Goal: Task Accomplishment & Management: Complete application form

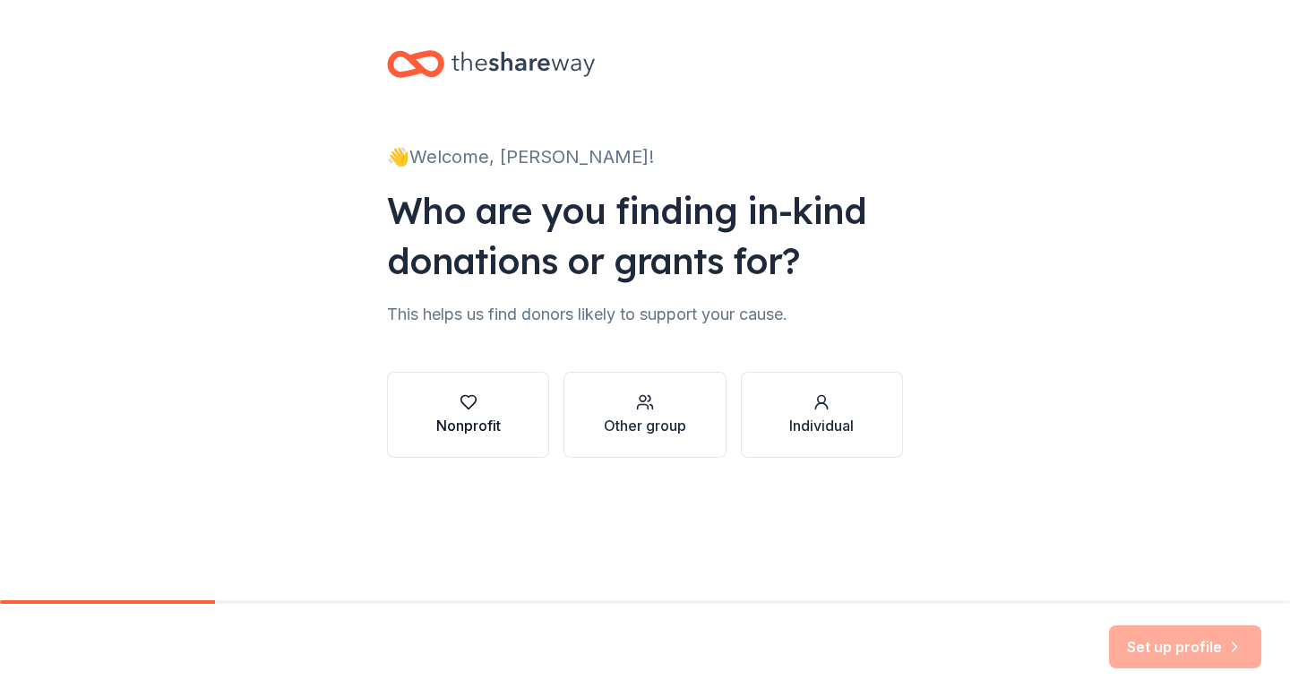
click at [481, 447] on button "Nonprofit" at bounding box center [468, 415] width 162 height 86
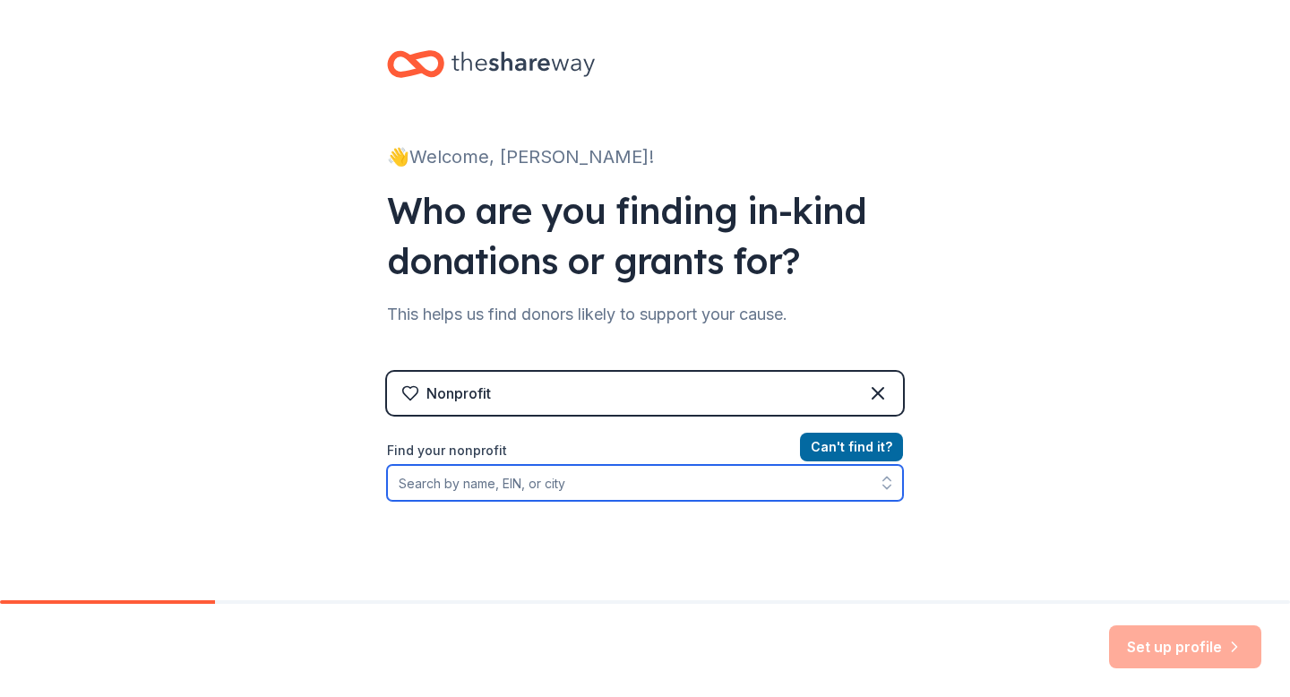
click at [550, 491] on input "Find your nonprofit" at bounding box center [645, 483] width 516 height 36
type input "223315167"
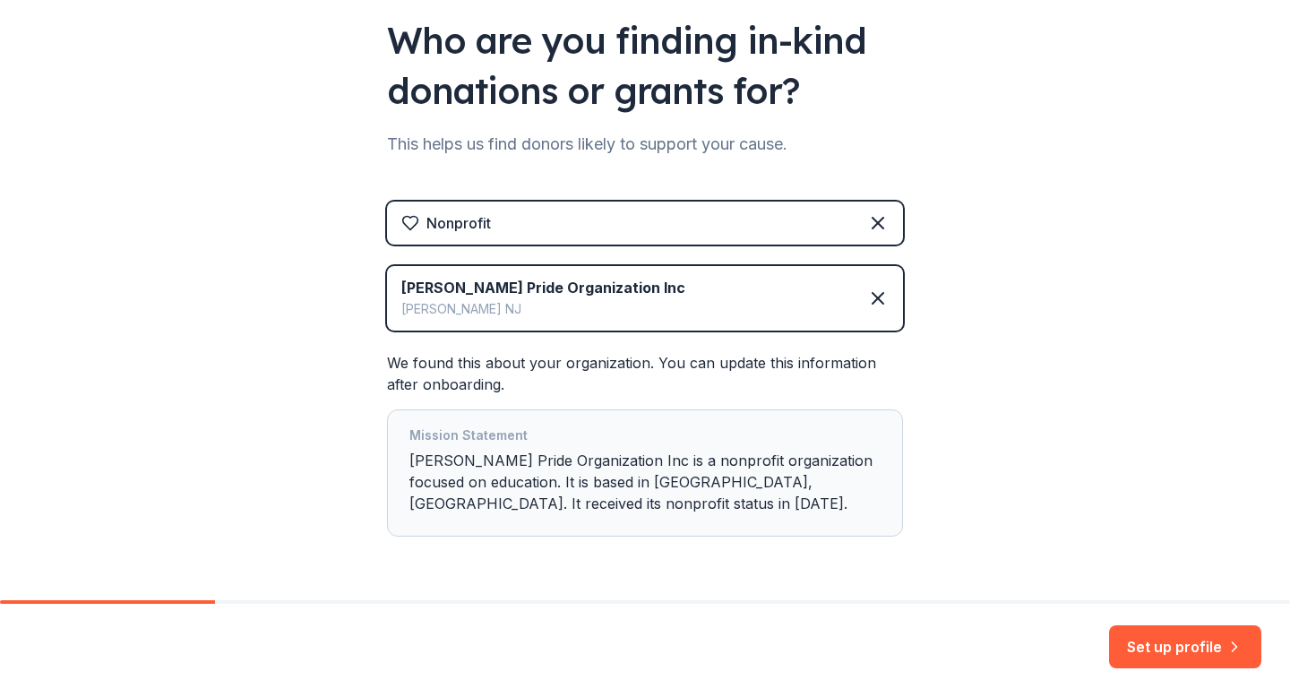
scroll to position [228, 0]
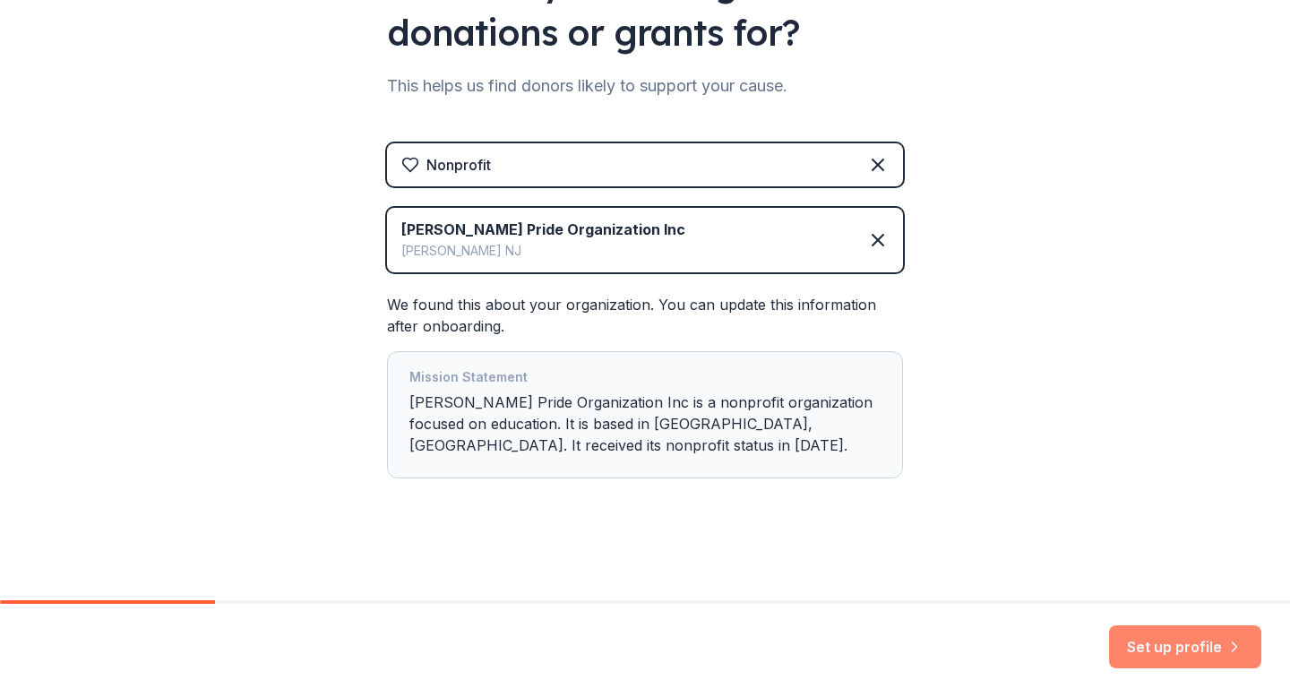
click at [1145, 644] on button "Set up profile" at bounding box center [1185, 646] width 152 height 43
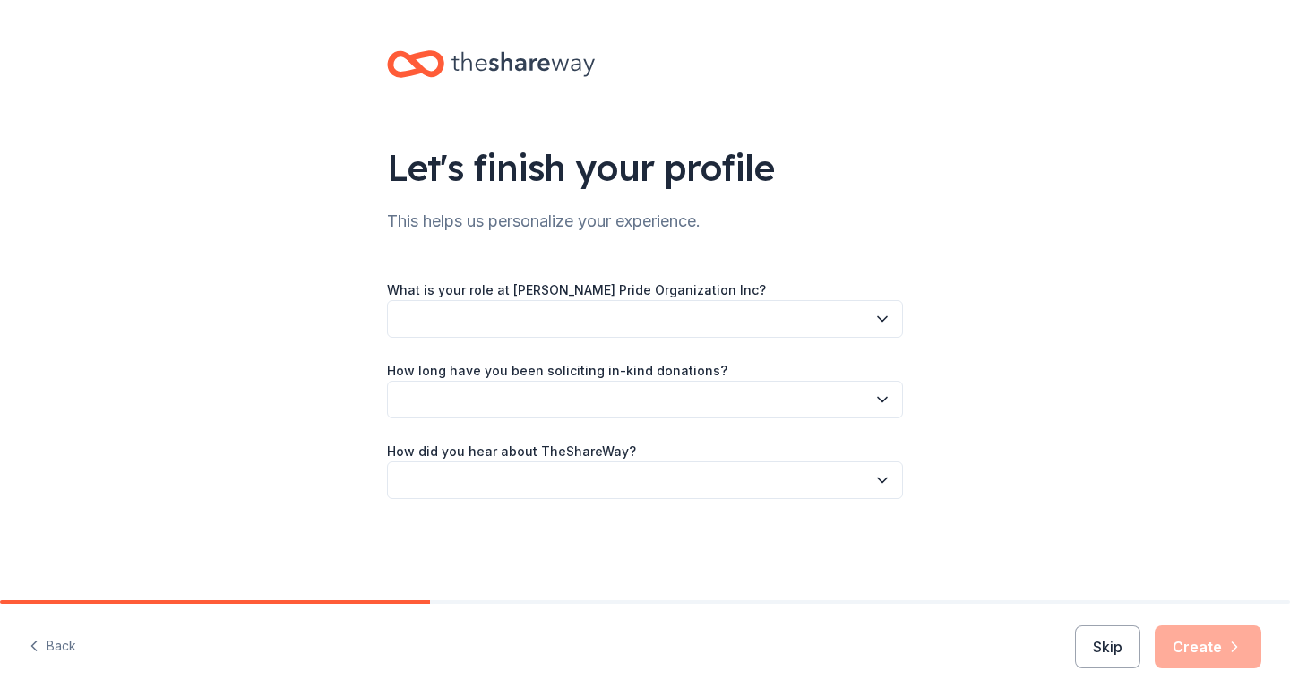
click at [679, 304] on button "button" at bounding box center [645, 319] width 516 height 38
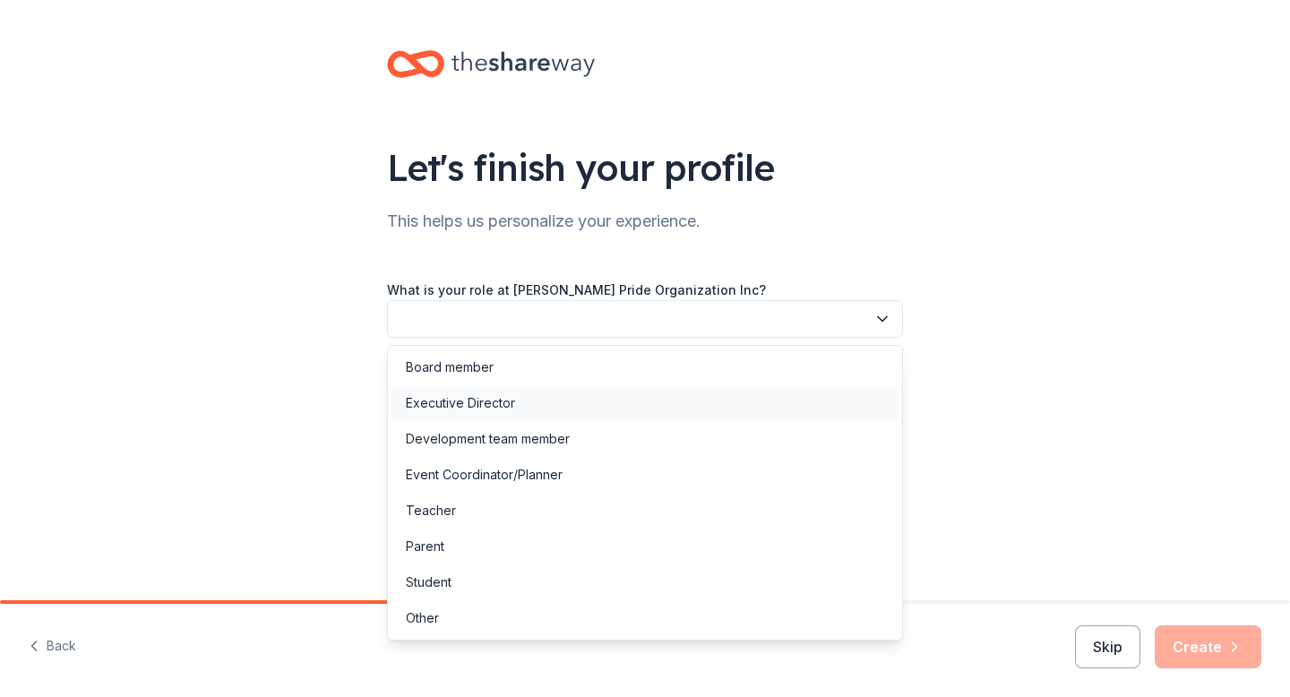
click at [655, 385] on div "Executive Director" at bounding box center [645, 403] width 507 height 36
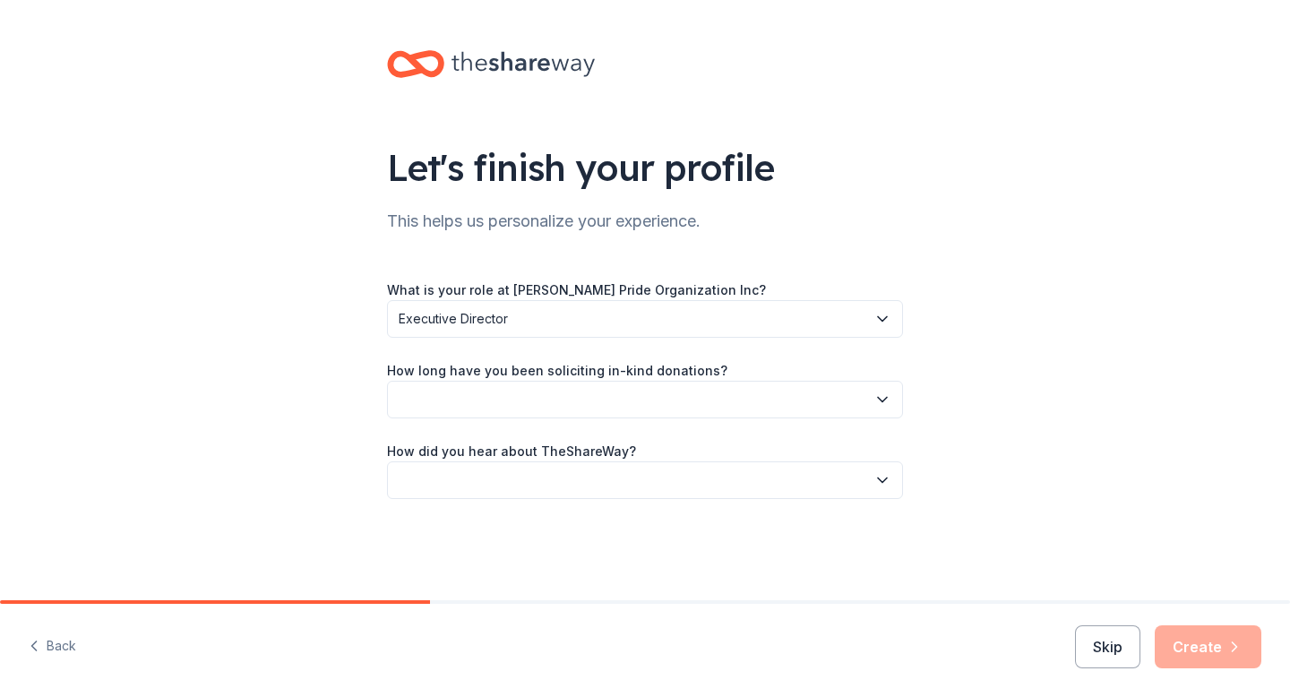
click at [650, 382] on button "button" at bounding box center [645, 400] width 516 height 38
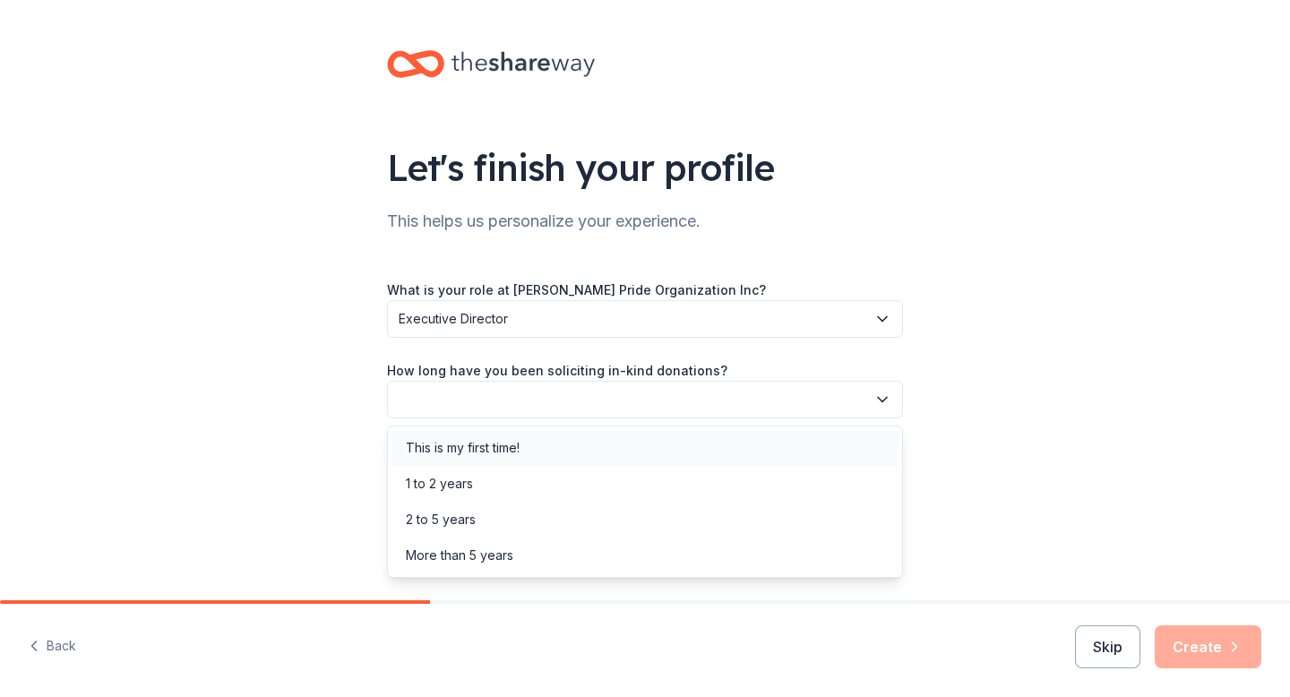
click at [642, 443] on div "This is my first time!" at bounding box center [645, 448] width 507 height 36
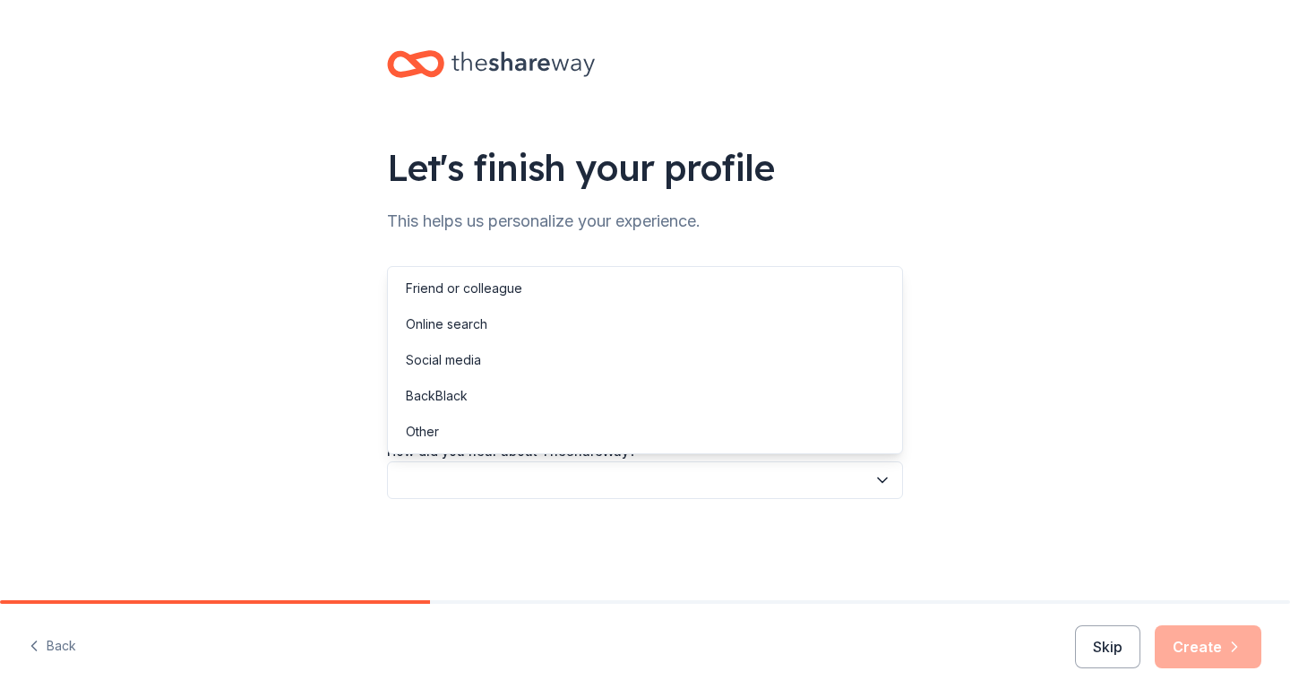
click at [636, 469] on button "button" at bounding box center [645, 480] width 516 height 38
click at [611, 301] on div "Friend or colleague" at bounding box center [645, 289] width 507 height 36
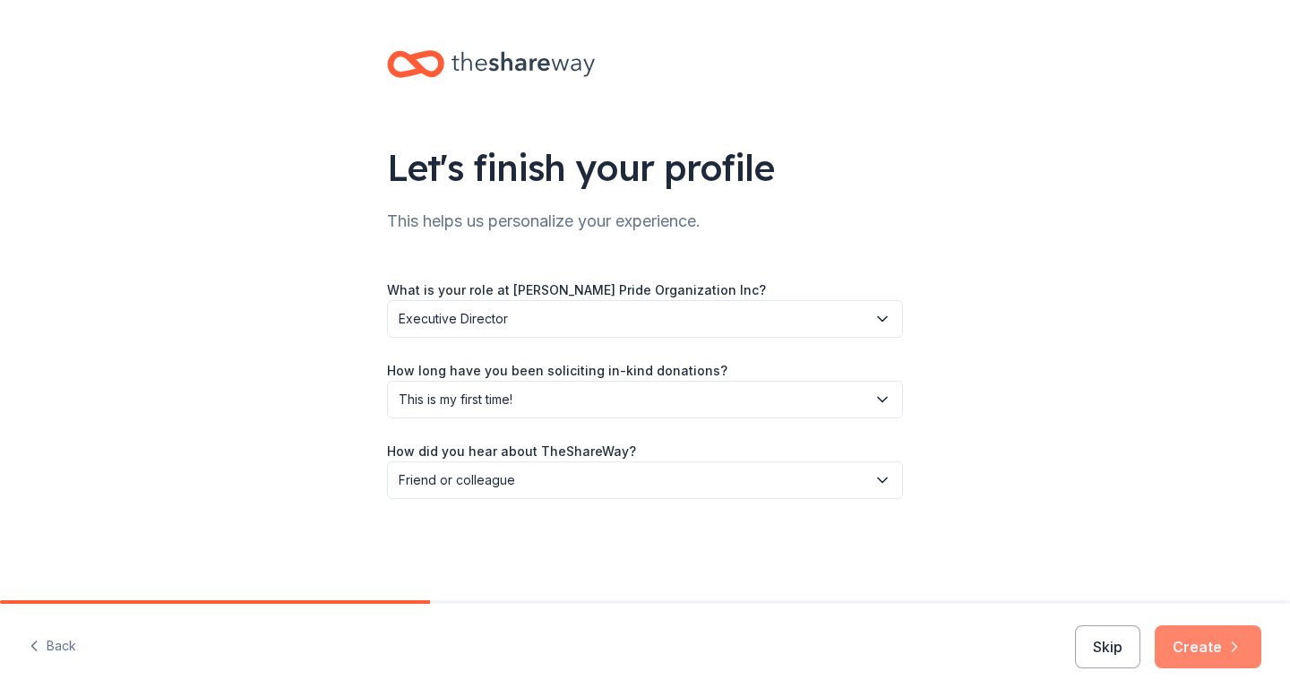
click at [1206, 658] on button "Create" at bounding box center [1208, 646] width 107 height 43
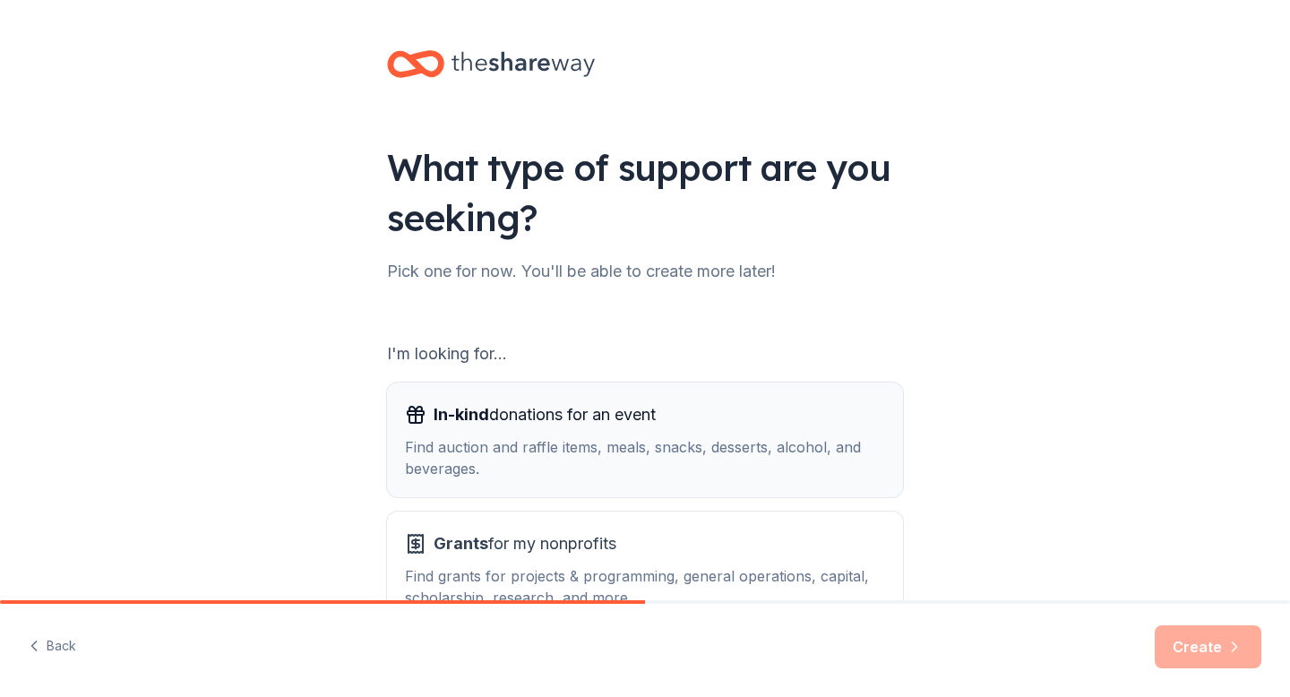
click at [802, 454] on div "Find auction and raffle items, meals, snacks, desserts, alcohol, and beverages." at bounding box center [645, 457] width 480 height 43
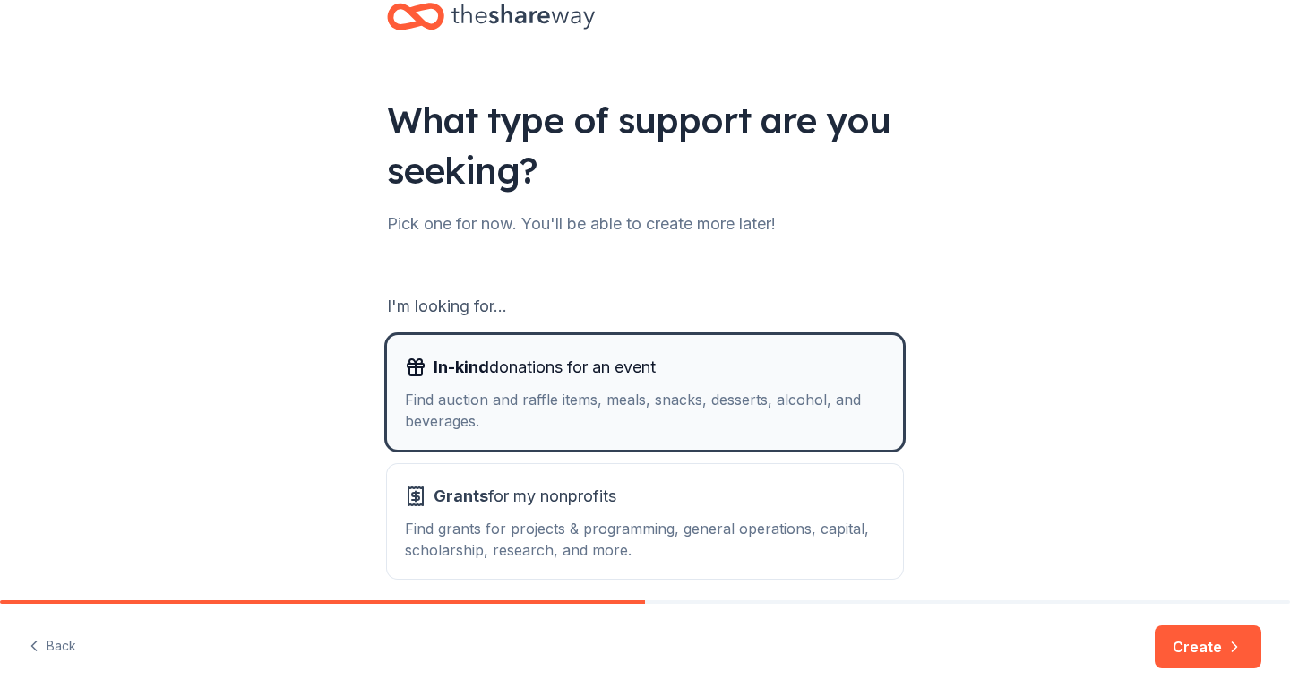
scroll to position [123, 0]
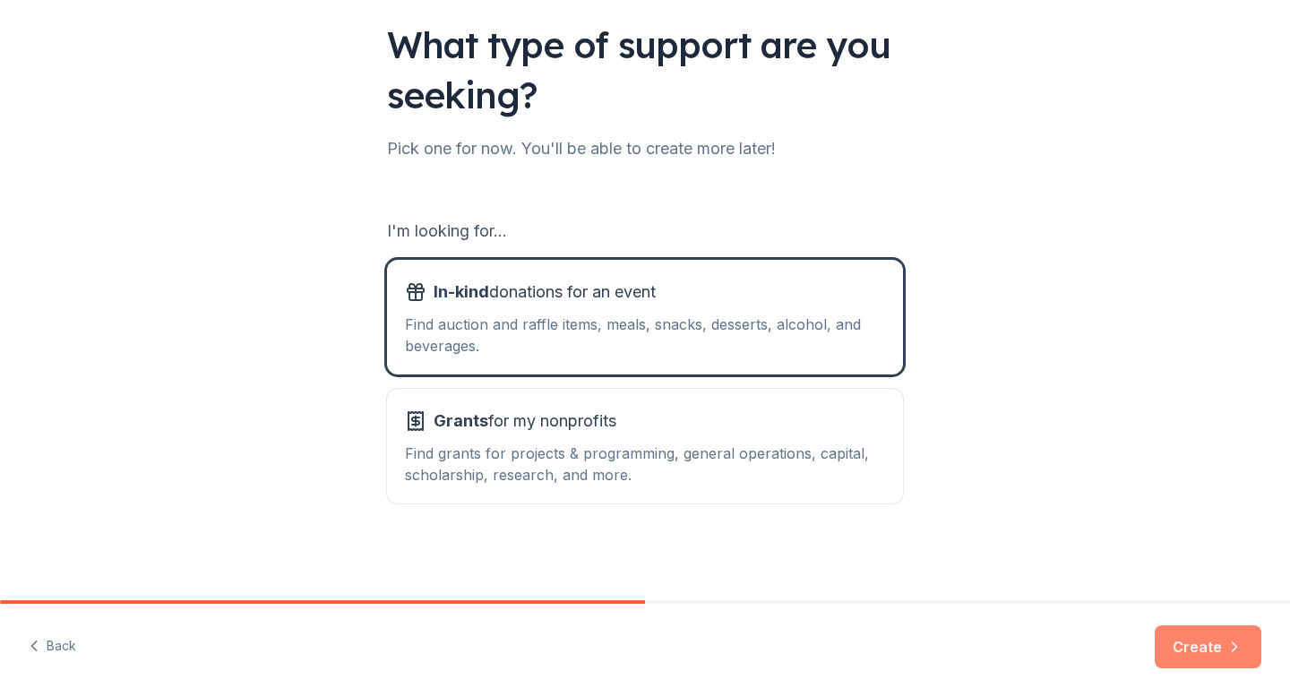
click at [1180, 655] on button "Create" at bounding box center [1208, 646] width 107 height 43
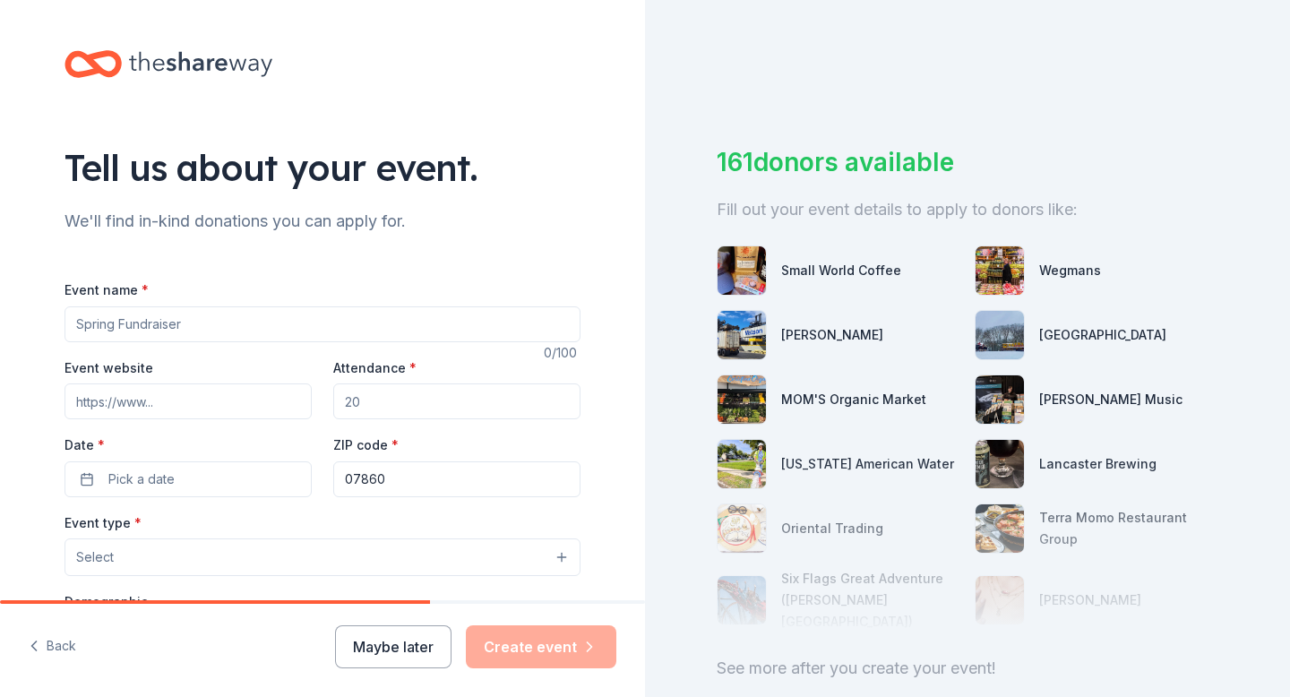
click at [349, 318] on input "Event name *" at bounding box center [323, 324] width 516 height 36
type input "MONSTER DASH 5K A"
click at [225, 408] on input "Event website" at bounding box center [188, 401] width 247 height 36
paste input "https://runsignup.com/Race/NJ/Newton/NewtonPrideHalloween5KFunRun"
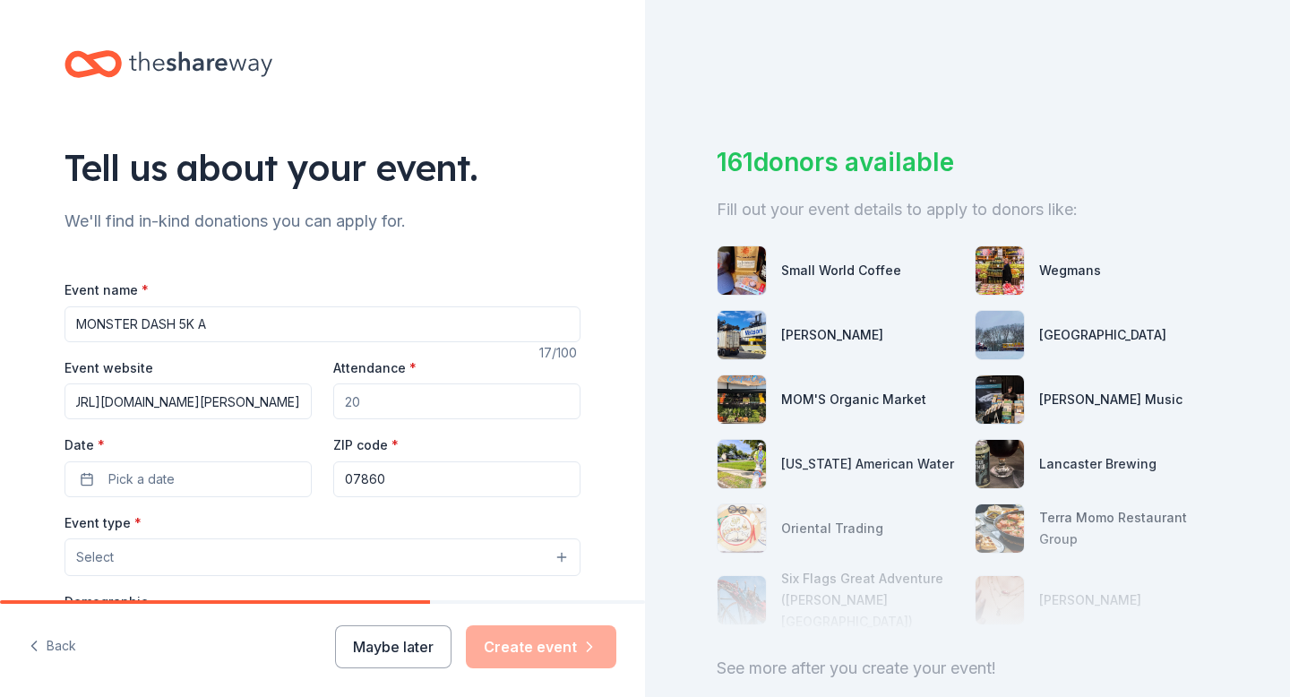
type input "https://runsignup.com/Race/NJ/Newton/NewtonPrideHalloween5KFunRun"
click at [398, 405] on input "Attendance *" at bounding box center [456, 401] width 247 height 36
type input "100"
click at [147, 485] on span "Pick a date" at bounding box center [141, 480] width 66 height 22
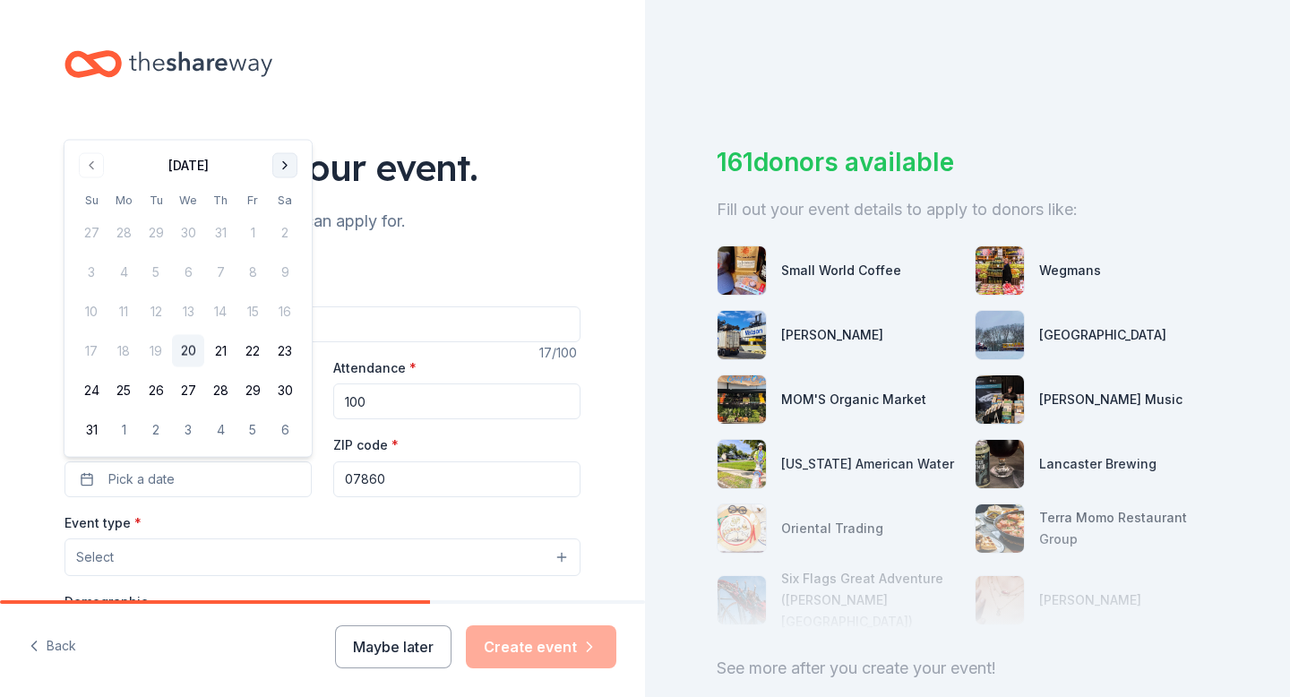
click at [279, 166] on button "Go to next month" at bounding box center [284, 165] width 25 height 25
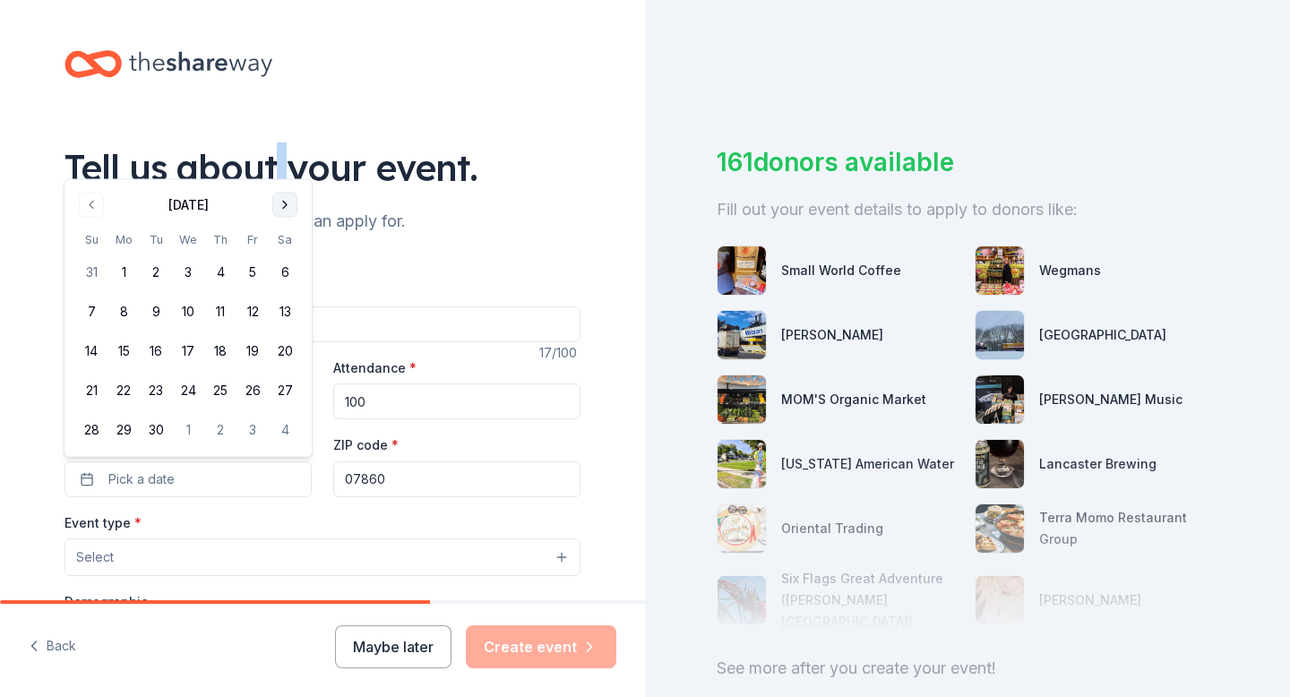
click at [279, 166] on div "Tell us about your event." at bounding box center [323, 167] width 516 height 50
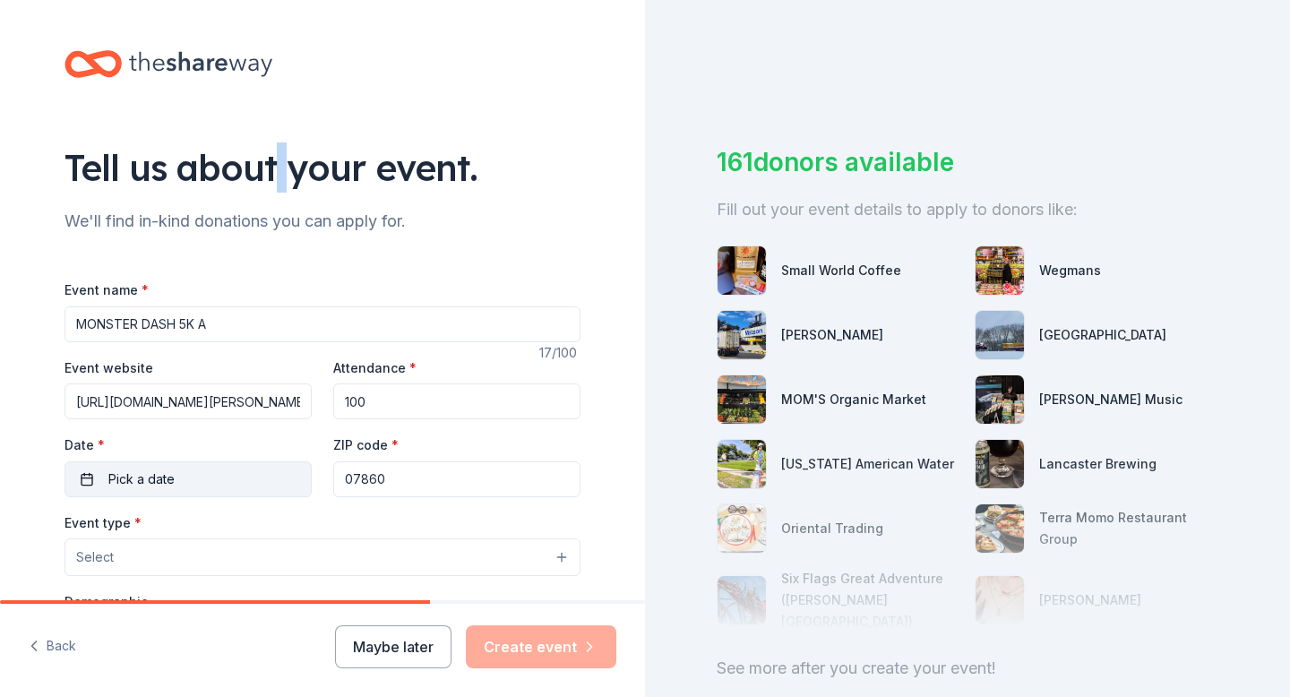
click at [242, 490] on button "Pick a date" at bounding box center [188, 479] width 247 height 36
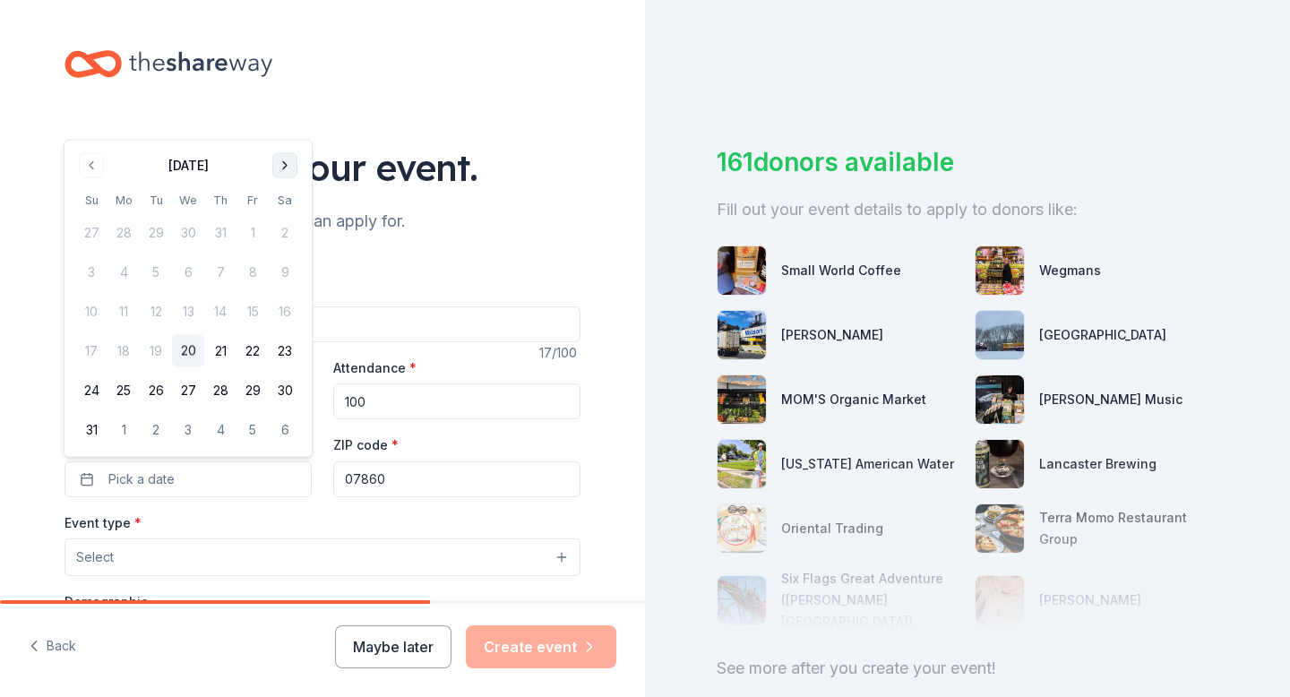
click at [284, 165] on button "Go to next month" at bounding box center [284, 165] width 25 height 25
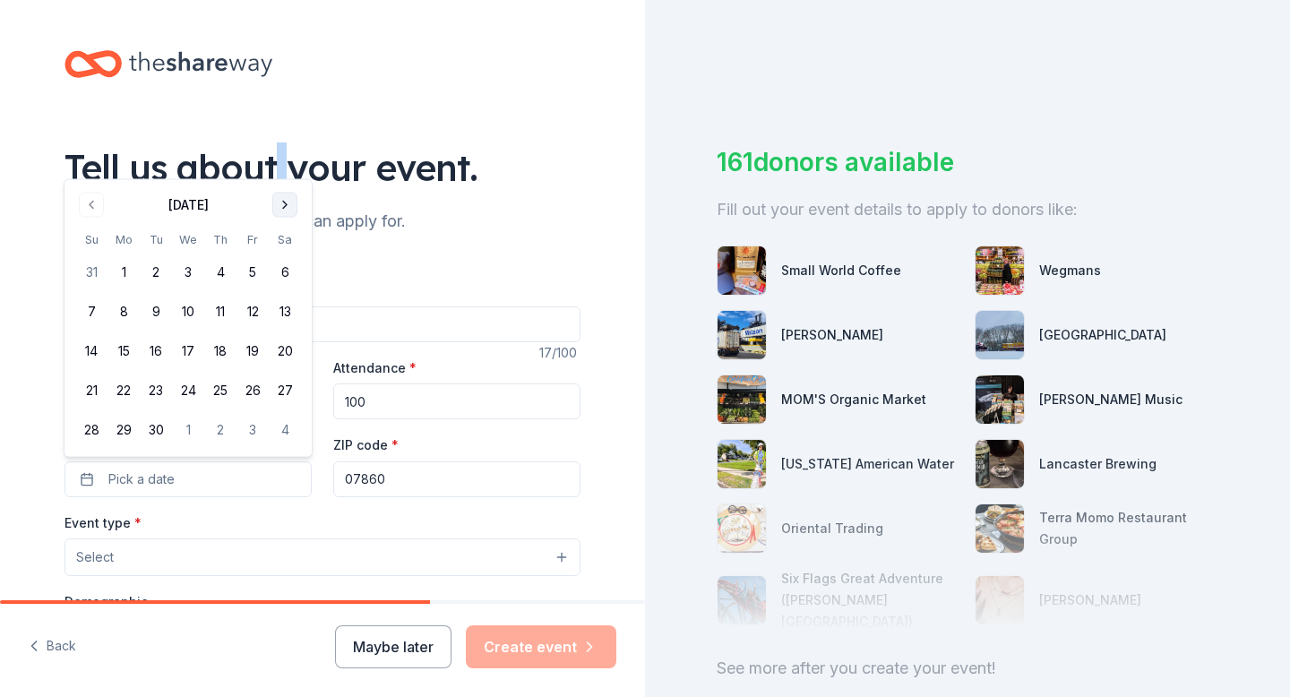
click at [287, 206] on button "Go to next month" at bounding box center [284, 205] width 25 height 25
click at [284, 389] on button "25" at bounding box center [285, 390] width 32 height 32
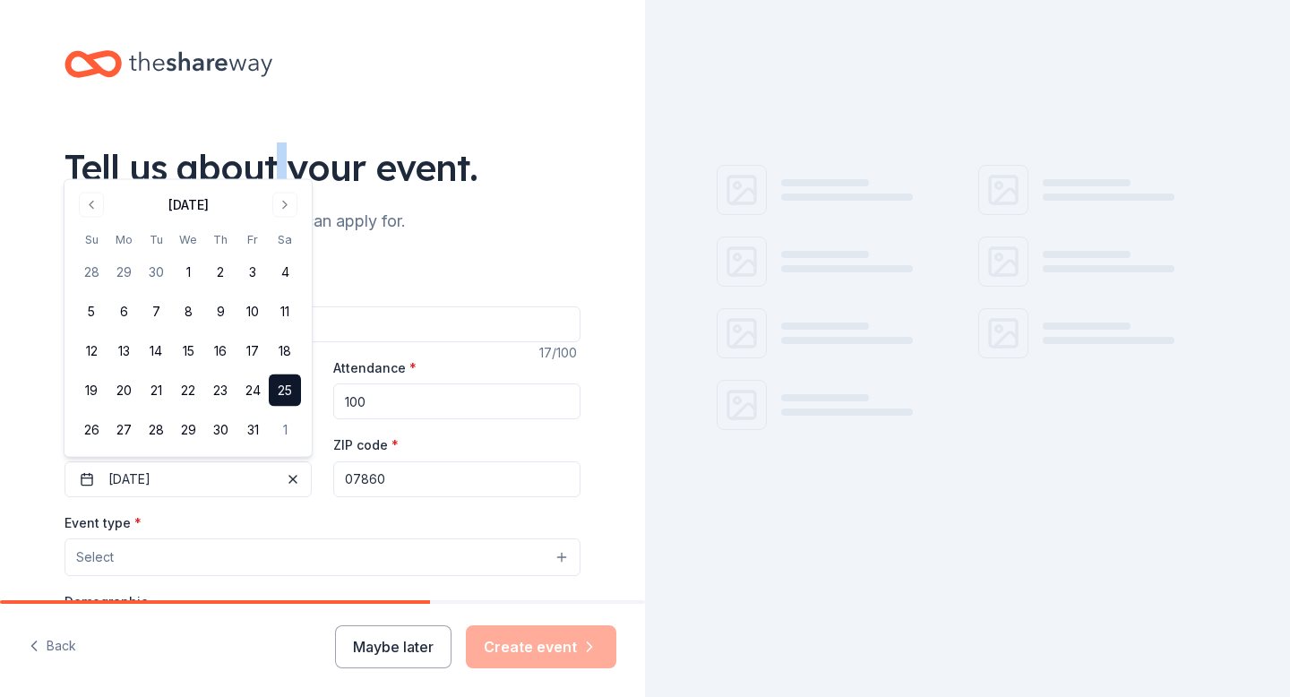
click at [238, 539] on button "Select" at bounding box center [323, 557] width 516 height 38
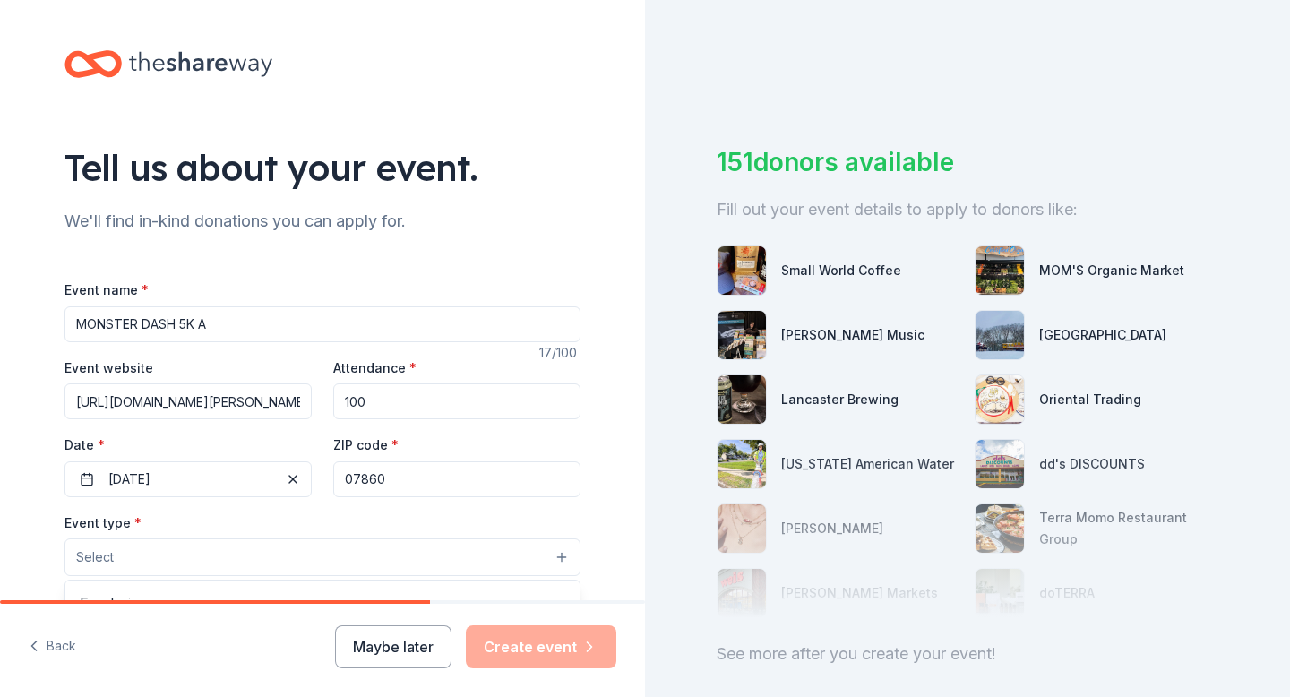
click at [238, 549] on button "Select" at bounding box center [323, 557] width 516 height 38
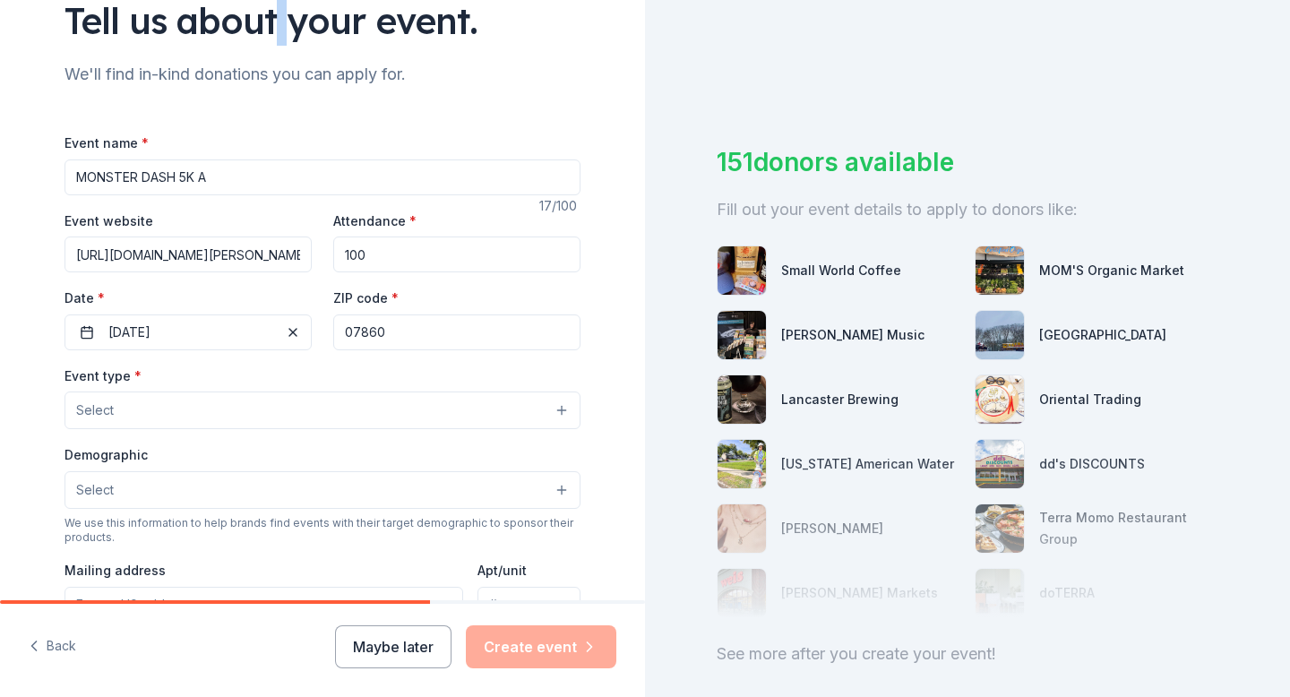
scroll to position [231, 0]
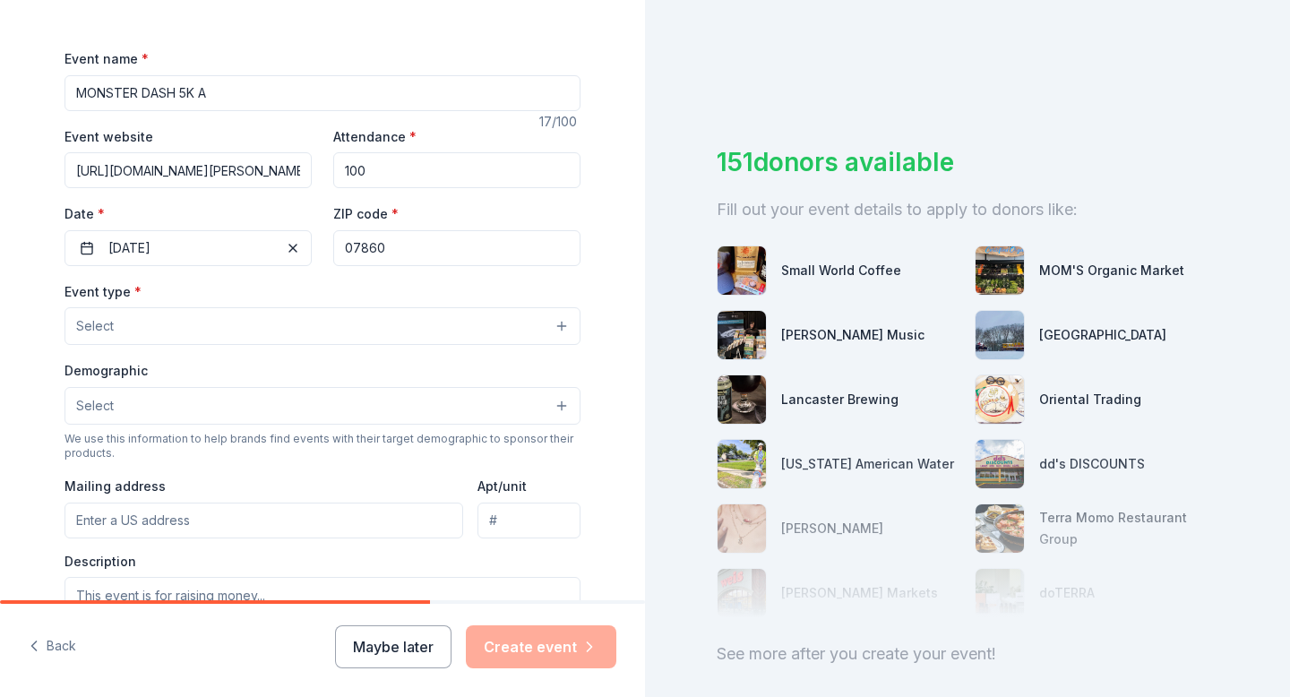
click at [220, 412] on button "Select" at bounding box center [323, 406] width 516 height 38
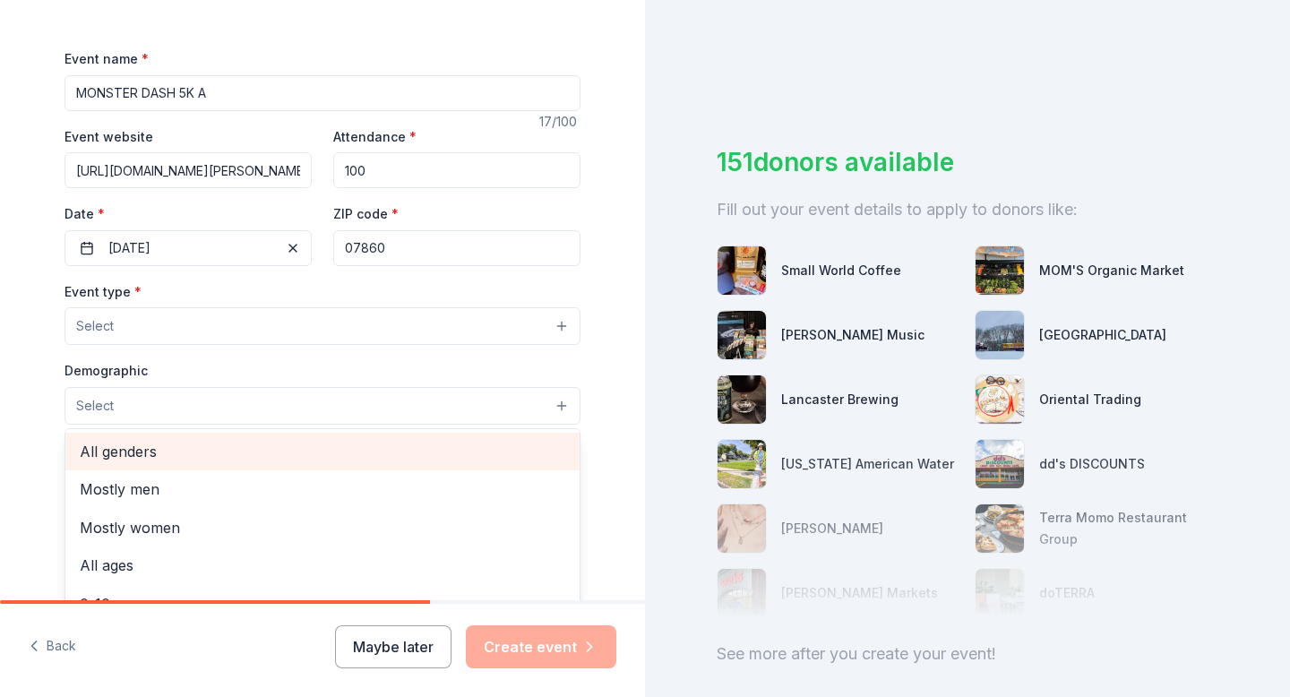
click at [222, 466] on div "All genders" at bounding box center [322, 452] width 514 height 38
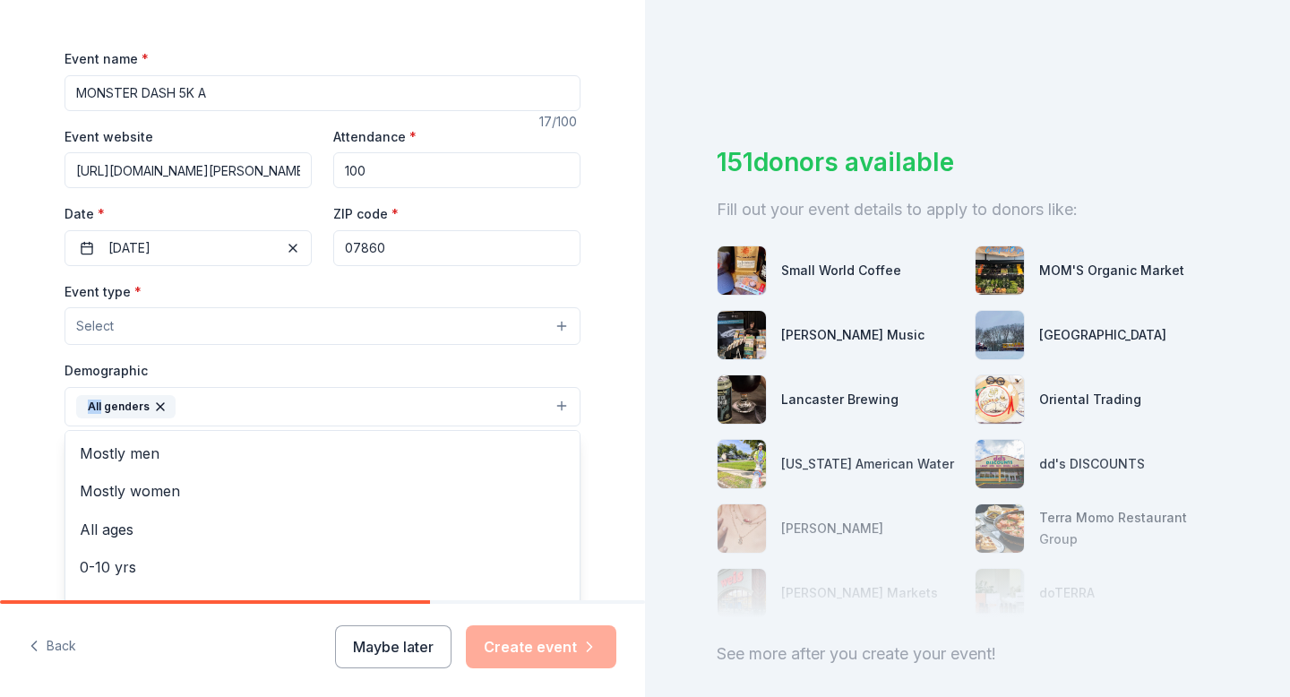
click at [236, 321] on div "Event type * Select Demographic All genders Mostly men Mostly women All ages 0-…" at bounding box center [323, 469] width 516 height 379
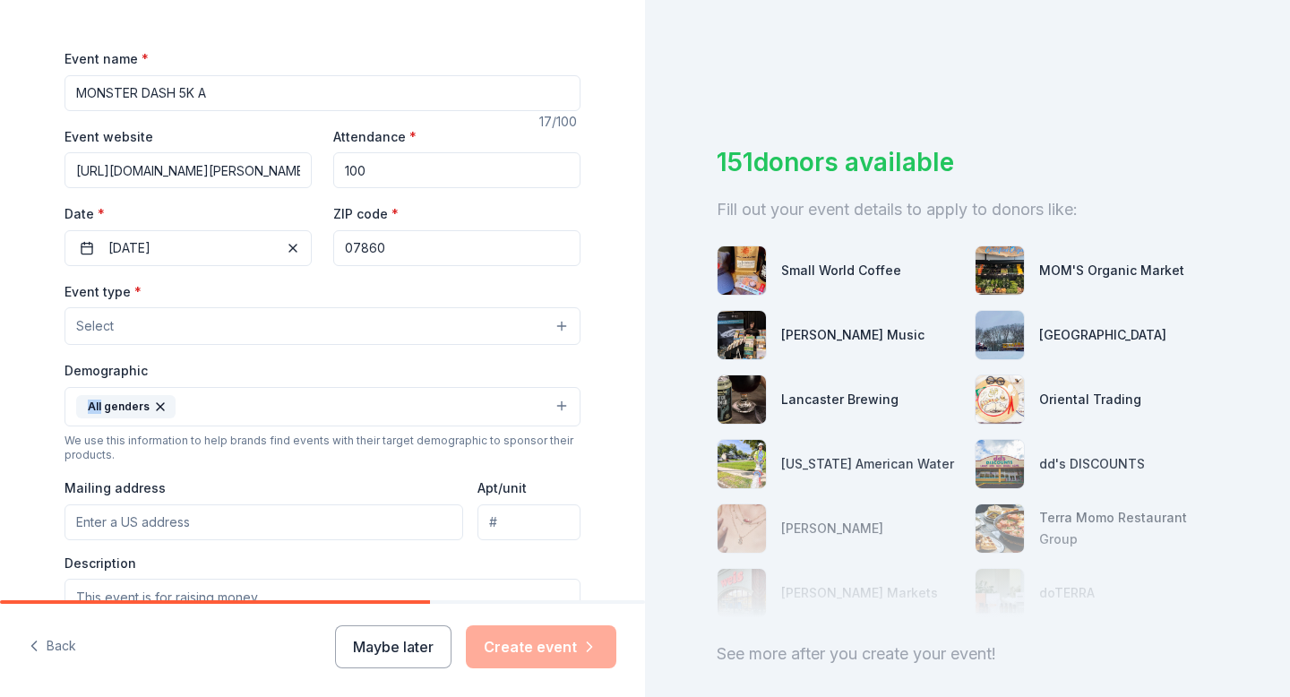
click at [270, 331] on button "Select" at bounding box center [323, 326] width 516 height 38
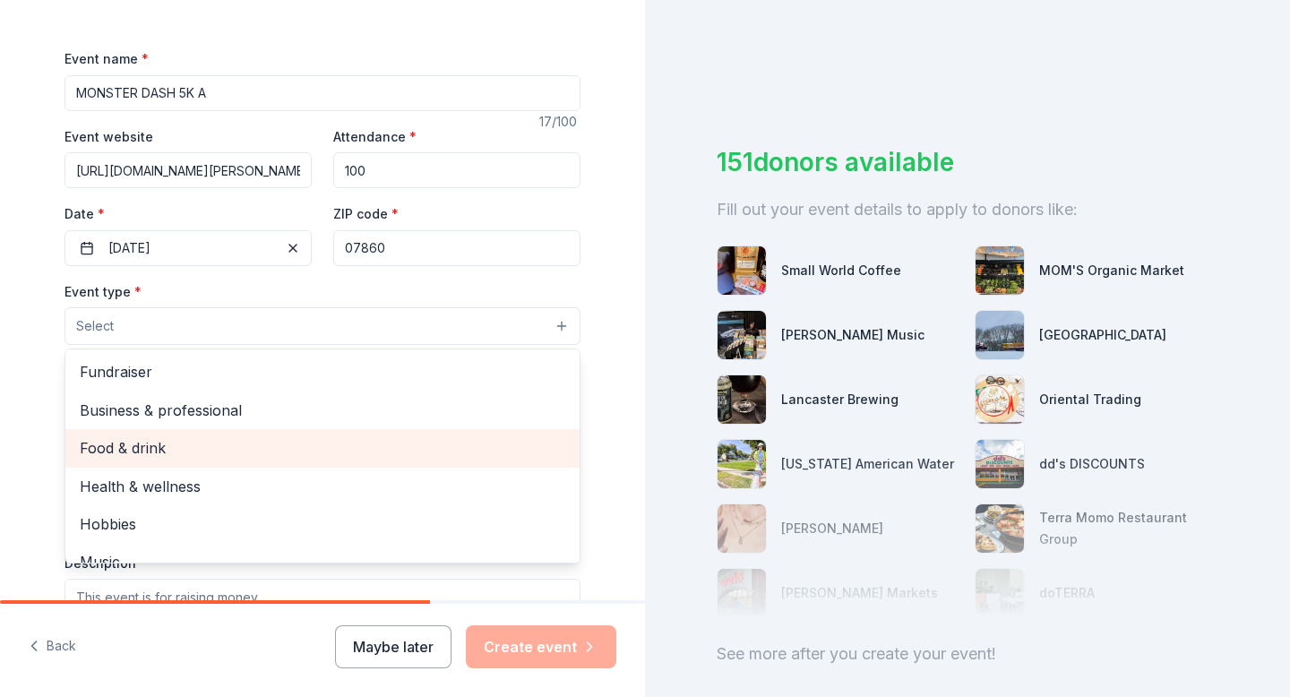
scroll to position [0, 0]
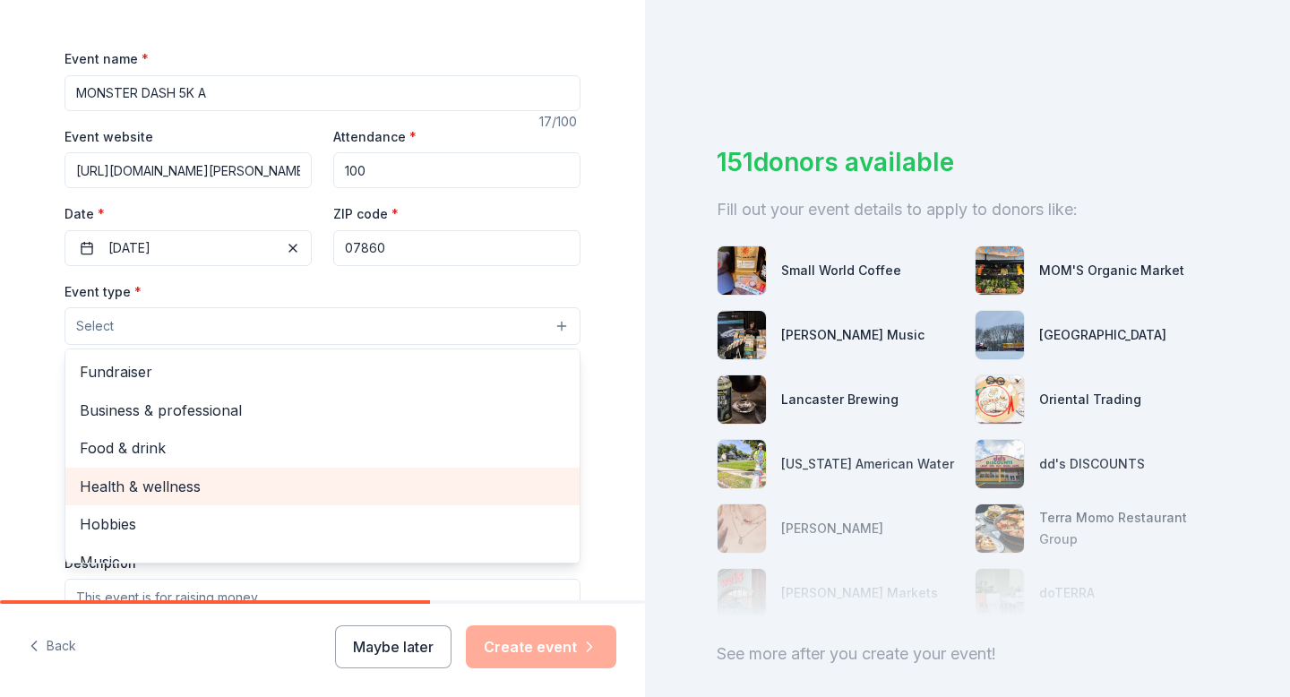
click at [265, 486] on span "Health & wellness" at bounding box center [323, 486] width 486 height 23
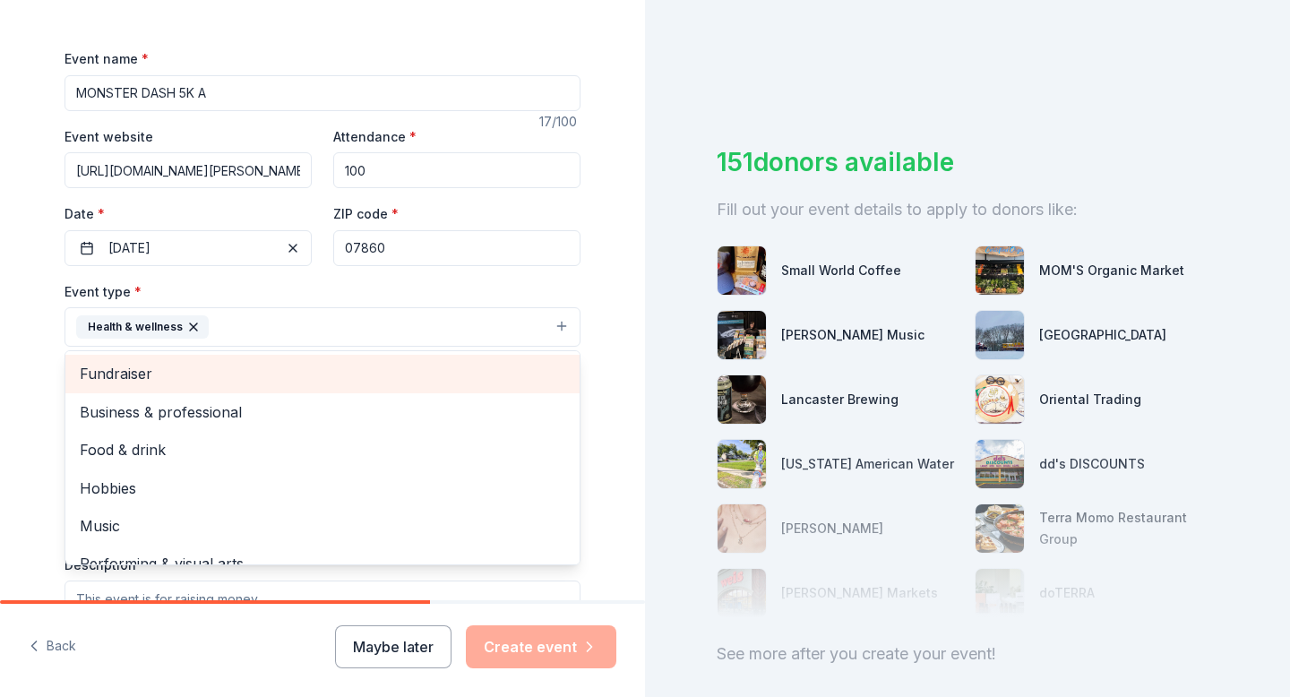
click at [265, 373] on span "Fundraiser" at bounding box center [323, 373] width 486 height 23
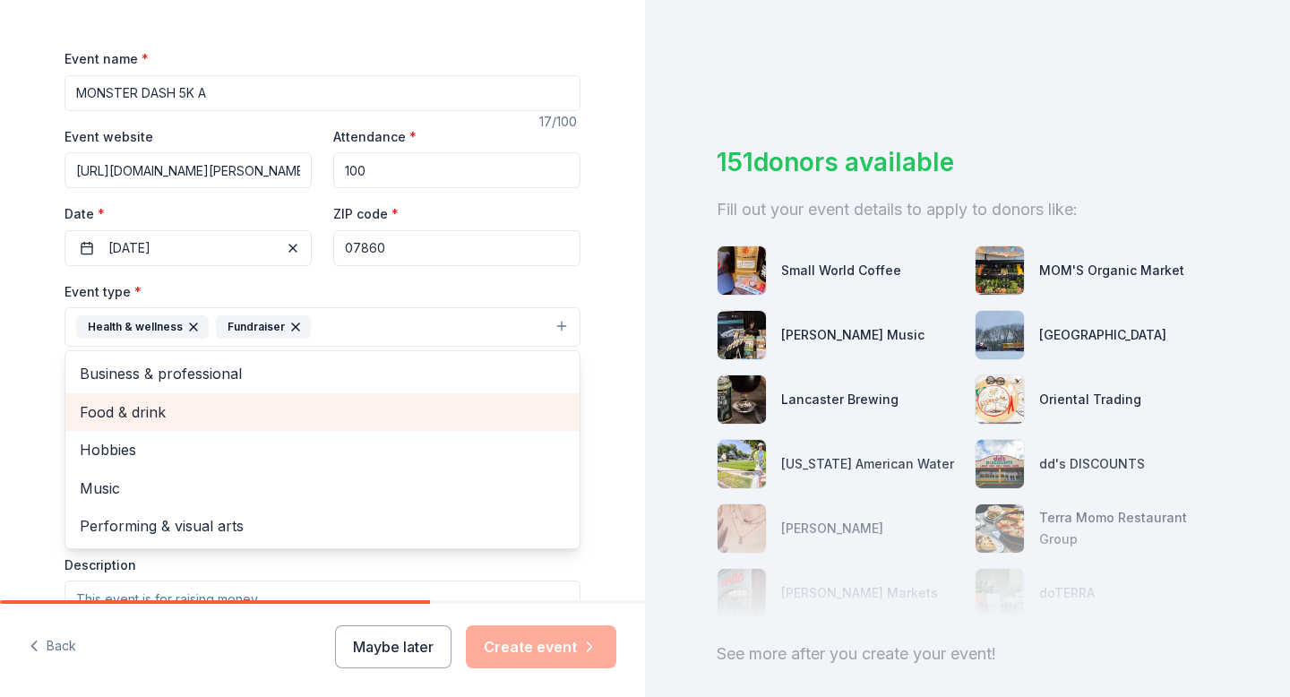
click at [357, 416] on span "Food & drink" at bounding box center [323, 411] width 486 height 23
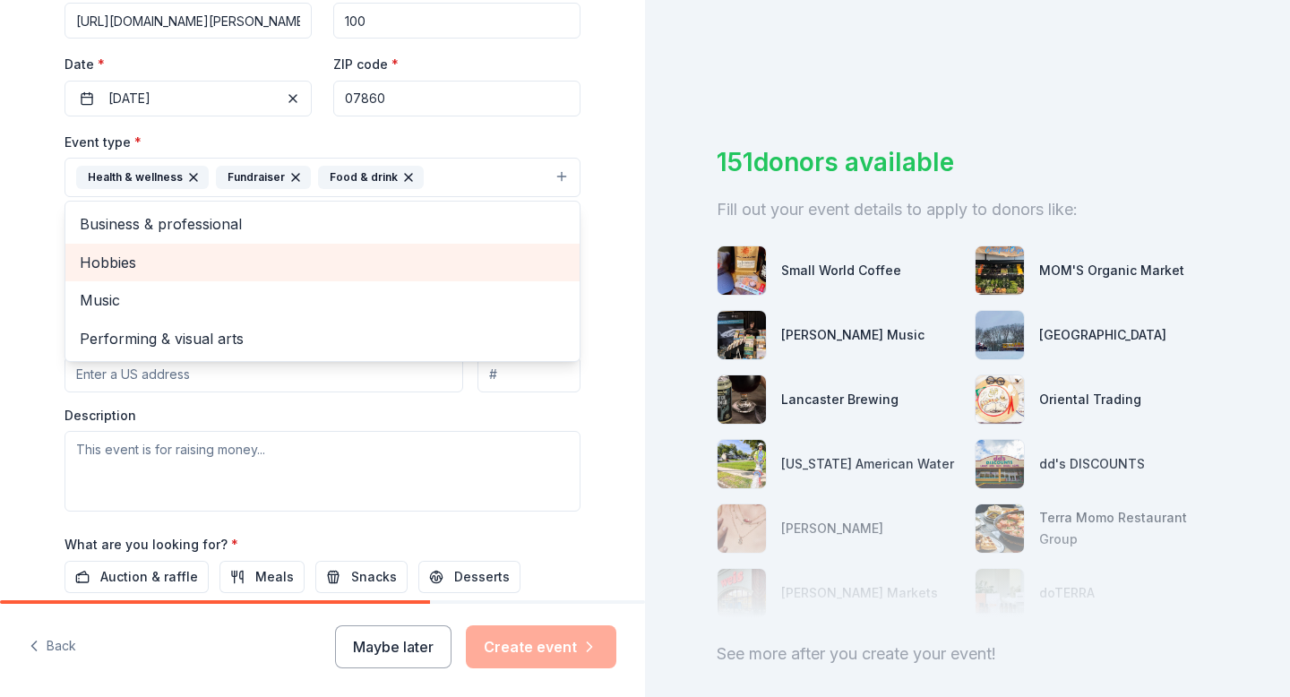
scroll to position [444, 0]
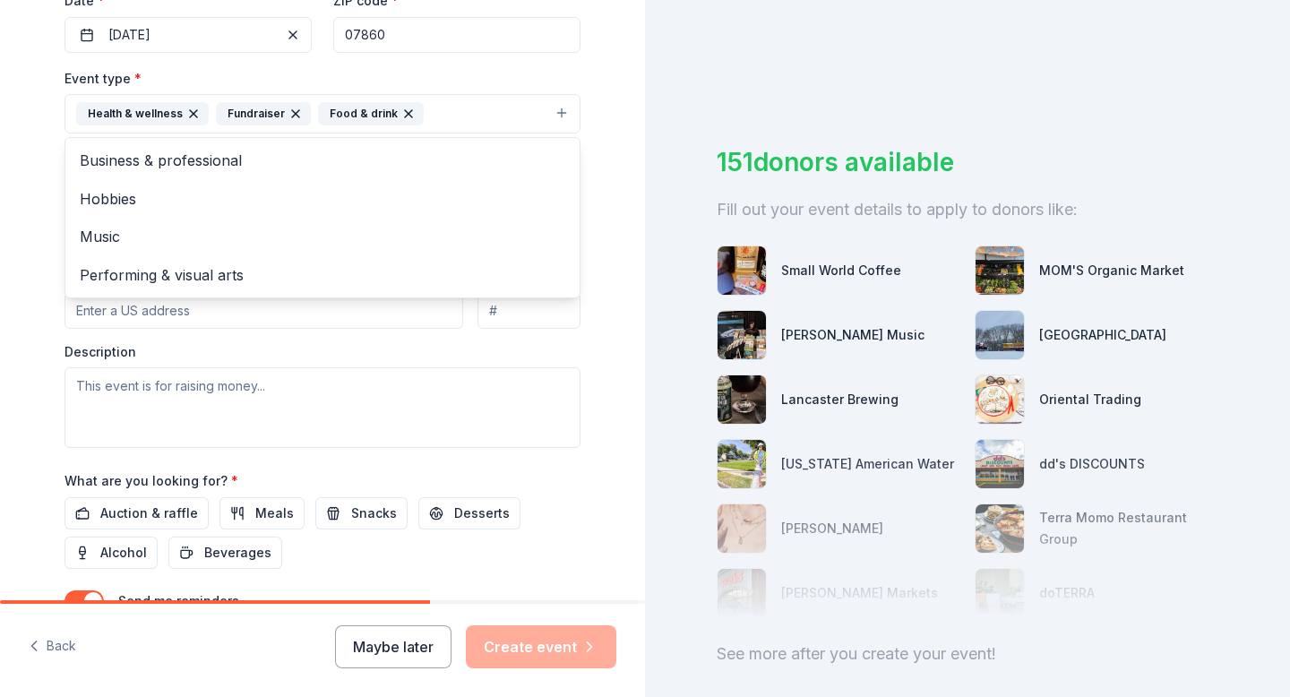
click at [195, 411] on div "Event type * Health & wellness Fundraiser Food & drink Business & professional …" at bounding box center [323, 257] width 516 height 381
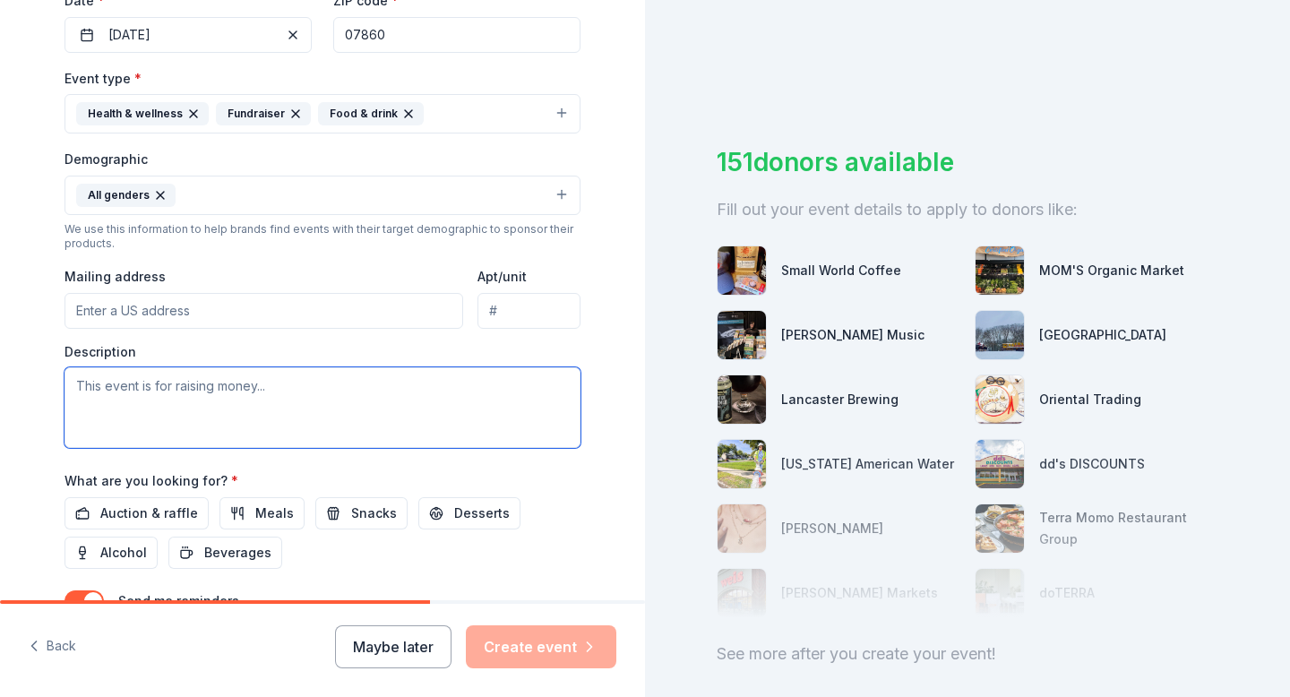
click at [210, 400] on textarea at bounding box center [323, 407] width 516 height 81
click at [298, 396] on textarea at bounding box center [323, 407] width 516 height 81
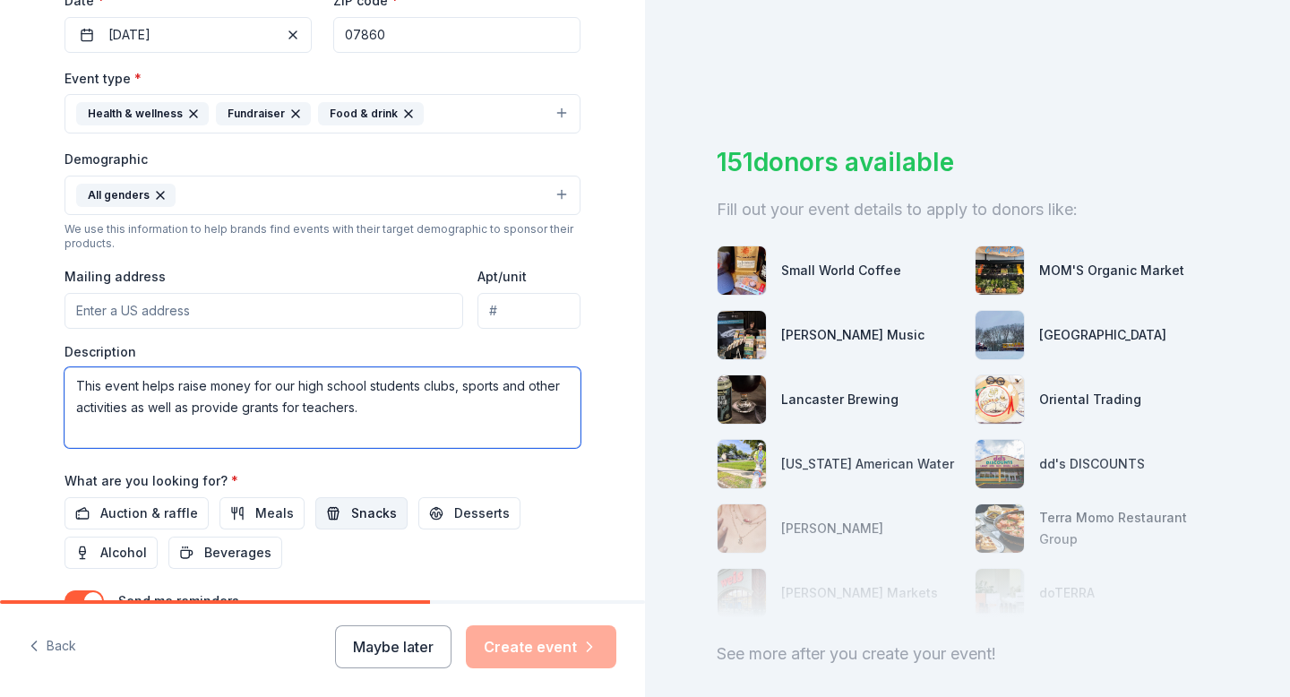
type textarea "This event helps raise money for our high school students clubs, sports and oth…"
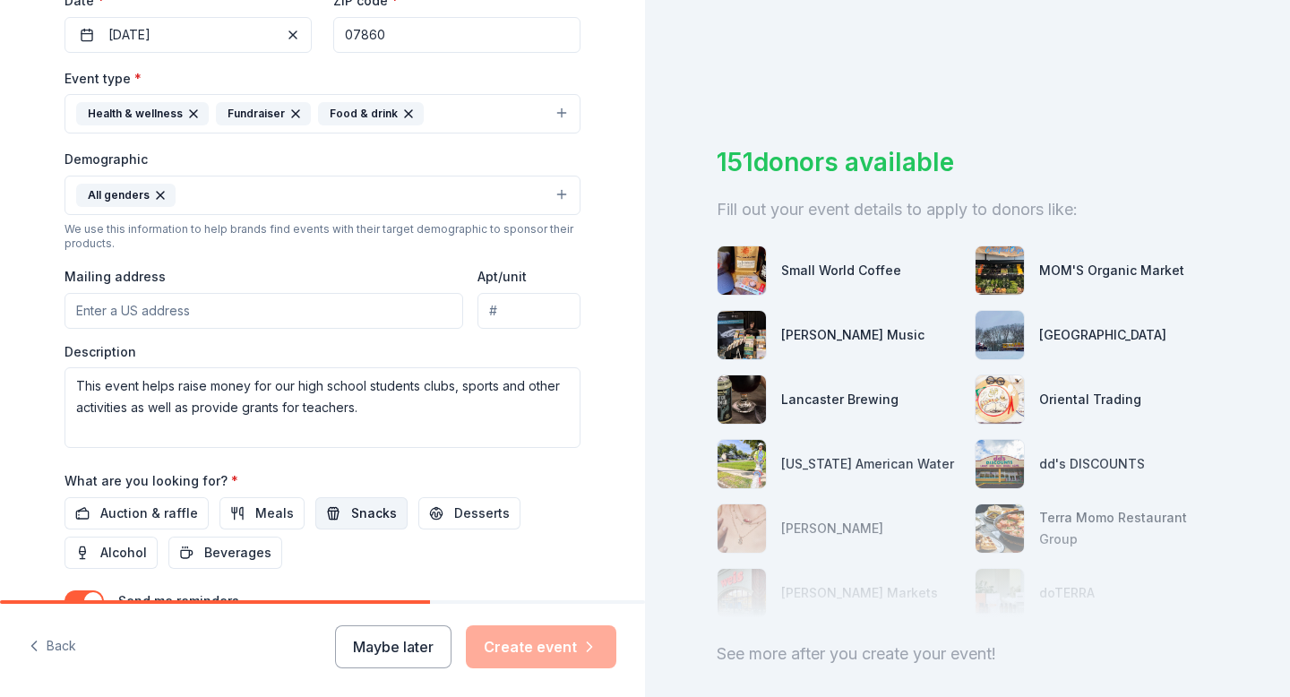
click at [354, 514] on span "Snacks" at bounding box center [374, 514] width 46 height 22
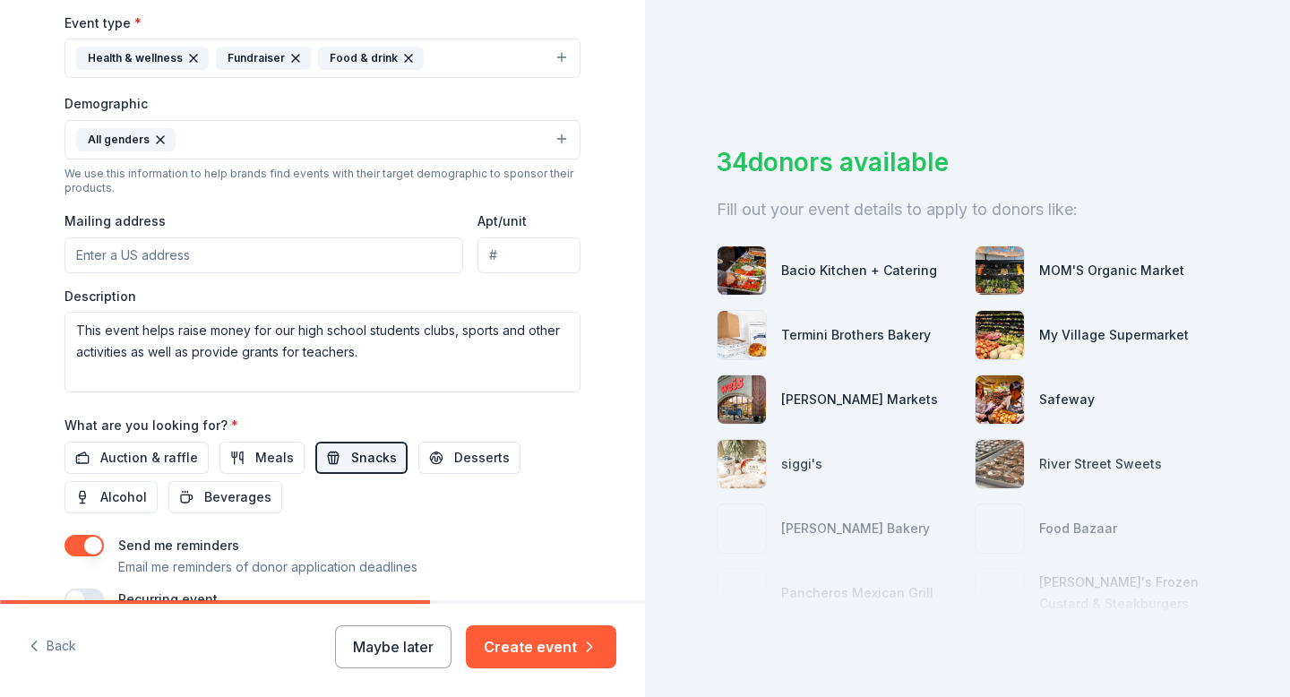
scroll to position [501, 0]
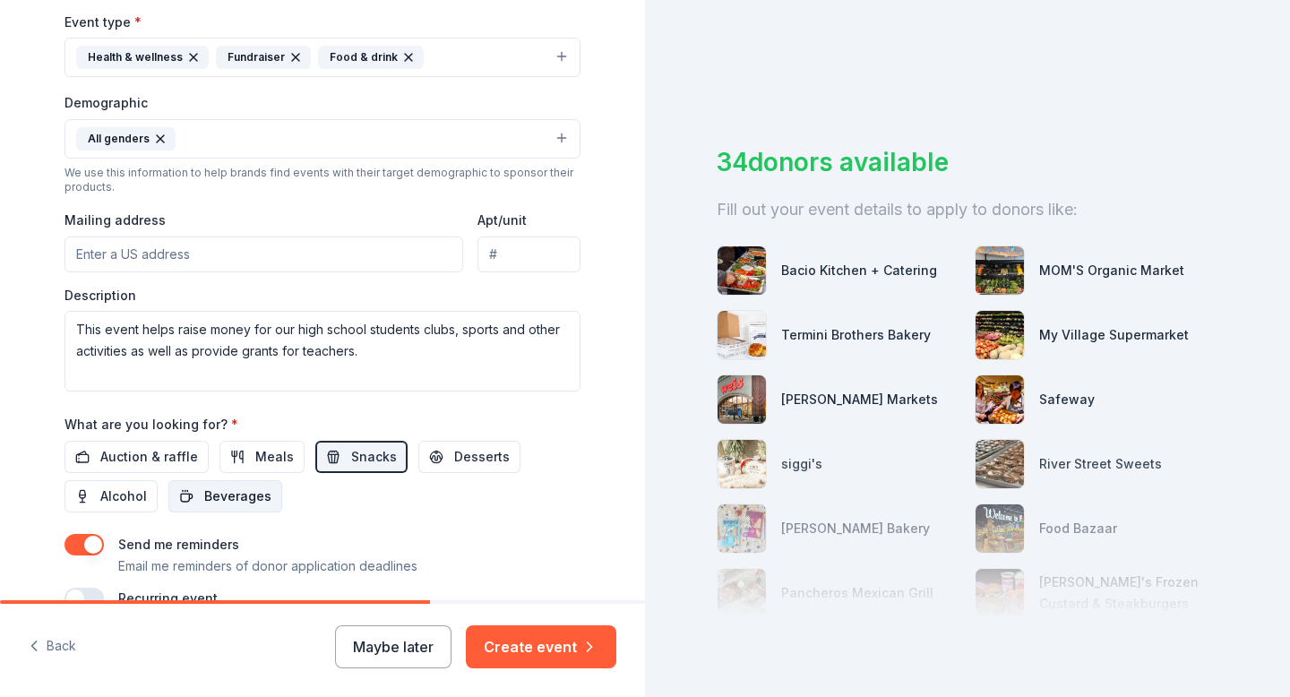
click at [220, 499] on span "Beverages" at bounding box center [237, 497] width 67 height 22
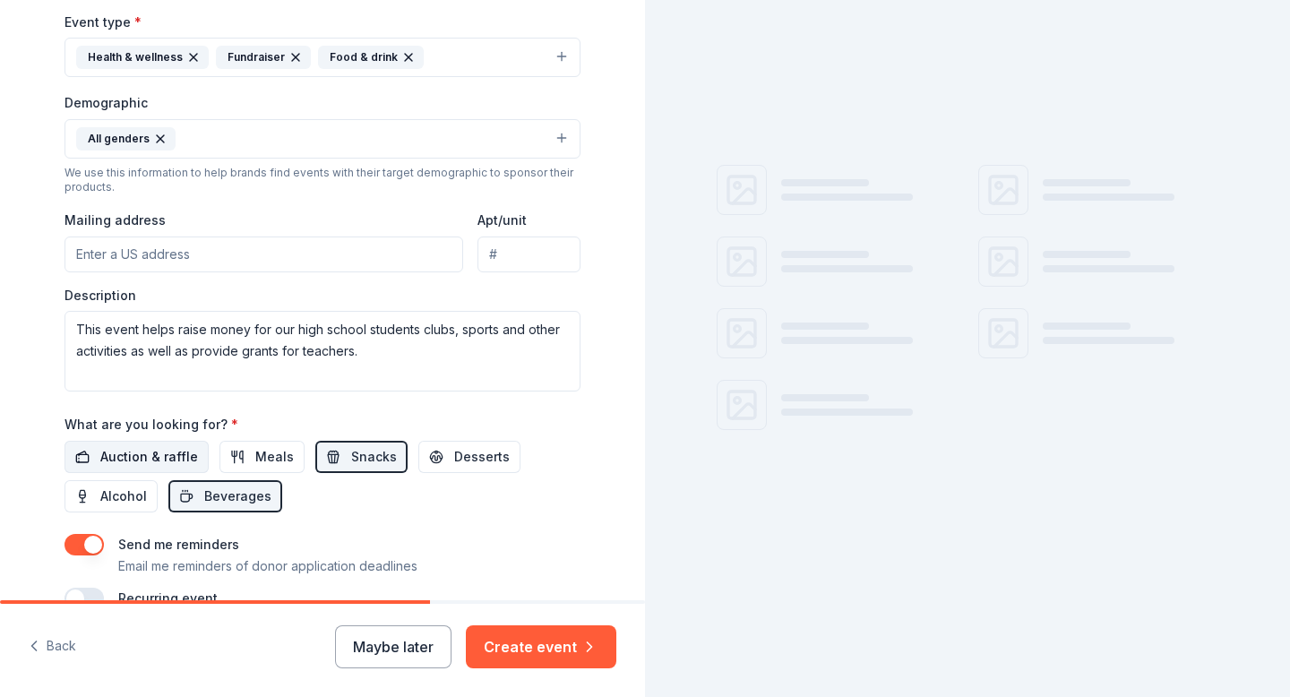
click at [161, 469] on button "Auction & raffle" at bounding box center [137, 457] width 144 height 32
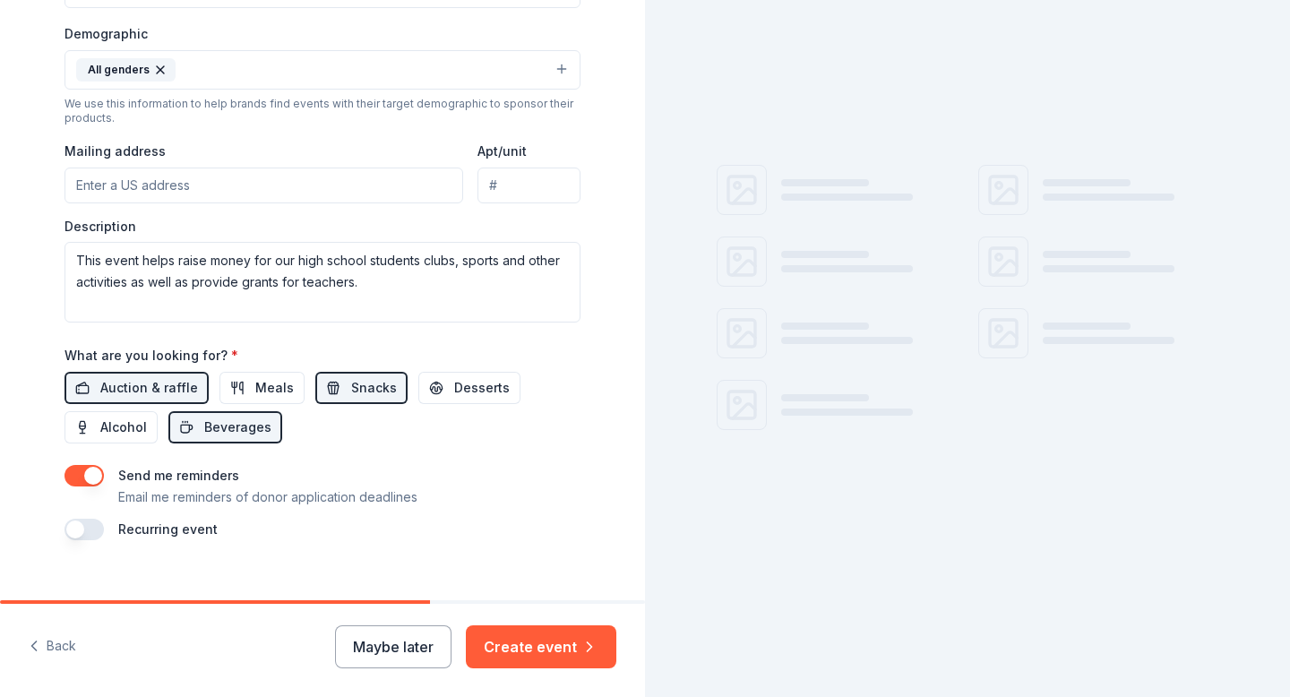
scroll to position [595, 0]
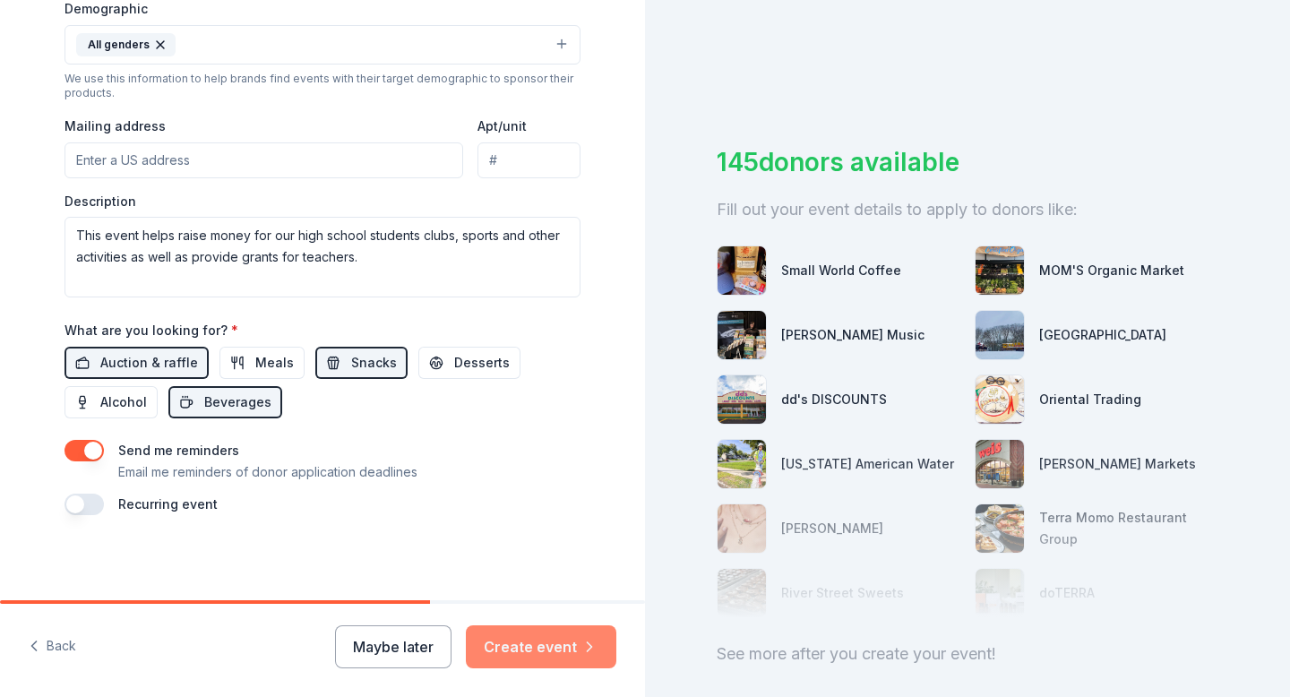
click at [549, 647] on button "Create event" at bounding box center [541, 646] width 151 height 43
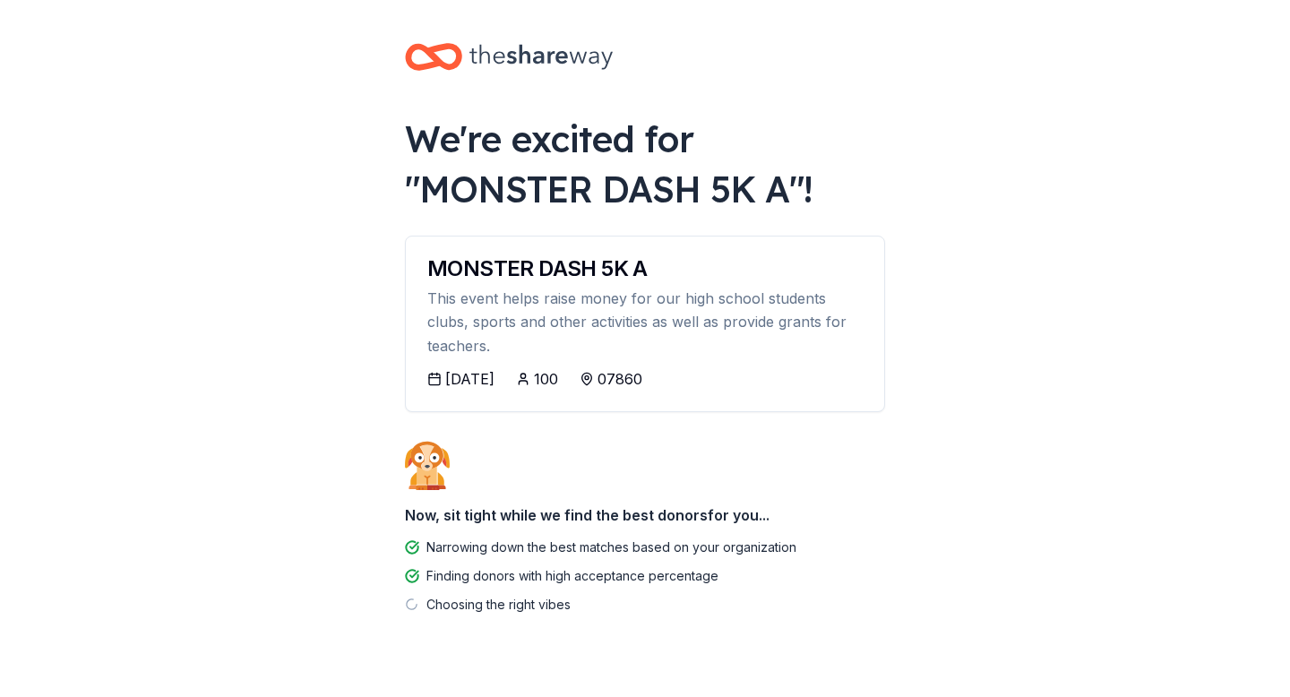
click at [785, 192] on div "We're excited for " MONSTER DASH 5K A "!" at bounding box center [645, 164] width 480 height 100
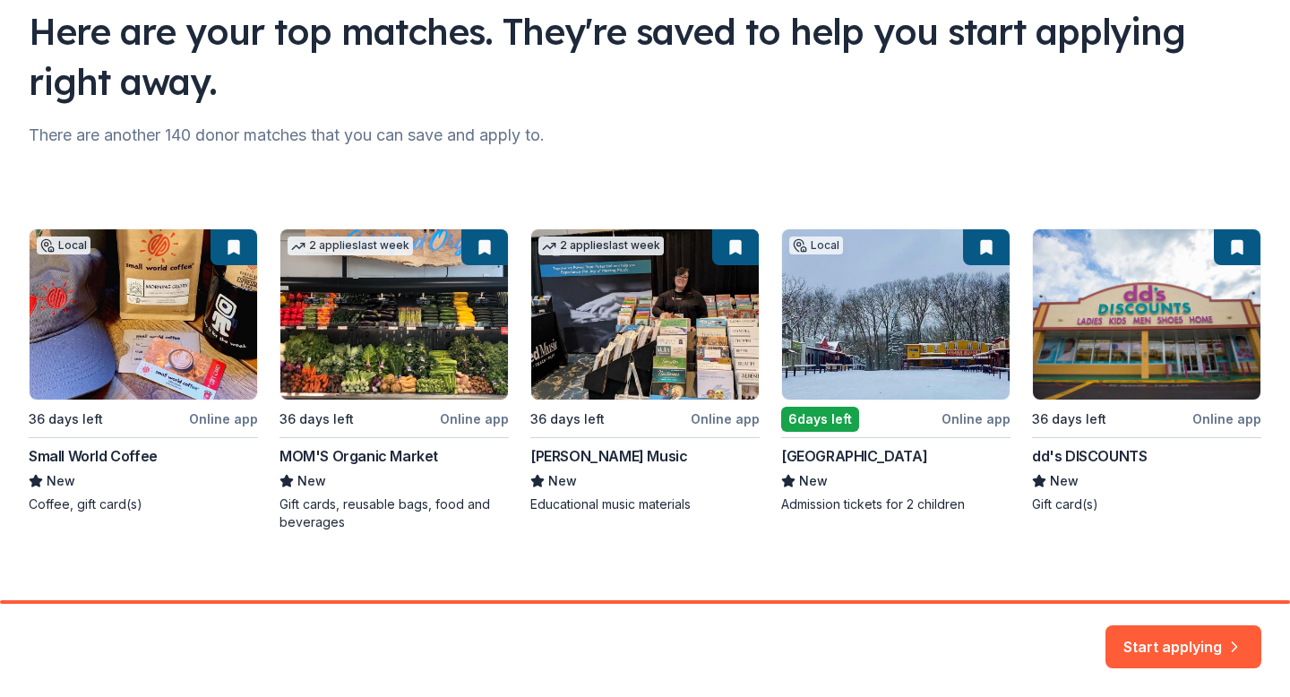
scroll to position [153, 0]
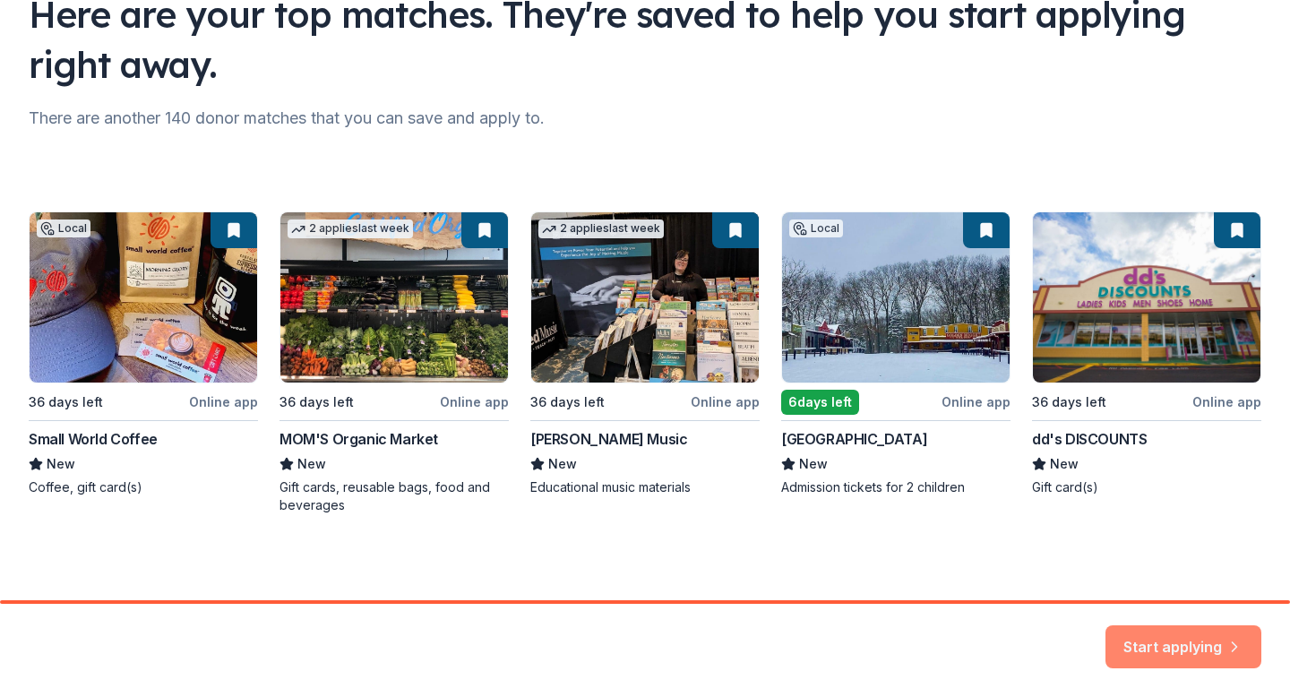
click at [1191, 629] on button "Start applying" at bounding box center [1184, 642] width 156 height 43
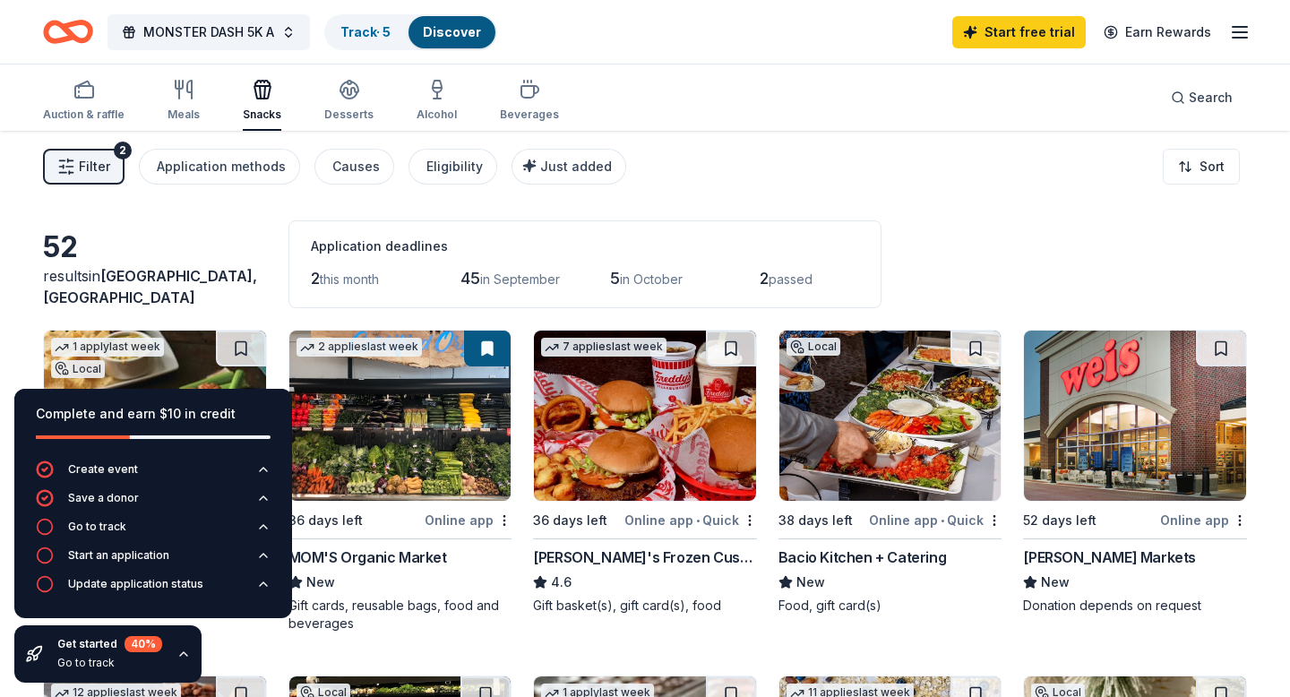
click at [206, 262] on div "52" at bounding box center [155, 247] width 224 height 36
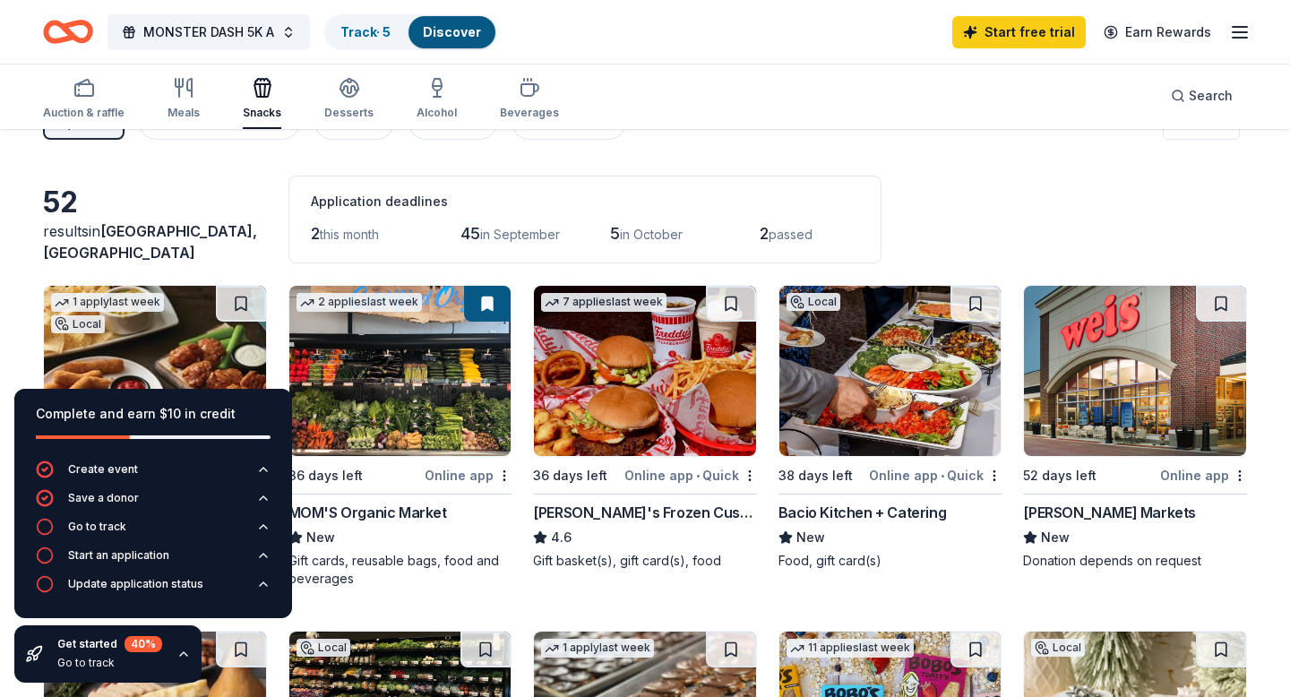
scroll to position [48, 0]
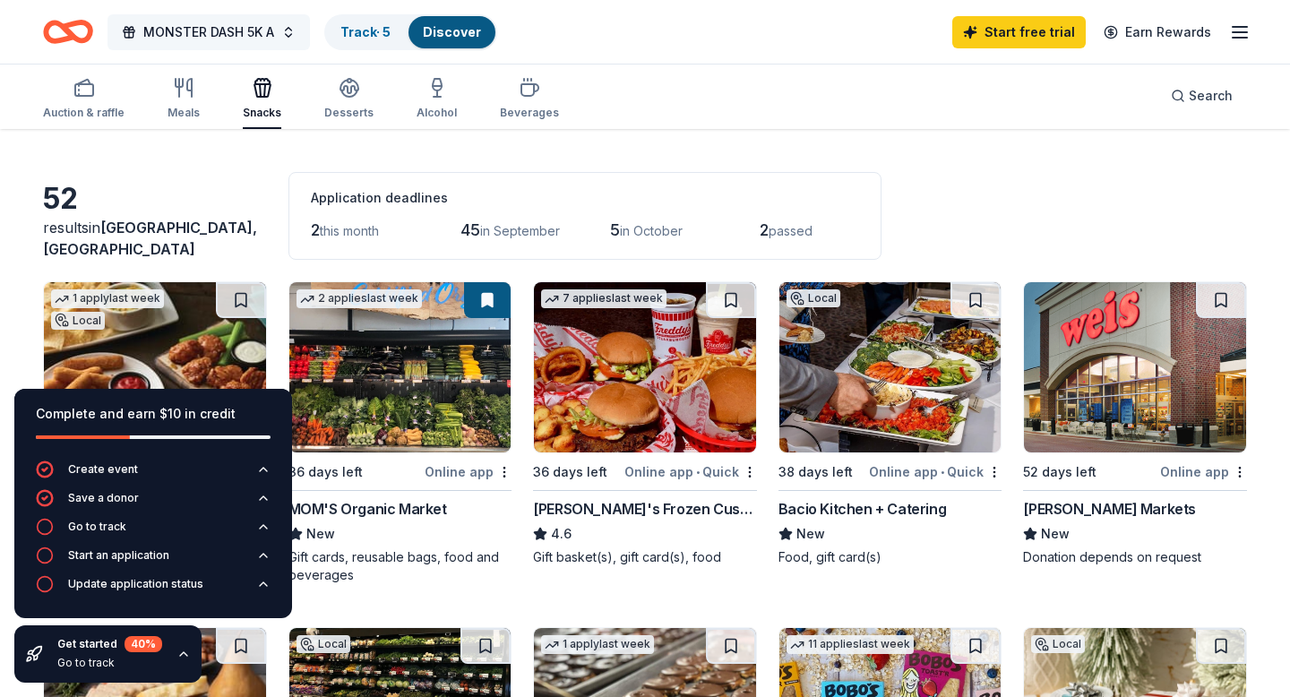
click at [294, 39] on button "MONSTER DASH 5K A" at bounding box center [209, 32] width 202 height 36
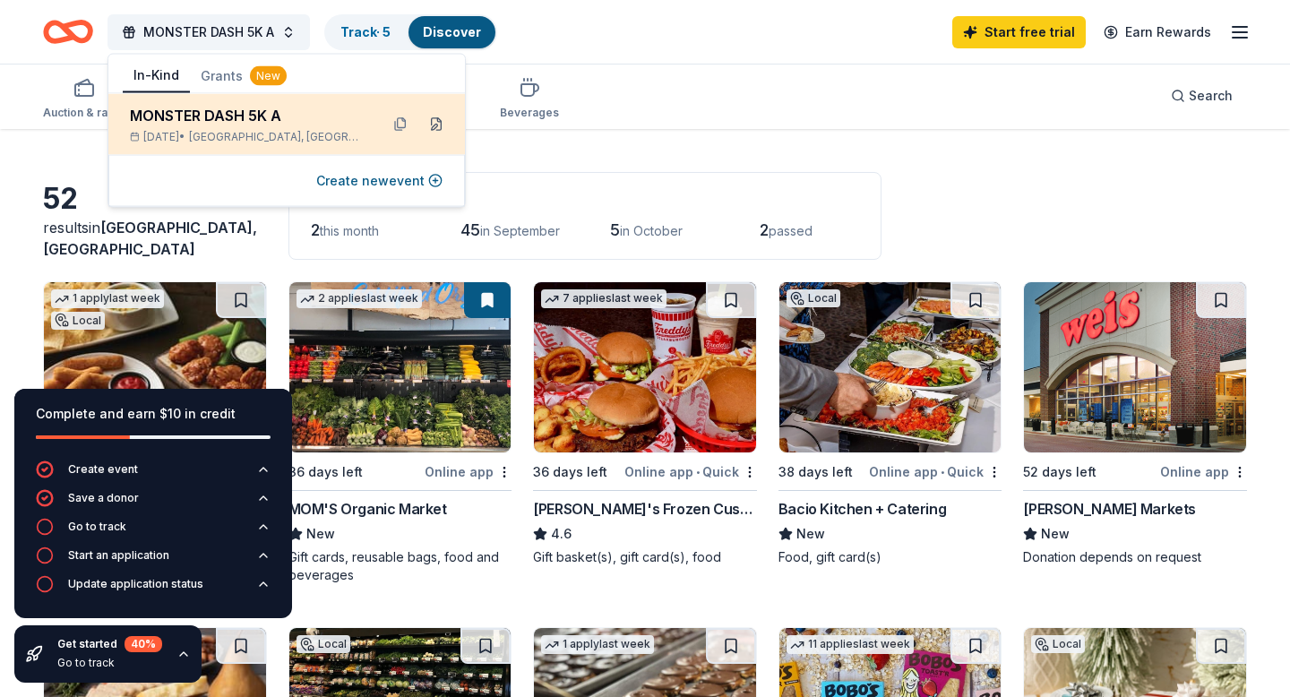
click at [431, 125] on button at bounding box center [436, 124] width 29 height 29
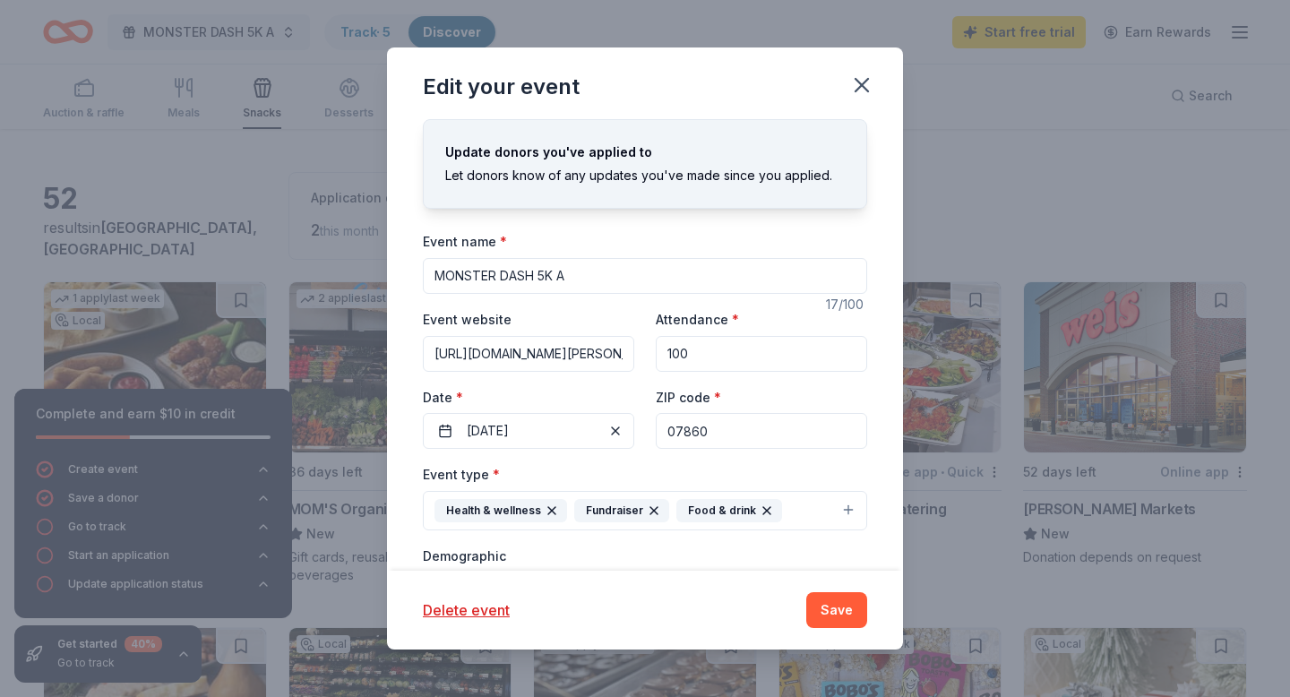
click at [587, 276] on input "MONSTER DASH 5K A" at bounding box center [645, 276] width 444 height 36
type input "MONSTER DASH 5K"
click at [838, 617] on button "Save" at bounding box center [836, 610] width 61 height 36
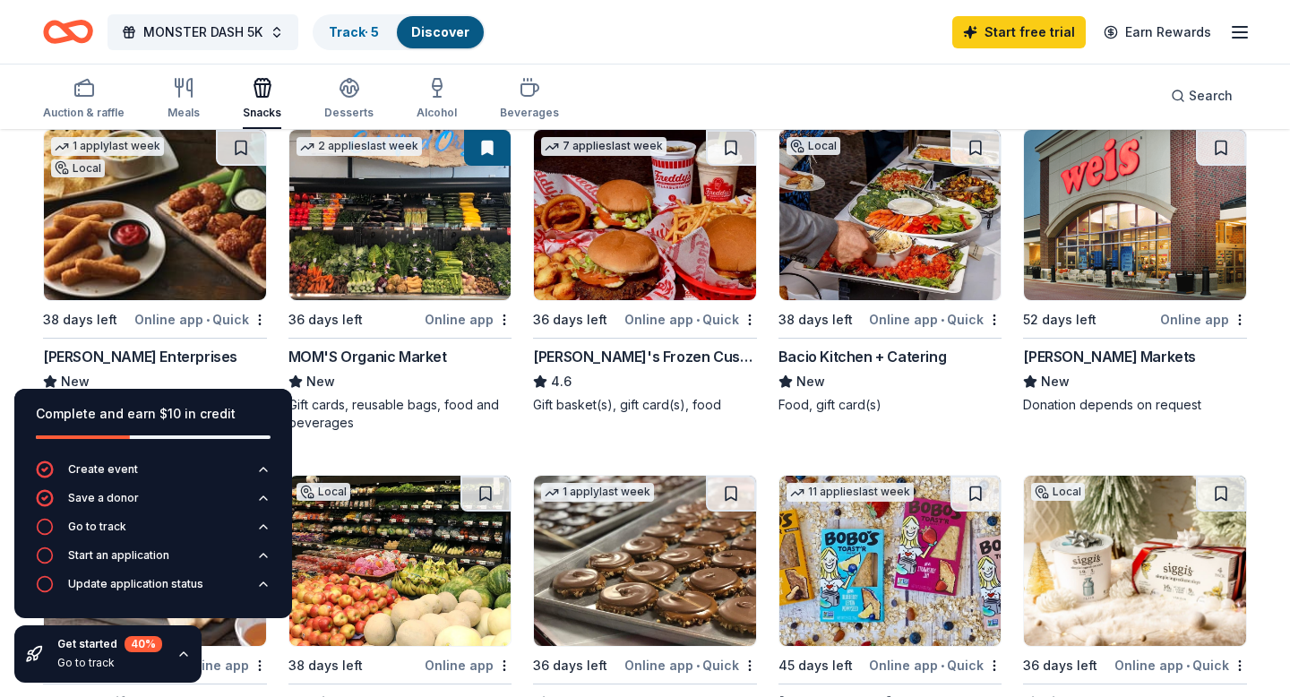
scroll to position [203, 0]
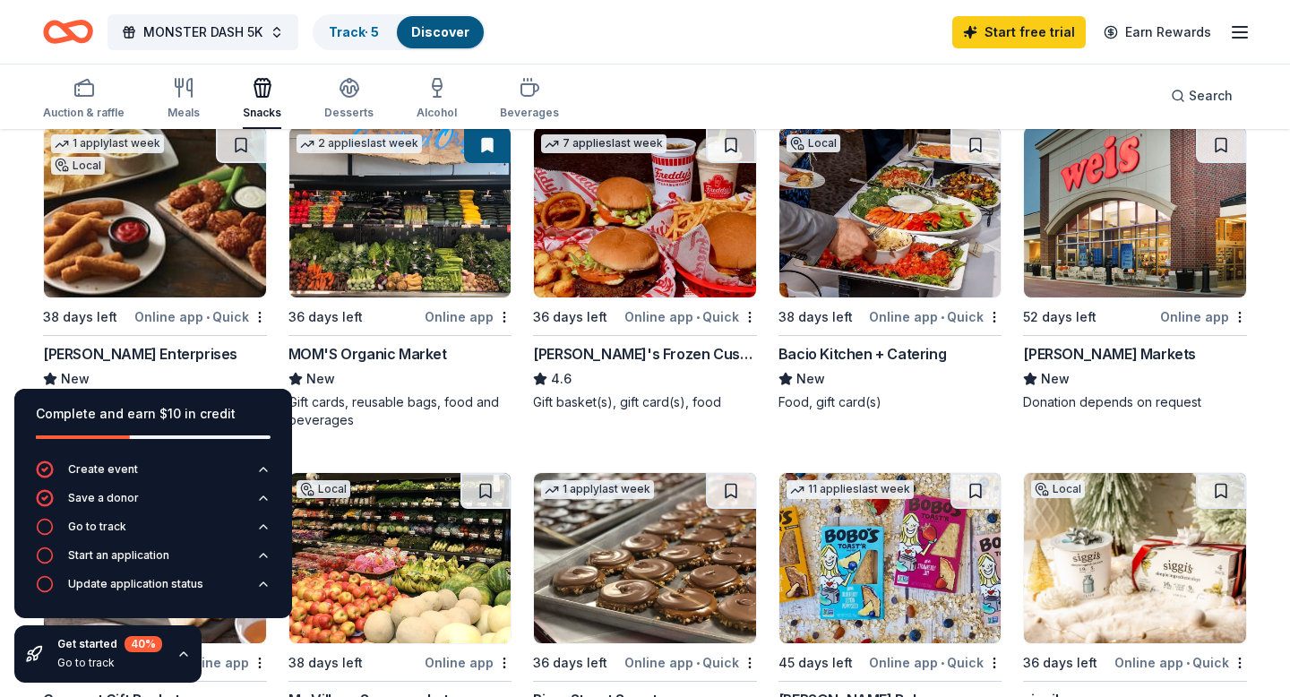
click at [172, 241] on img at bounding box center [155, 212] width 222 height 170
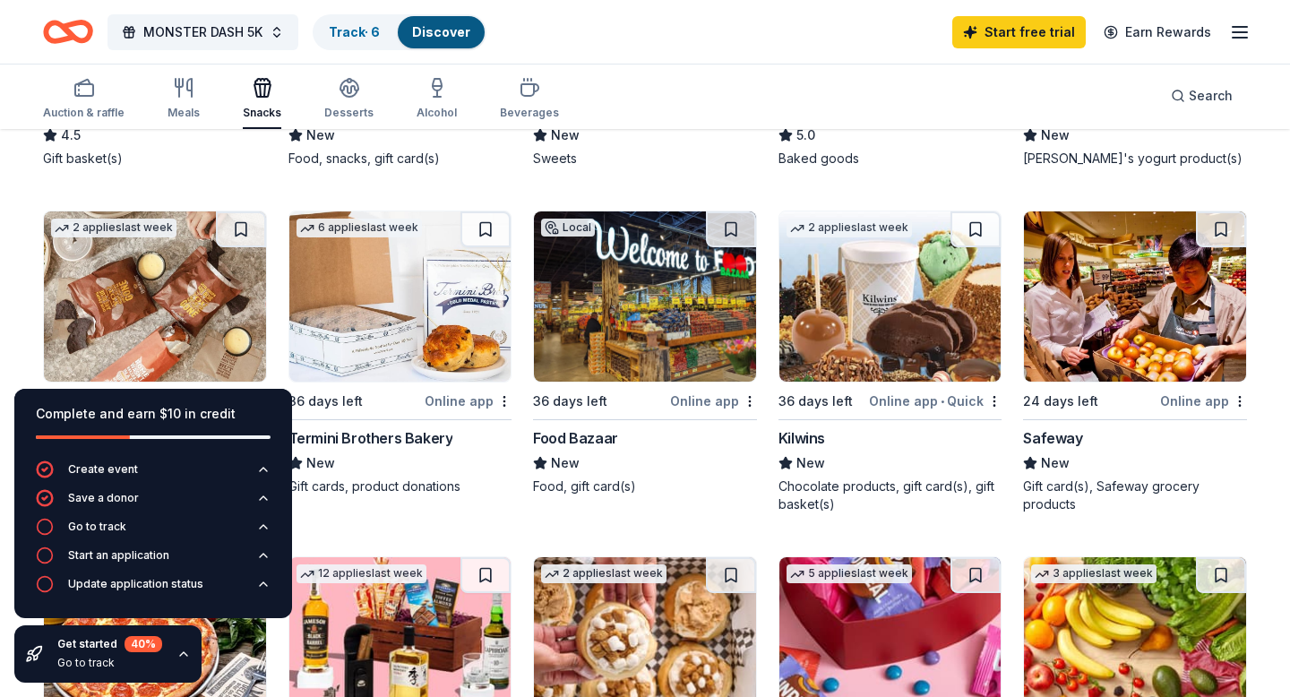
scroll to position [664, 0]
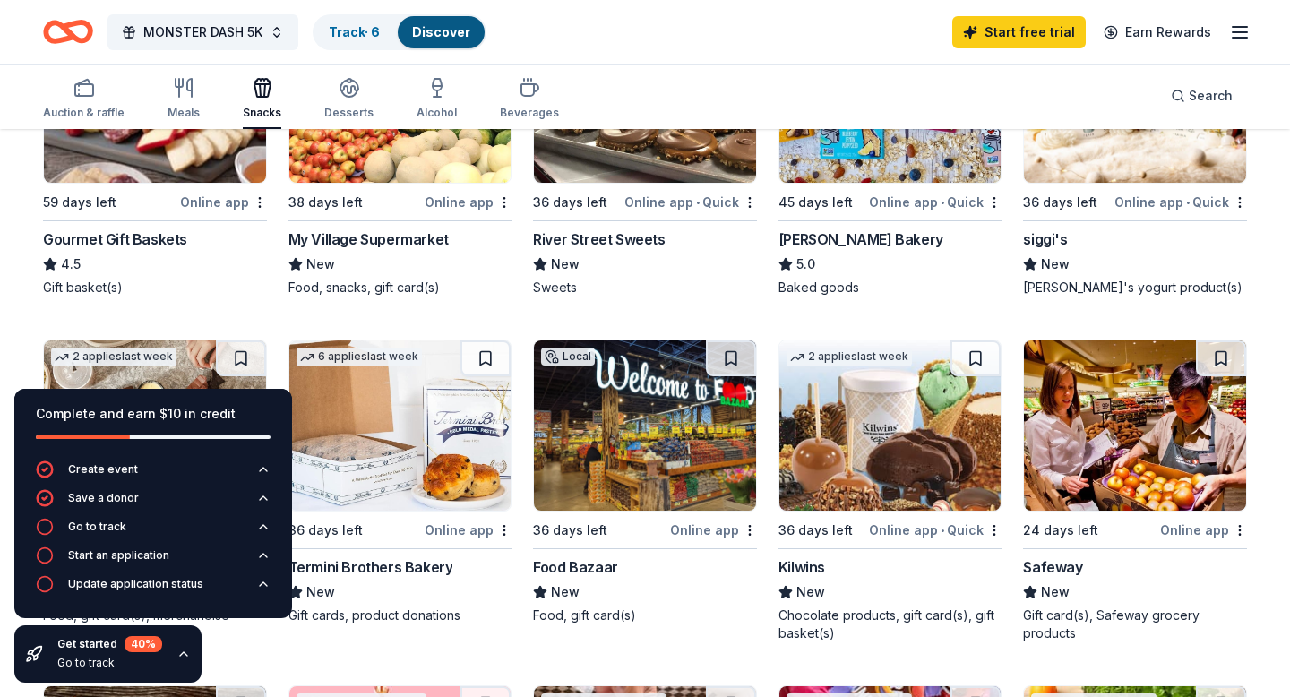
click at [1061, 160] on img at bounding box center [1135, 98] width 222 height 170
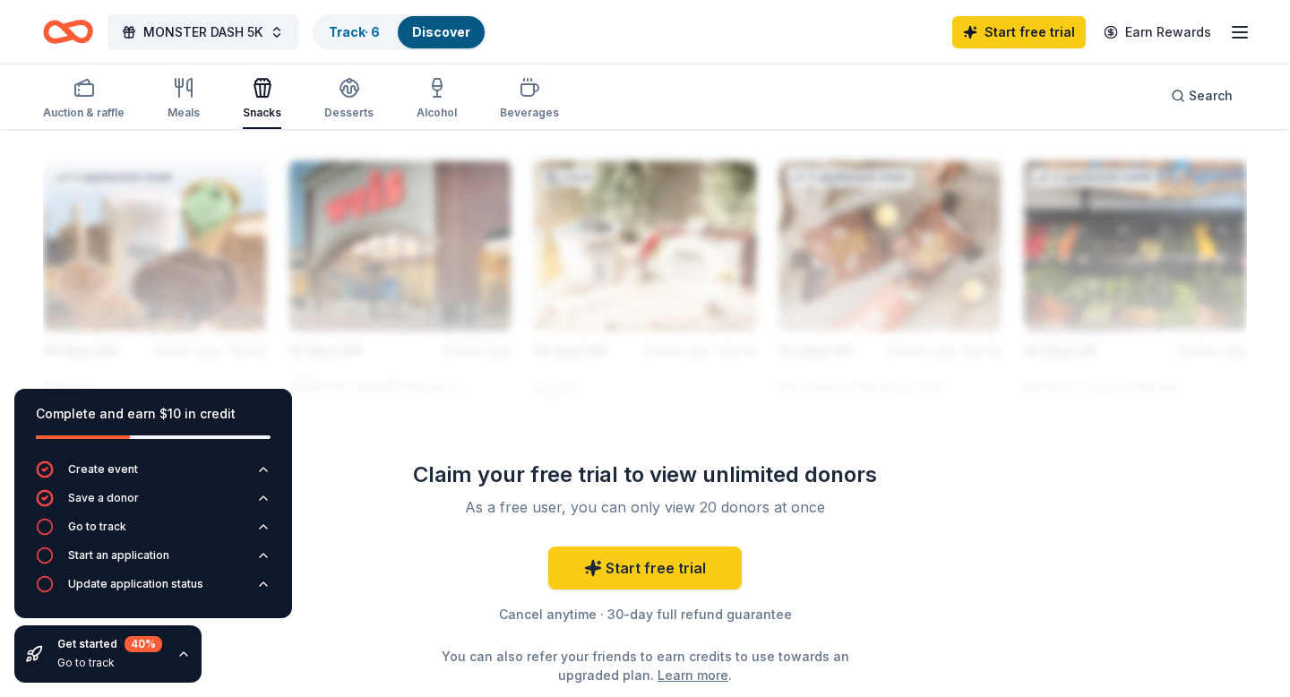
scroll to position [1622, 0]
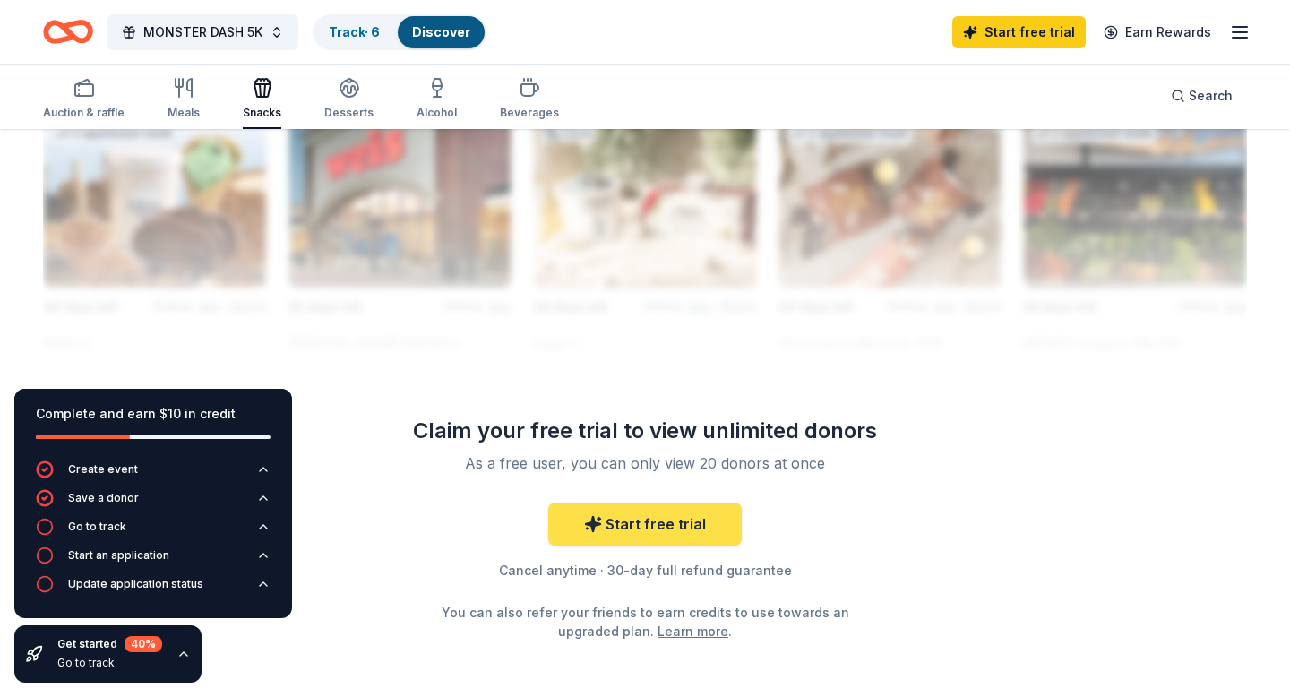
click at [677, 532] on link "Start free trial" at bounding box center [645, 524] width 194 height 43
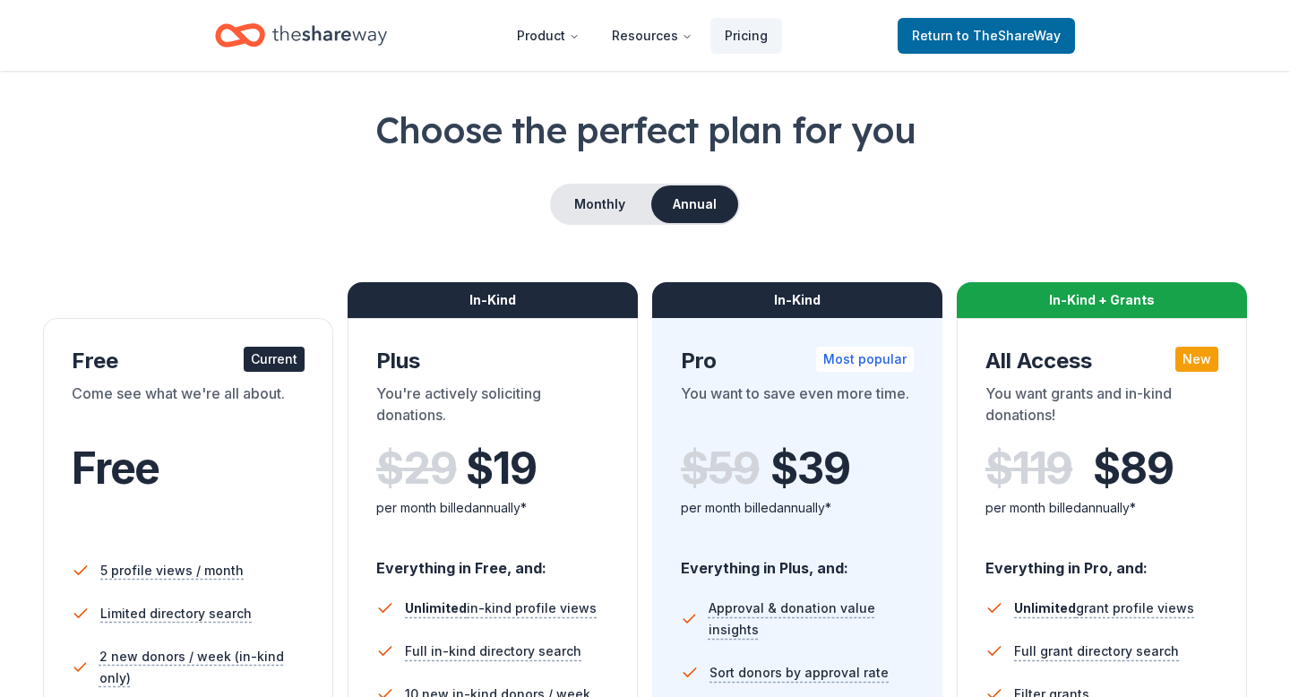
scroll to position [234, 0]
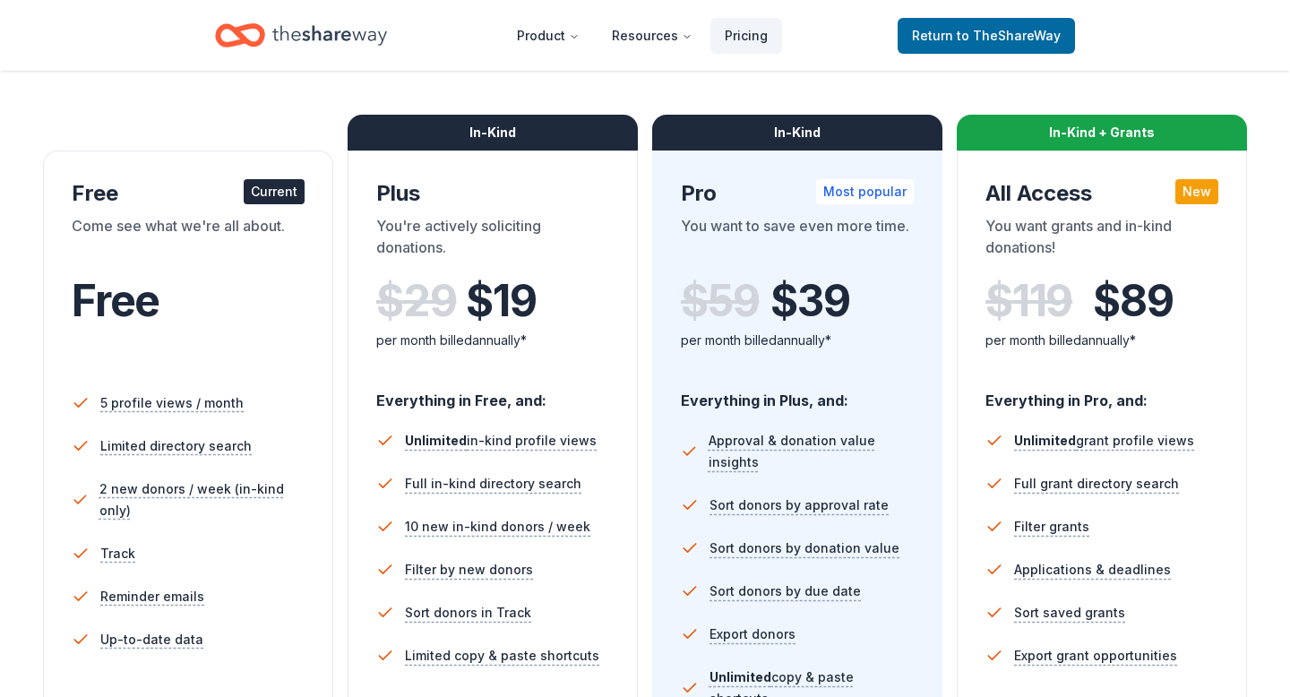
click at [238, 308] on div "Free" at bounding box center [188, 301] width 233 height 50
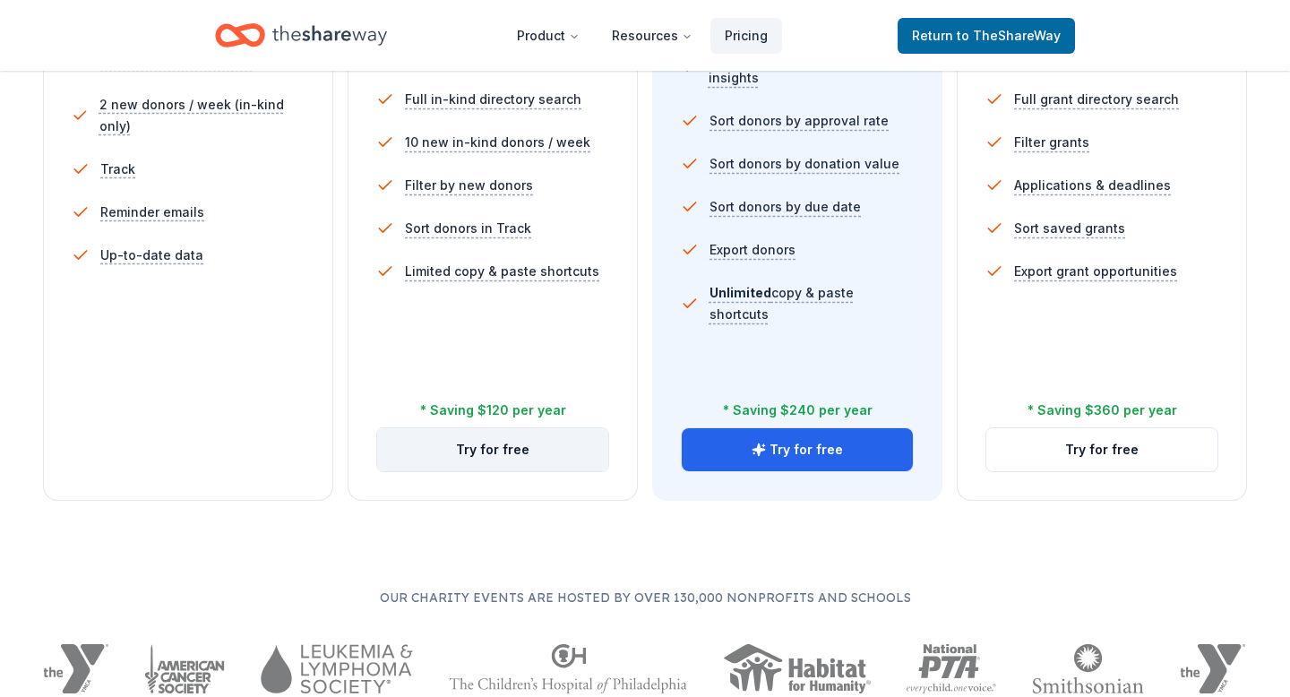
scroll to position [703, 0]
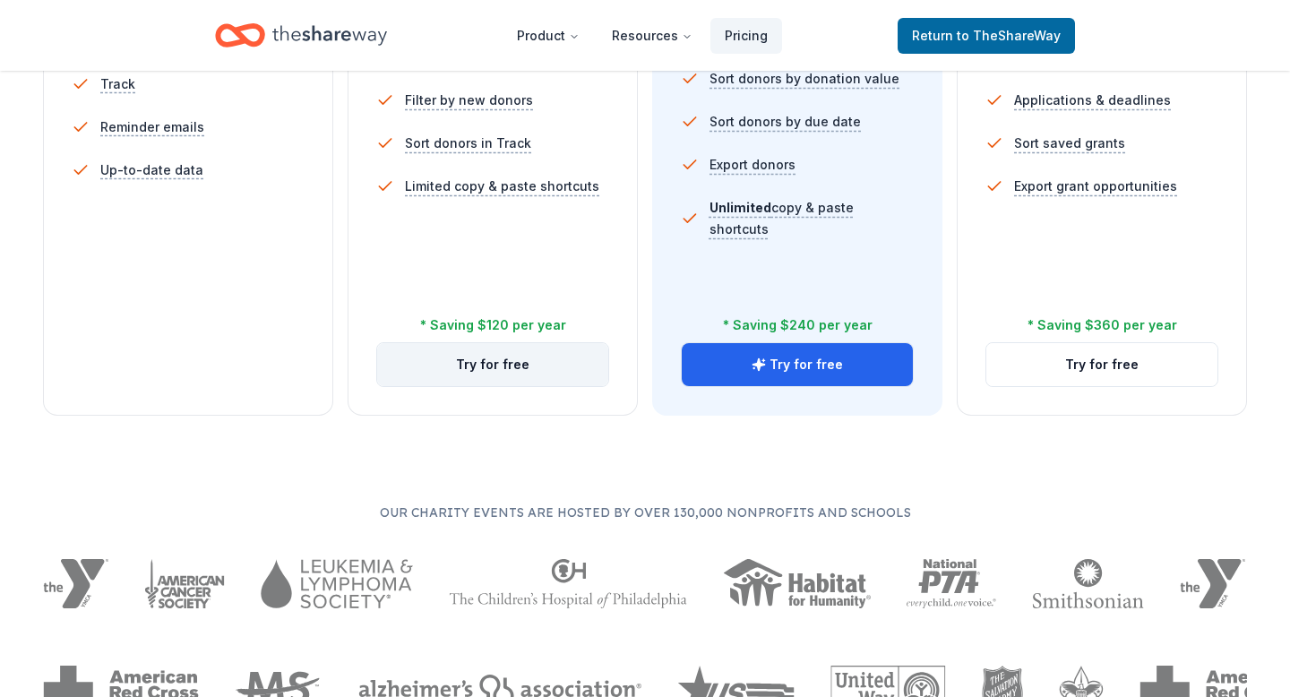
click at [474, 365] on button "Try for free" at bounding box center [492, 364] width 231 height 43
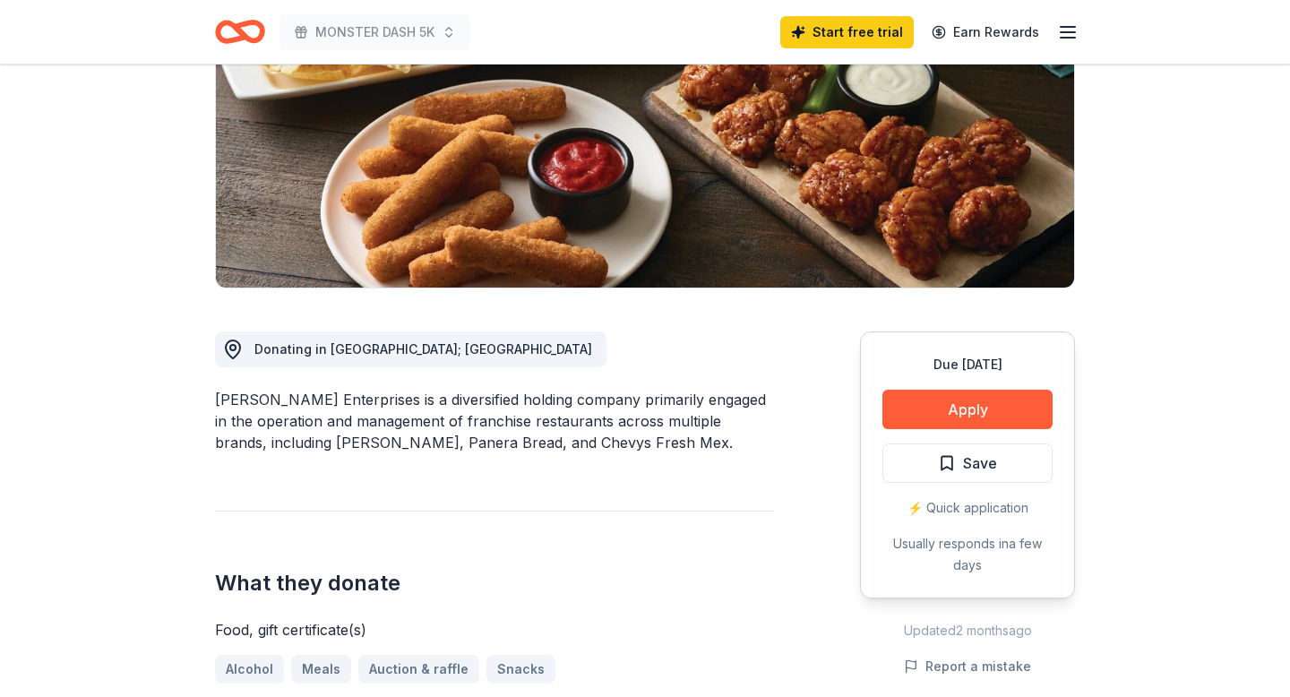
scroll to position [280, 0]
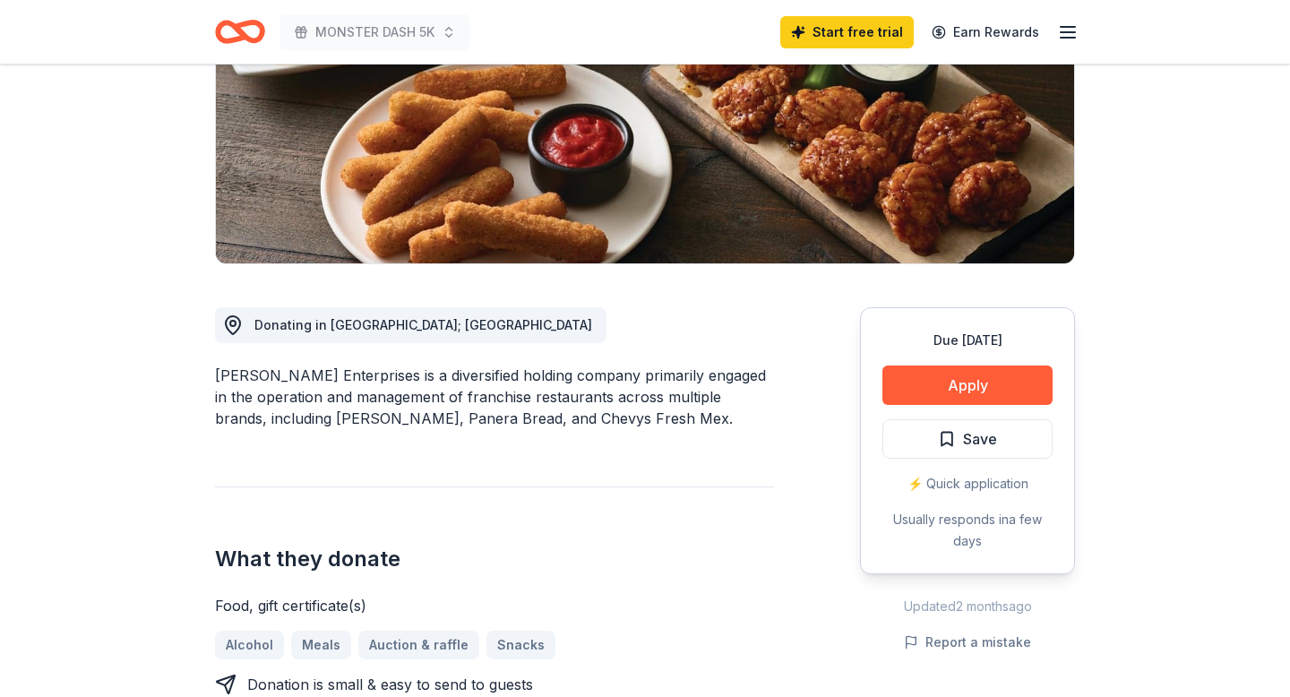
click at [878, 388] on div "Due in 38 days Apply Save ⚡️ Quick application Usually responds in a few days" at bounding box center [967, 440] width 215 height 267
click at [908, 388] on button "Apply" at bounding box center [967, 385] width 170 height 39
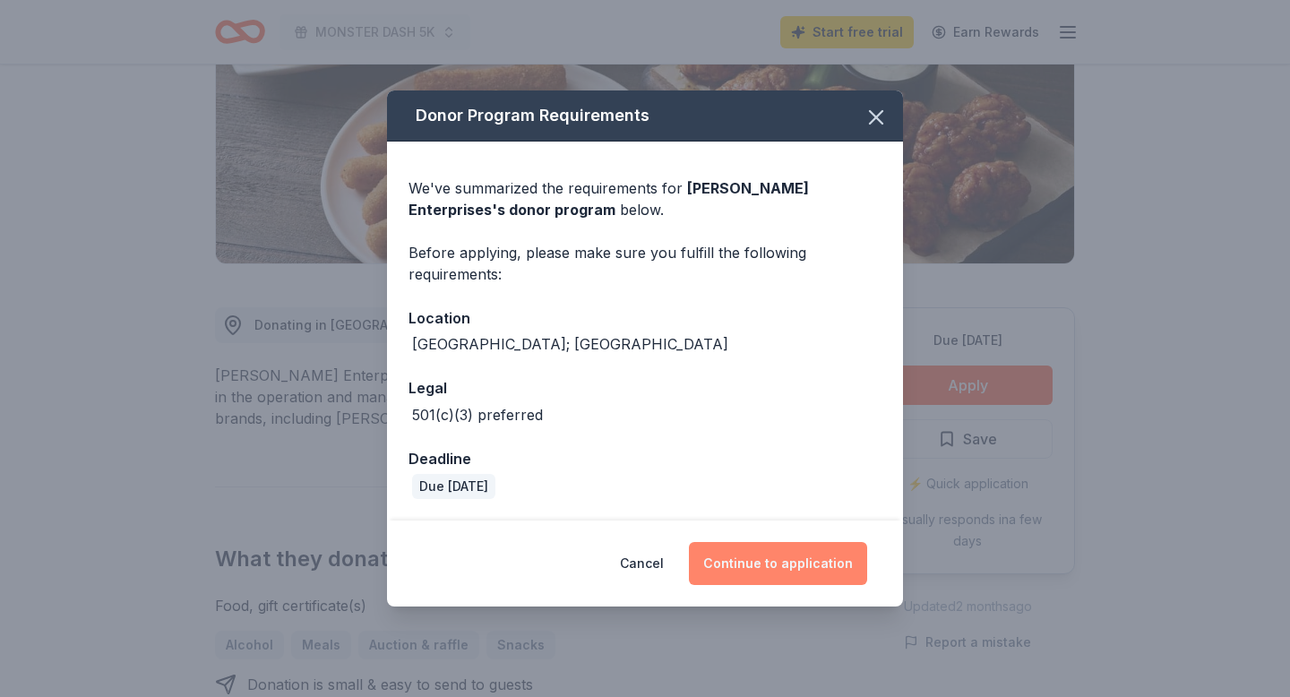
click at [736, 554] on button "Continue to application" at bounding box center [778, 563] width 178 height 43
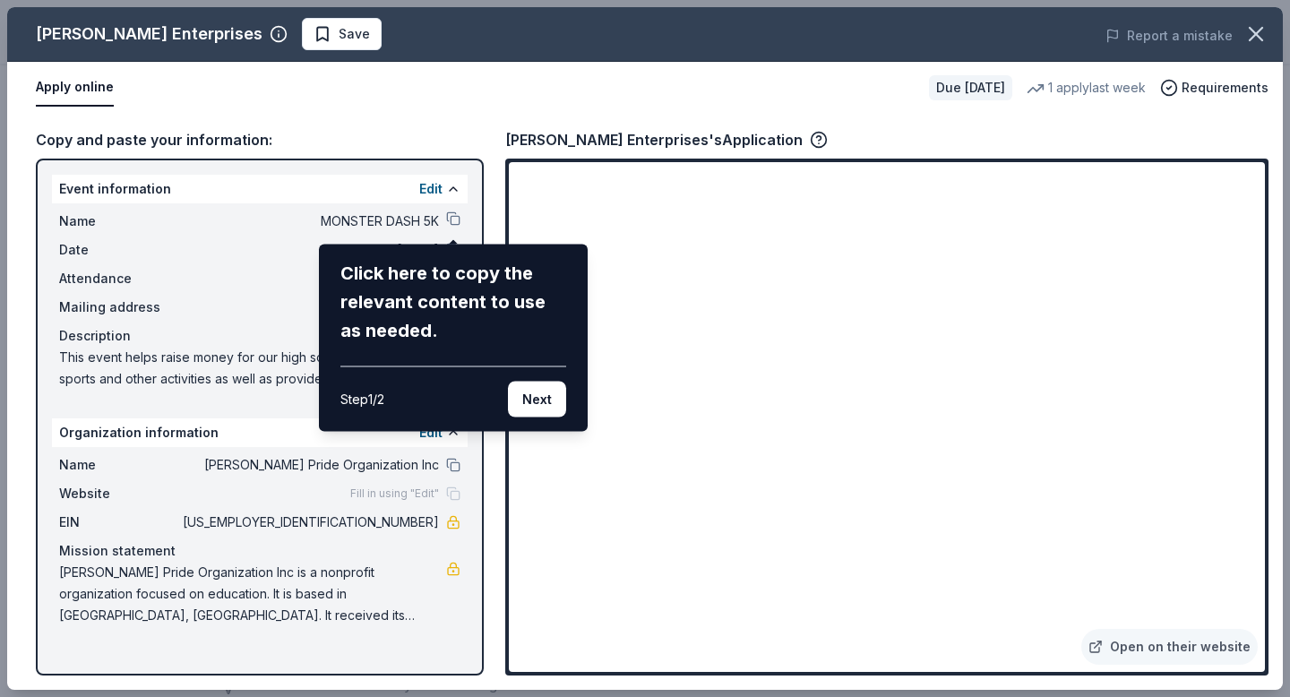
click at [451, 220] on div "Doherty Enterprises Save Report a mistake Apply online Due in 38 days 1 apply l…" at bounding box center [645, 348] width 1276 height 683
click at [529, 392] on button "Next" at bounding box center [537, 400] width 58 height 36
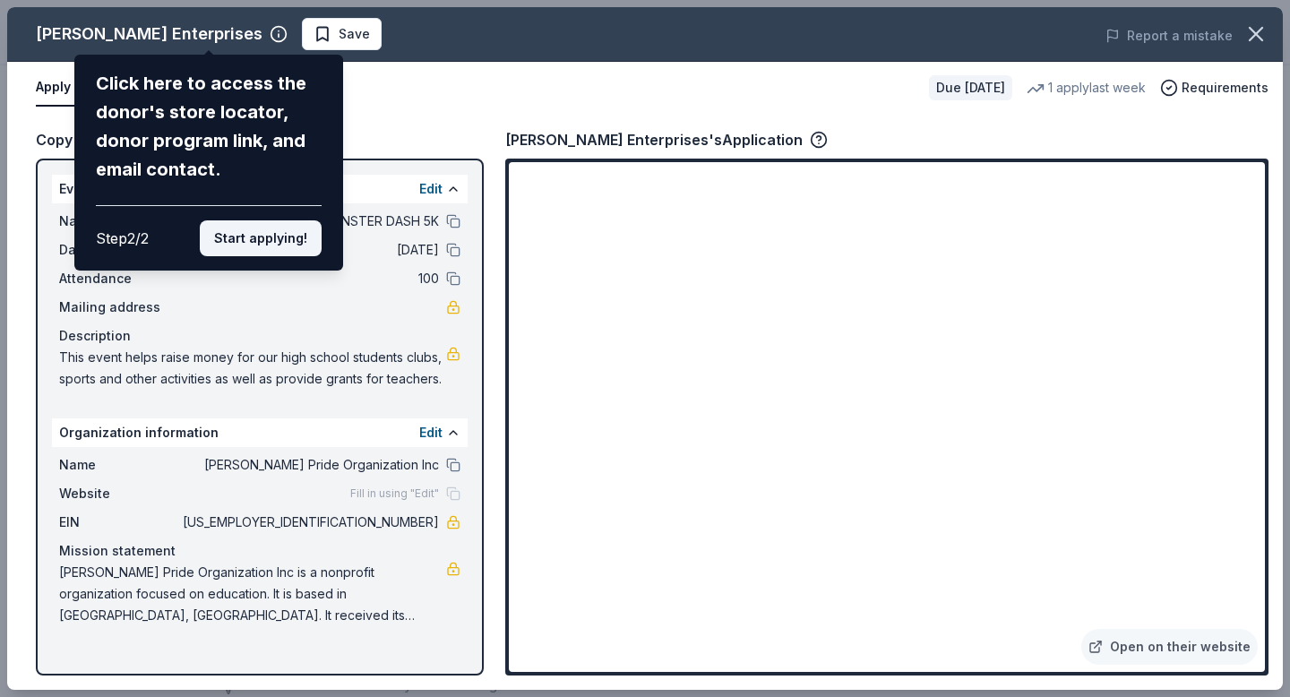
click at [297, 243] on button "Start applying!" at bounding box center [261, 238] width 122 height 36
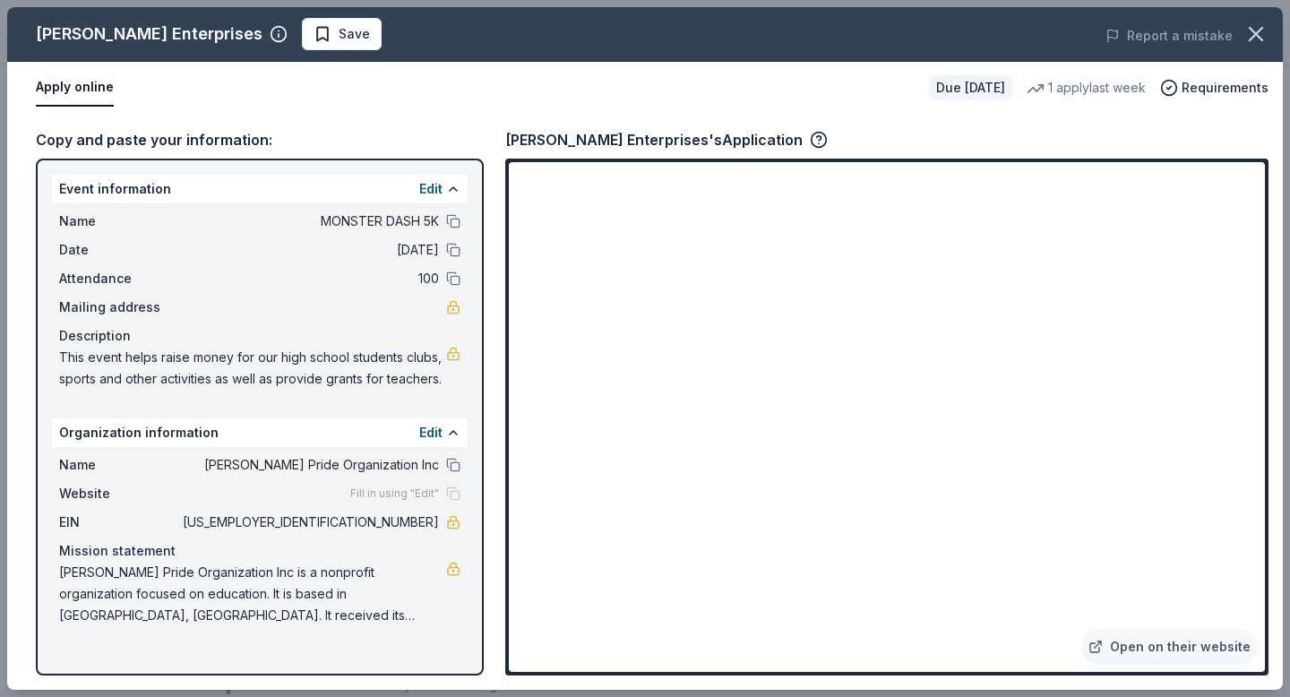
click at [813, 73] on div "Apply online" at bounding box center [475, 88] width 879 height 38
click at [339, 39] on span "Save" at bounding box center [354, 34] width 31 height 22
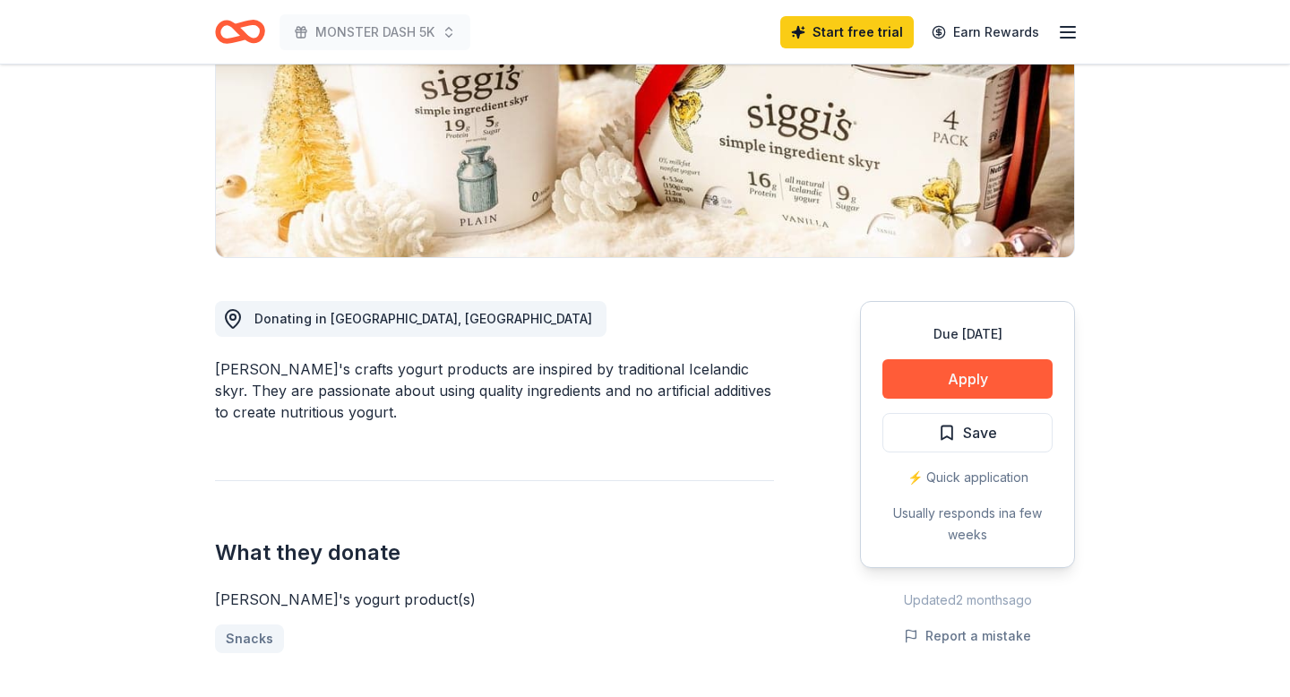
scroll to position [350, 0]
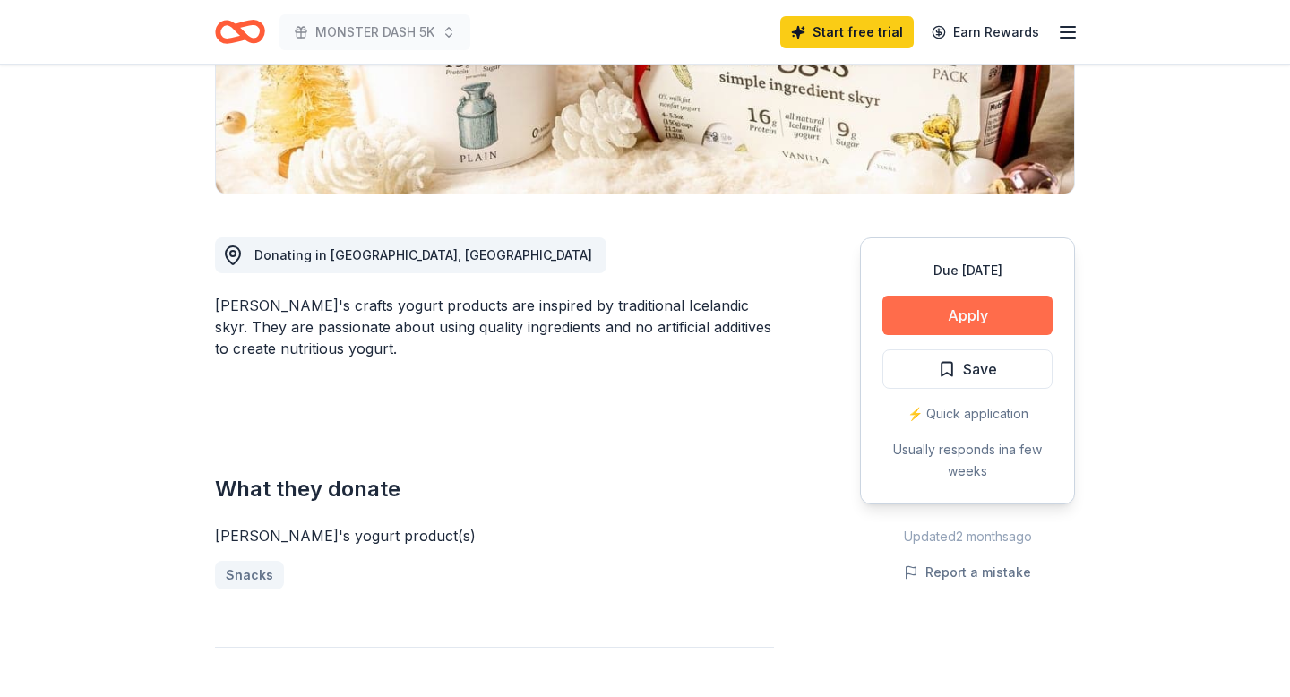
click at [934, 314] on button "Apply" at bounding box center [967, 315] width 170 height 39
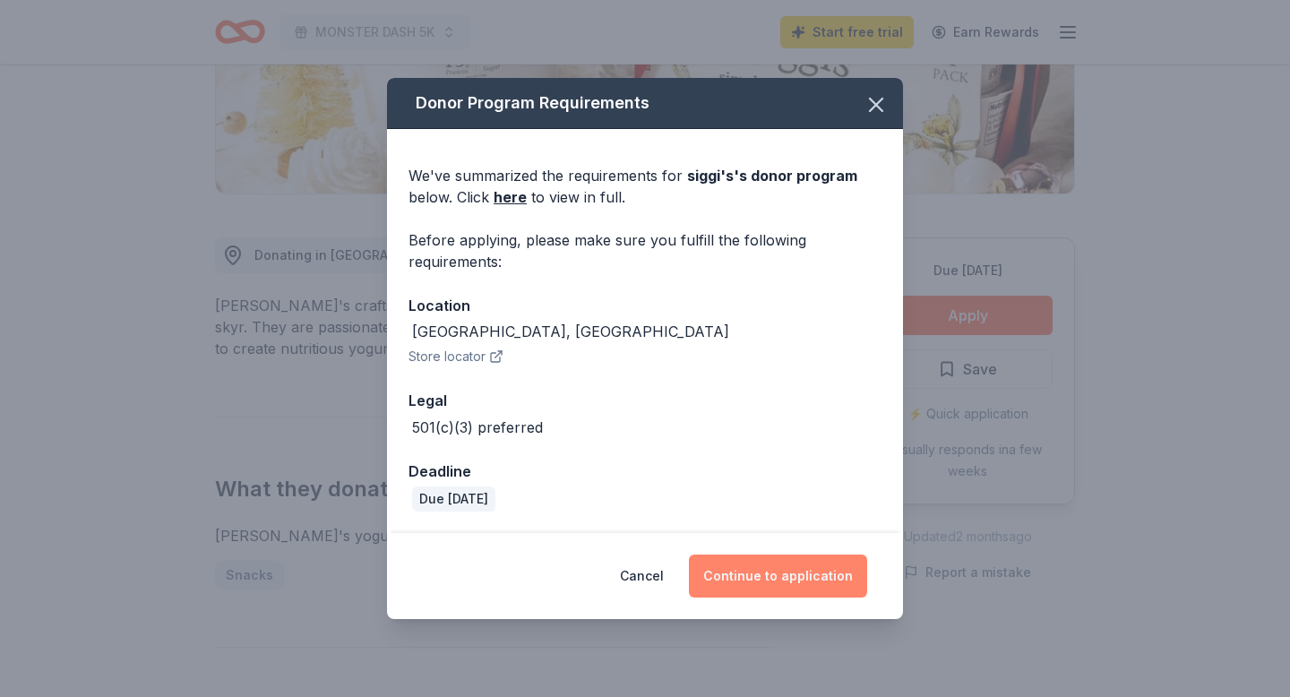
click at [749, 577] on button "Continue to application" at bounding box center [778, 576] width 178 height 43
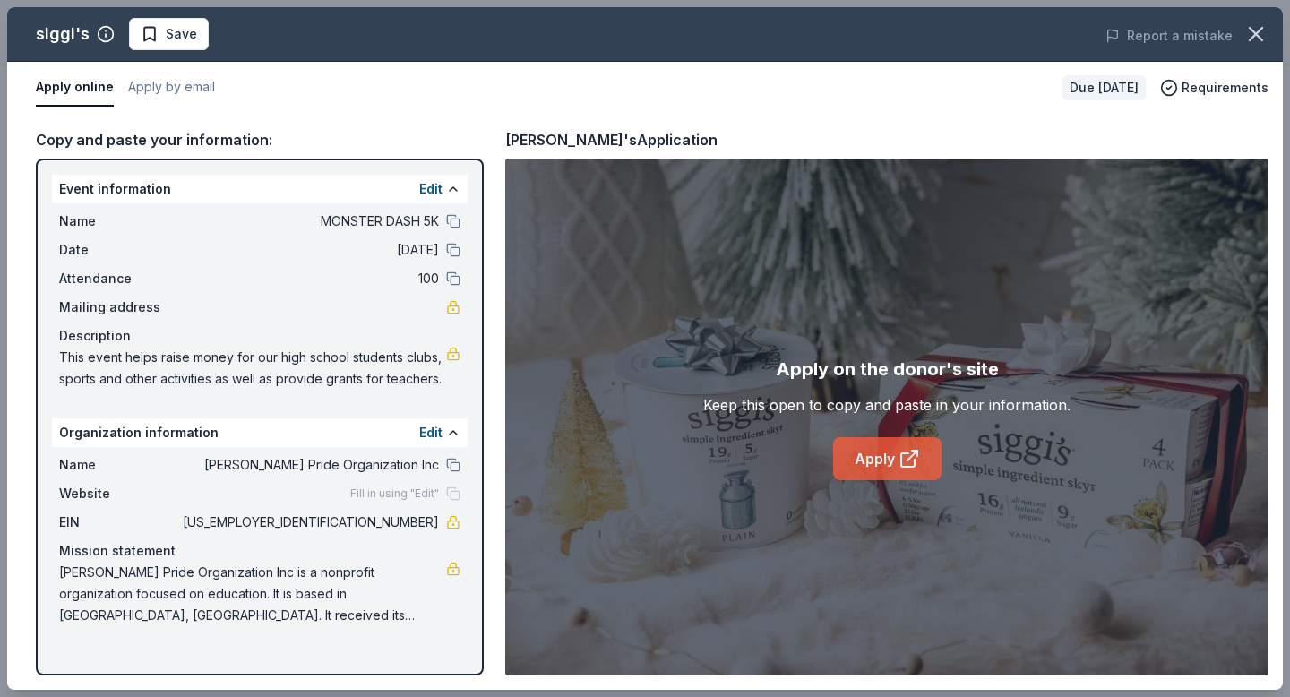
click at [880, 454] on link "Apply" at bounding box center [887, 458] width 108 height 43
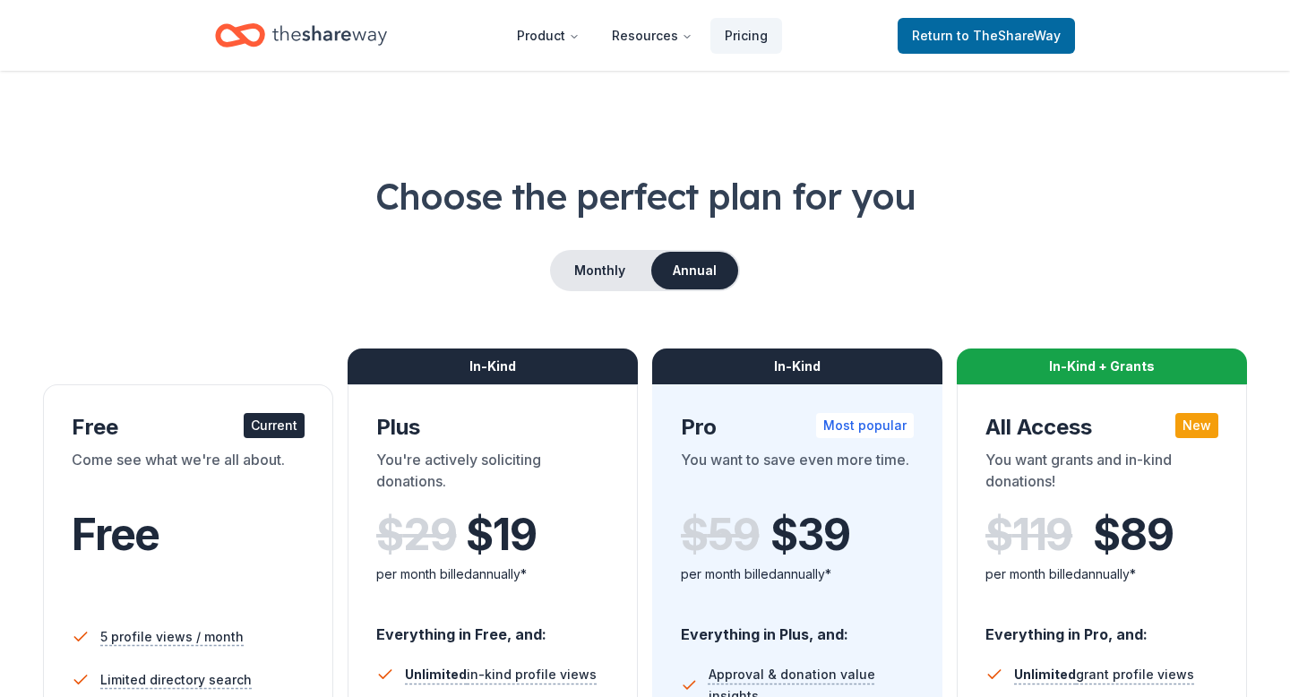
scroll to position [703, 0]
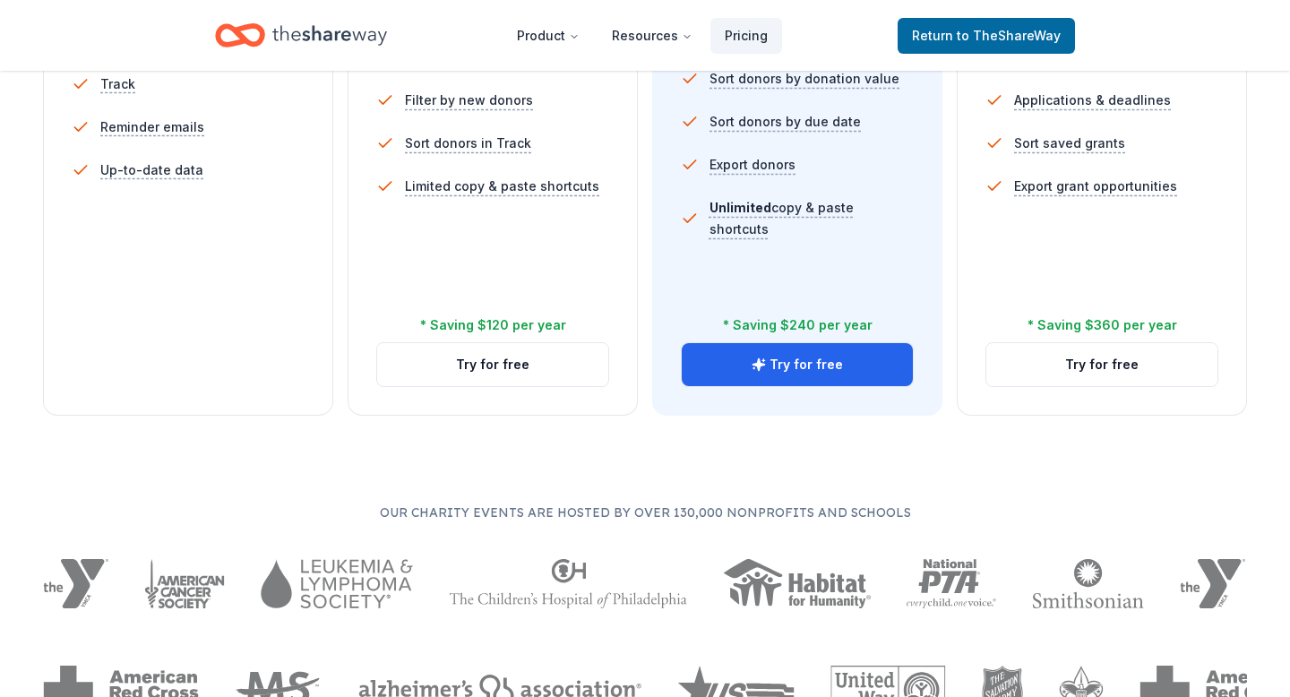
click at [245, 38] on icon "Home" at bounding box center [249, 35] width 28 height 18
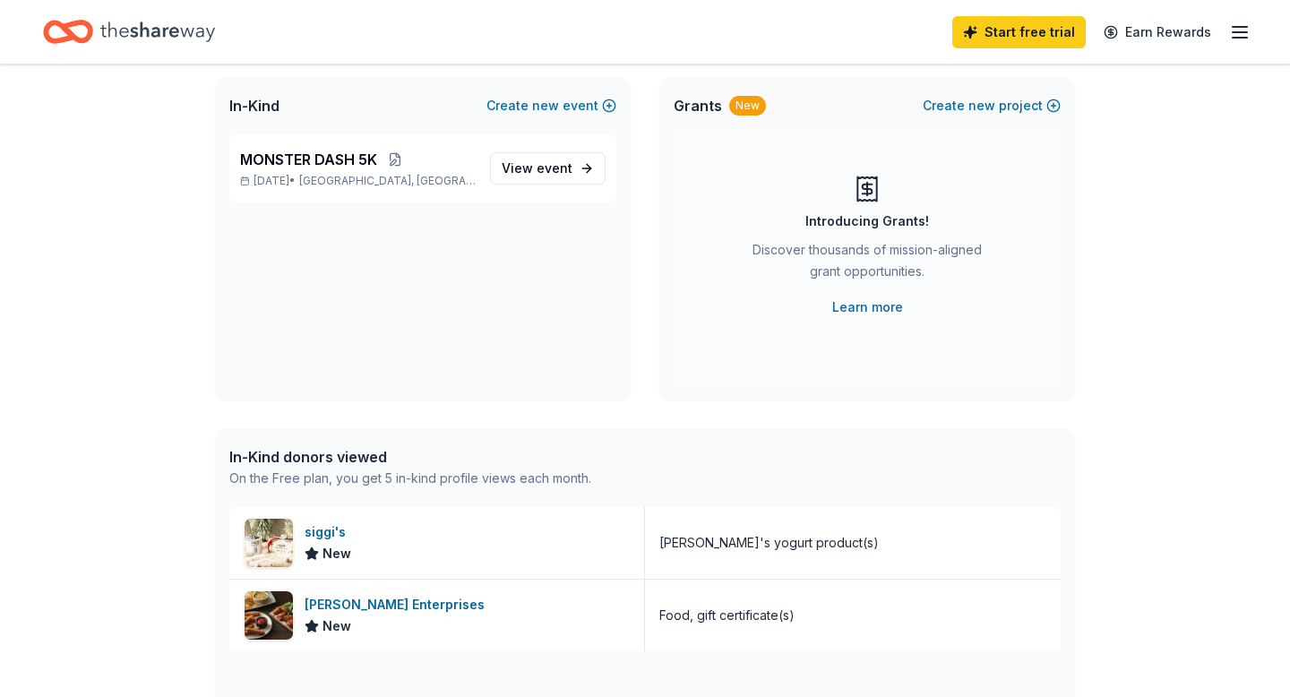
scroll to position [26, 0]
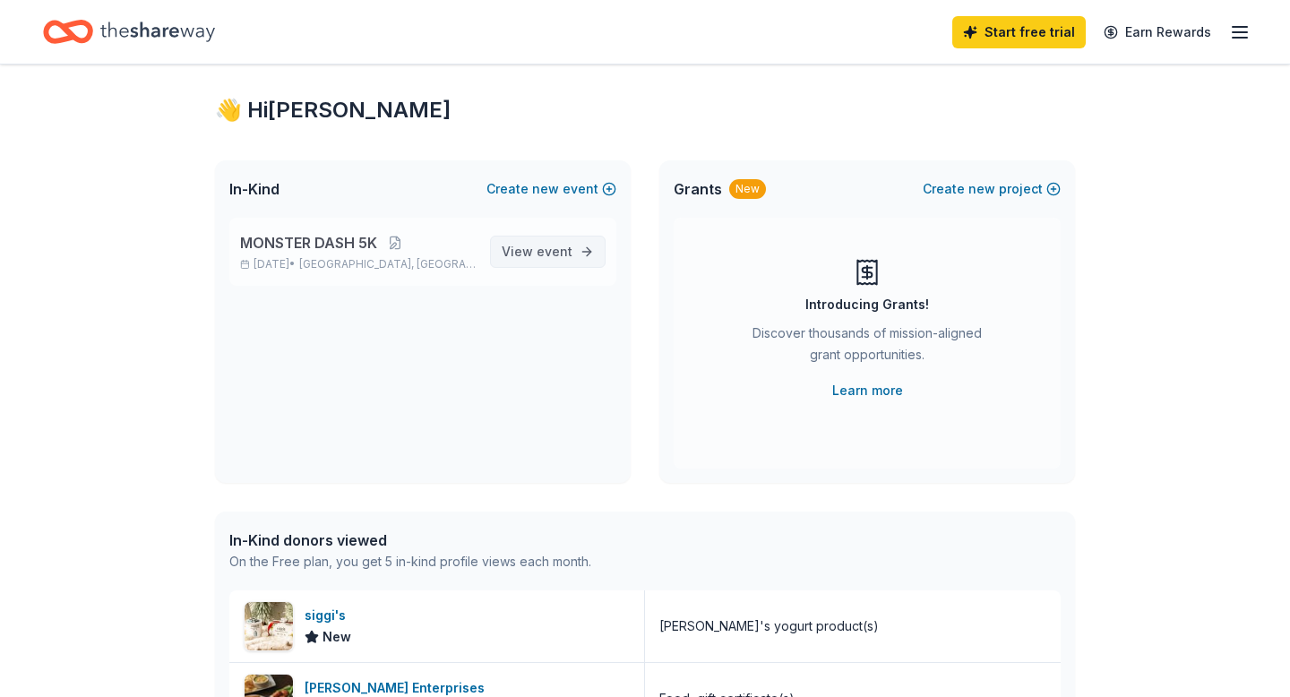
click at [540, 259] on span "View event" at bounding box center [537, 252] width 71 height 22
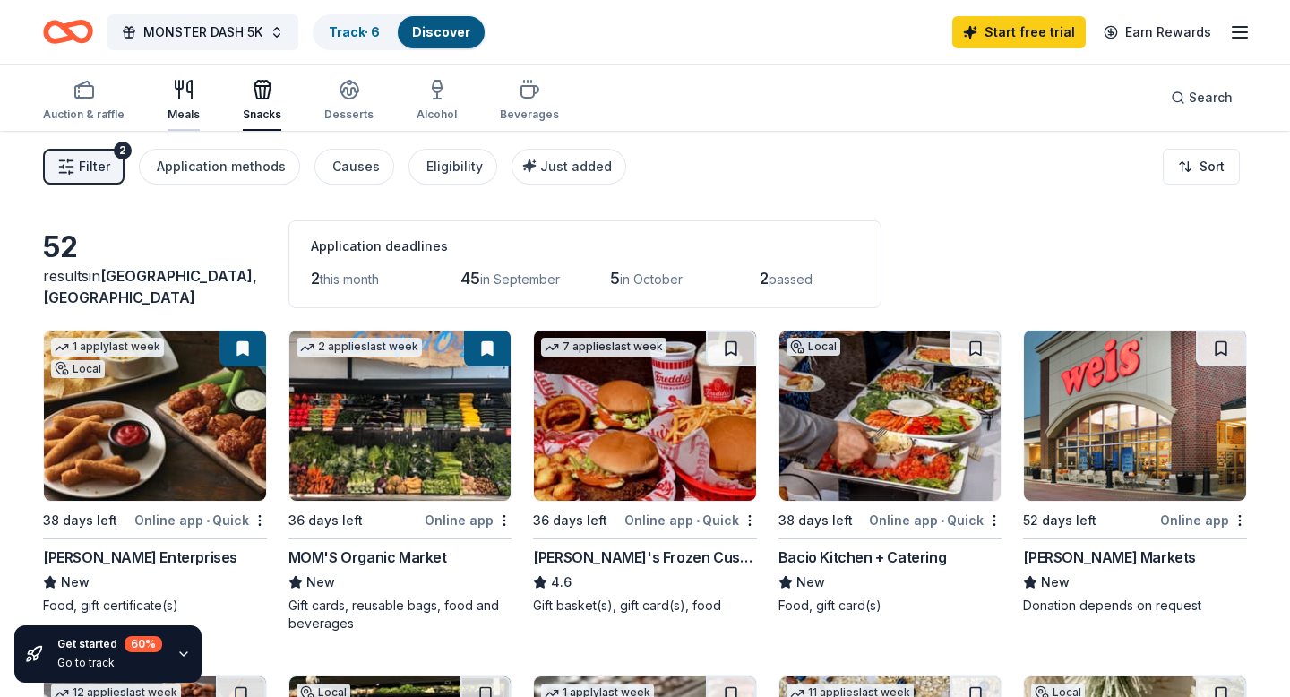
click at [185, 97] on icon "button" at bounding box center [184, 90] width 22 height 22
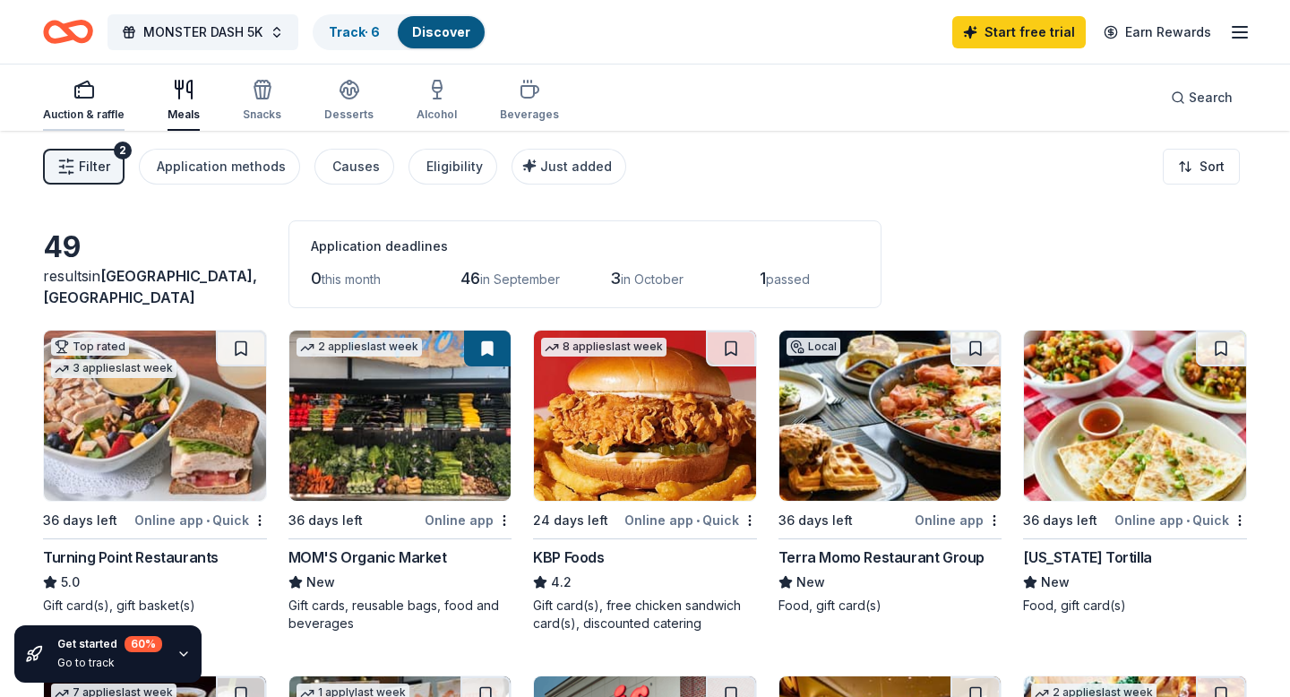
click at [91, 90] on rect "button" at bounding box center [84, 92] width 18 height 12
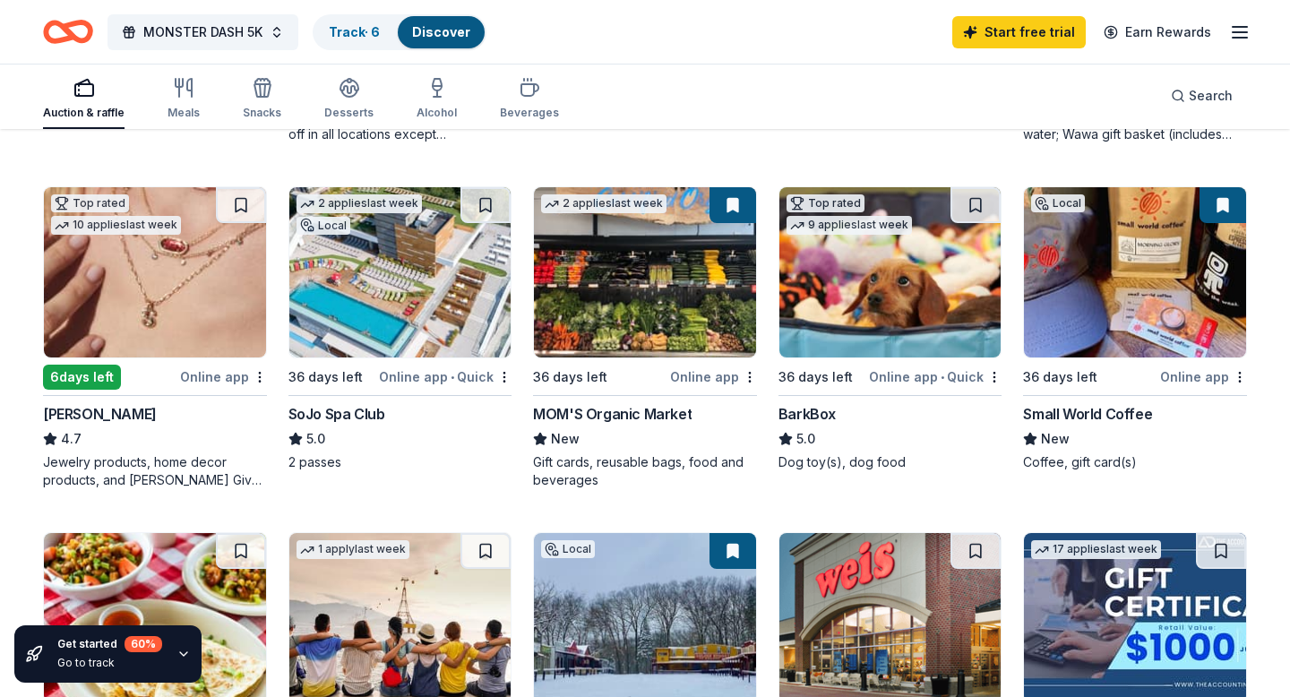
scroll to position [360, 0]
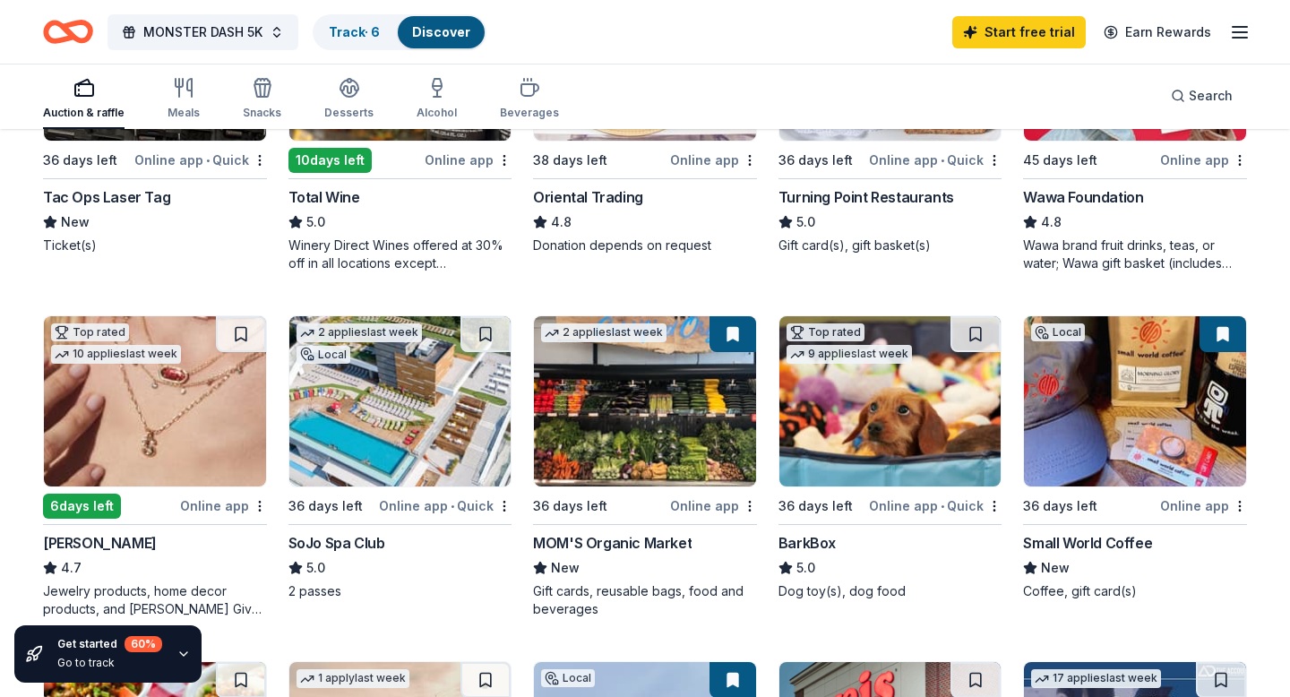
click at [157, 421] on img at bounding box center [155, 401] width 222 height 170
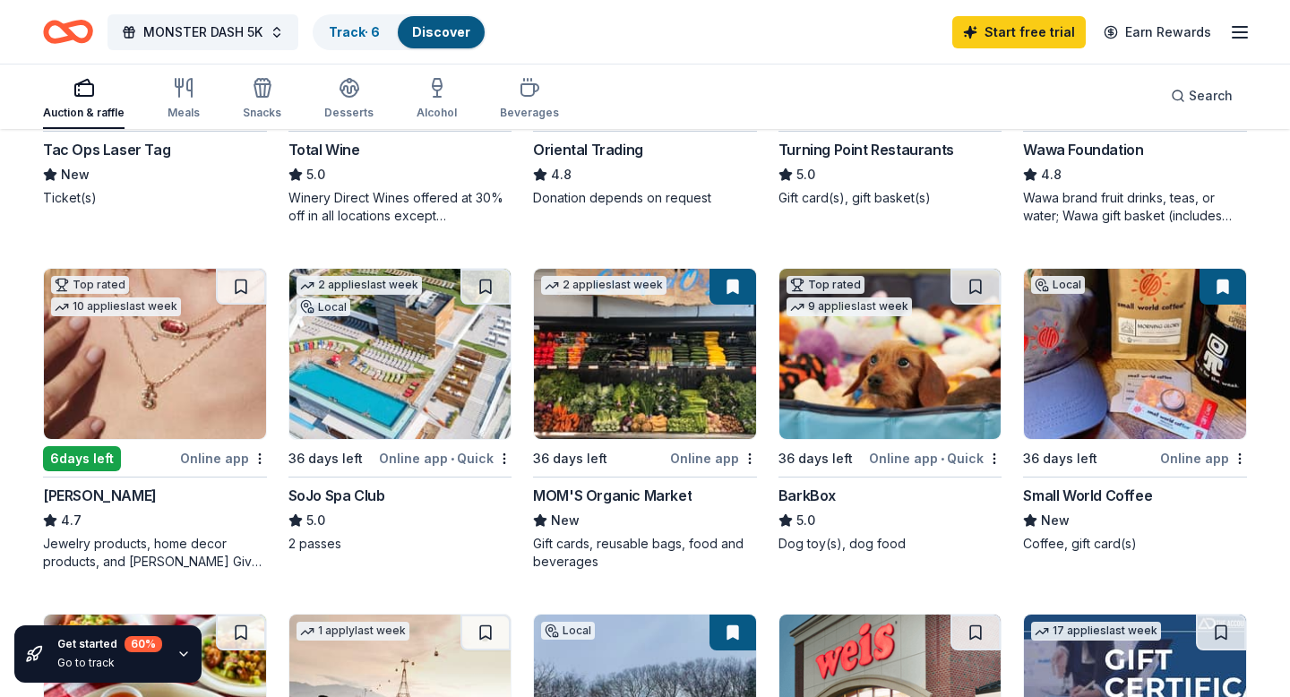
scroll to position [411, 0]
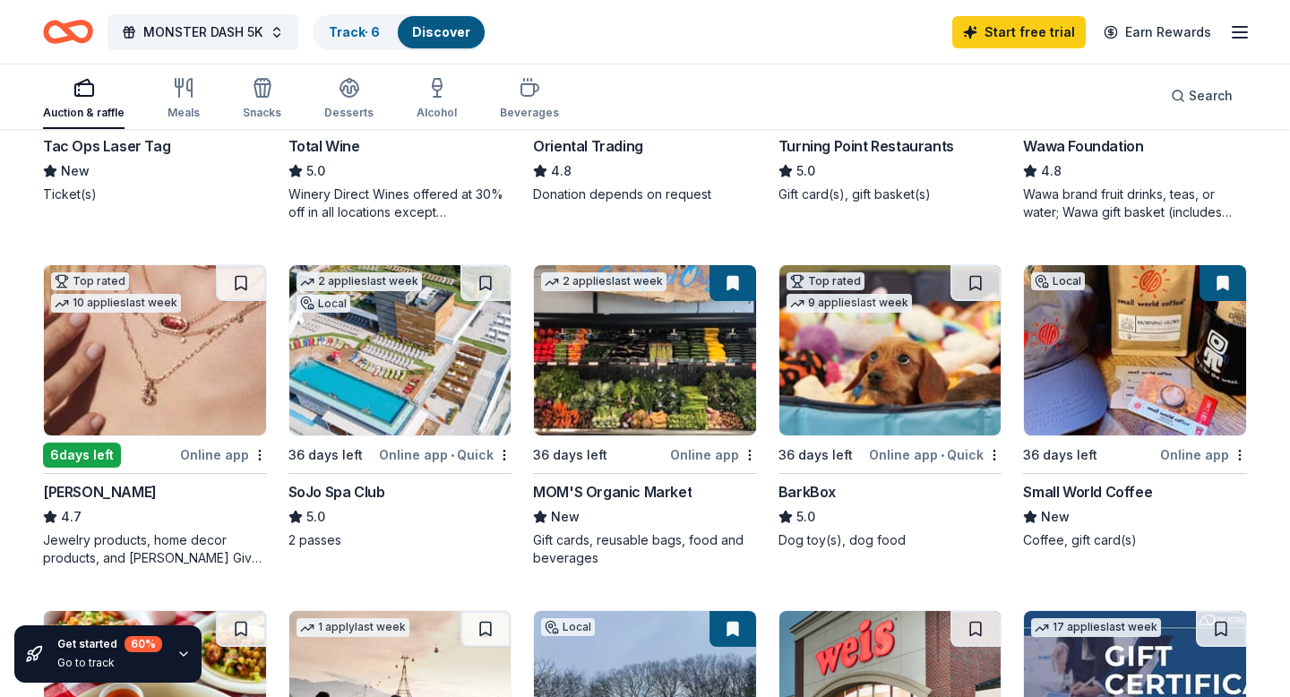
click at [1093, 315] on img at bounding box center [1135, 350] width 222 height 170
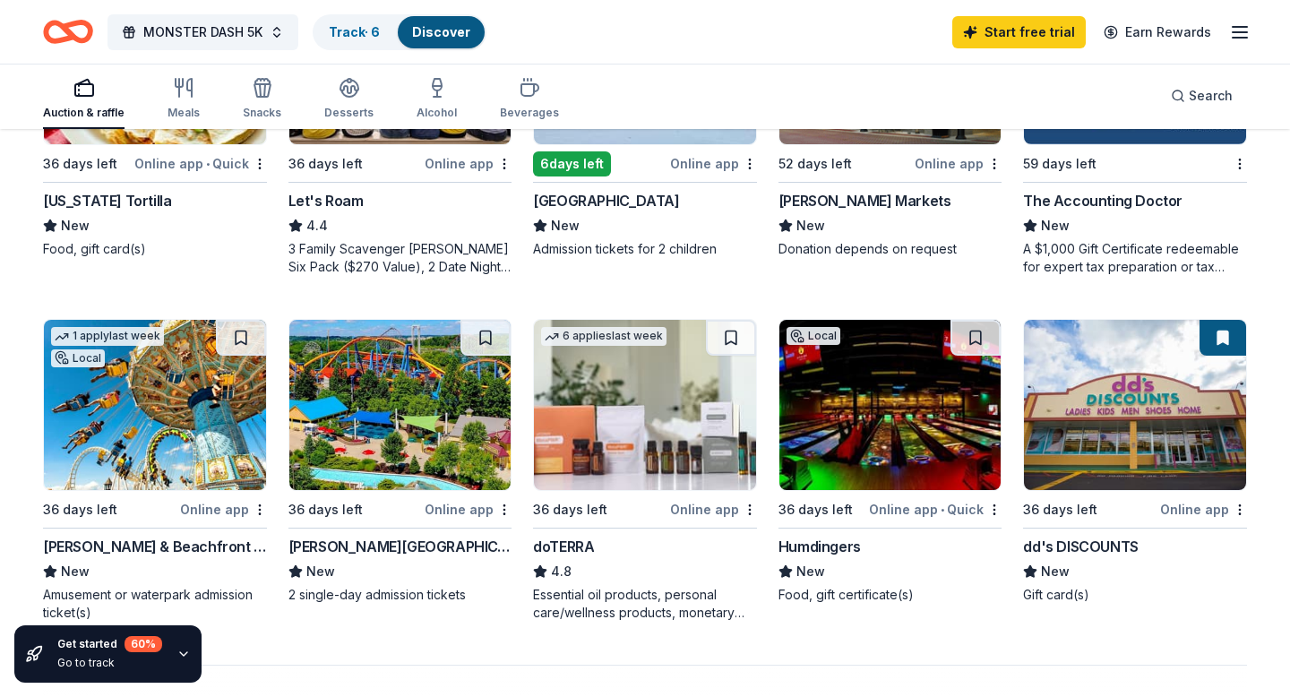
scroll to position [1083, 0]
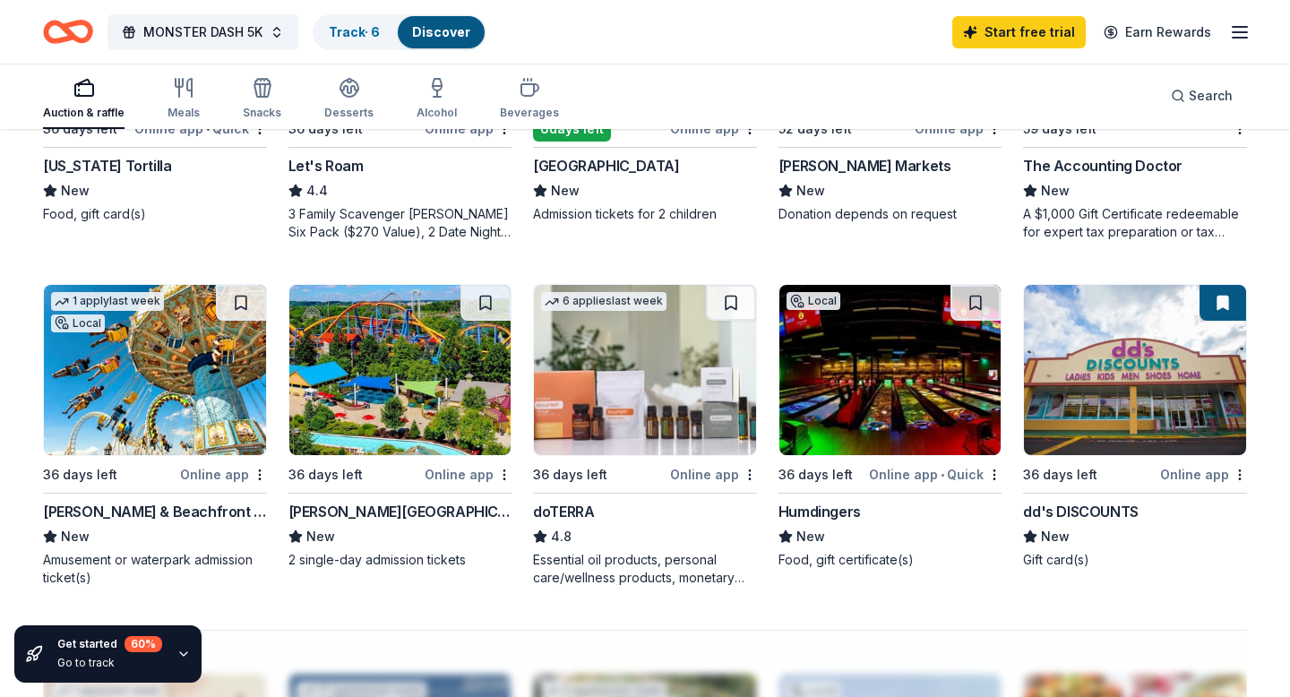
click at [677, 426] on img at bounding box center [645, 370] width 222 height 170
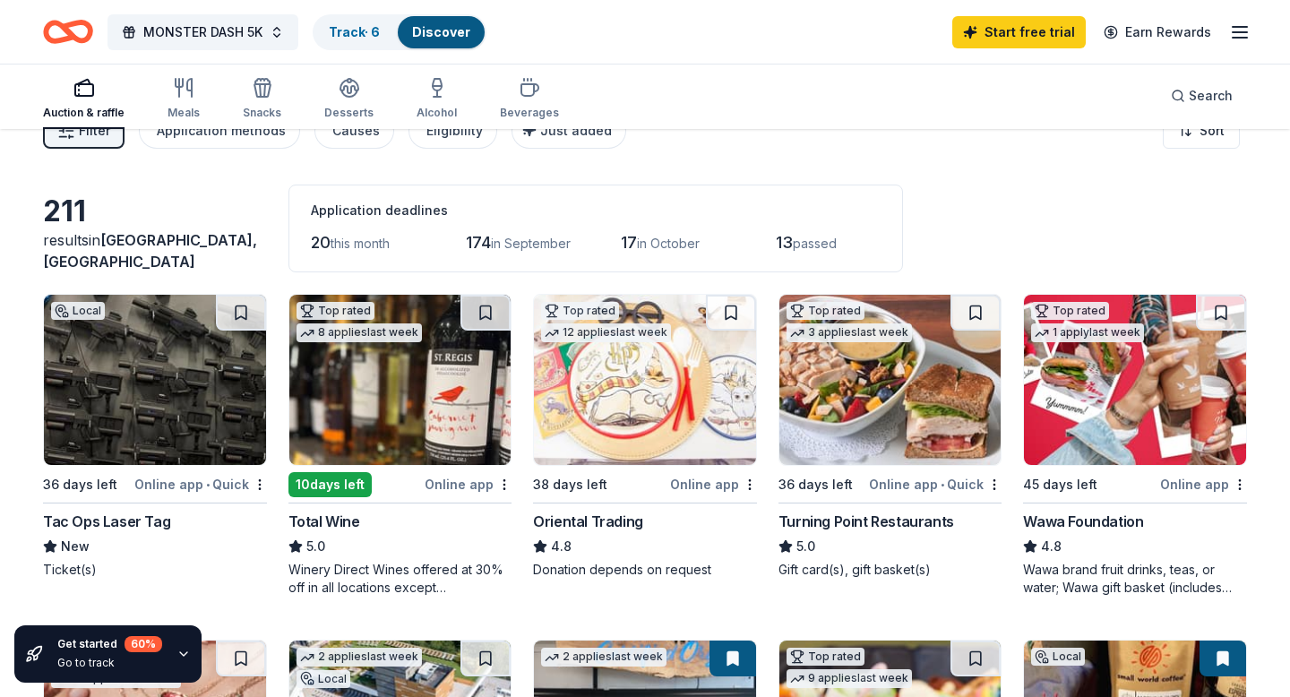
scroll to position [0, 0]
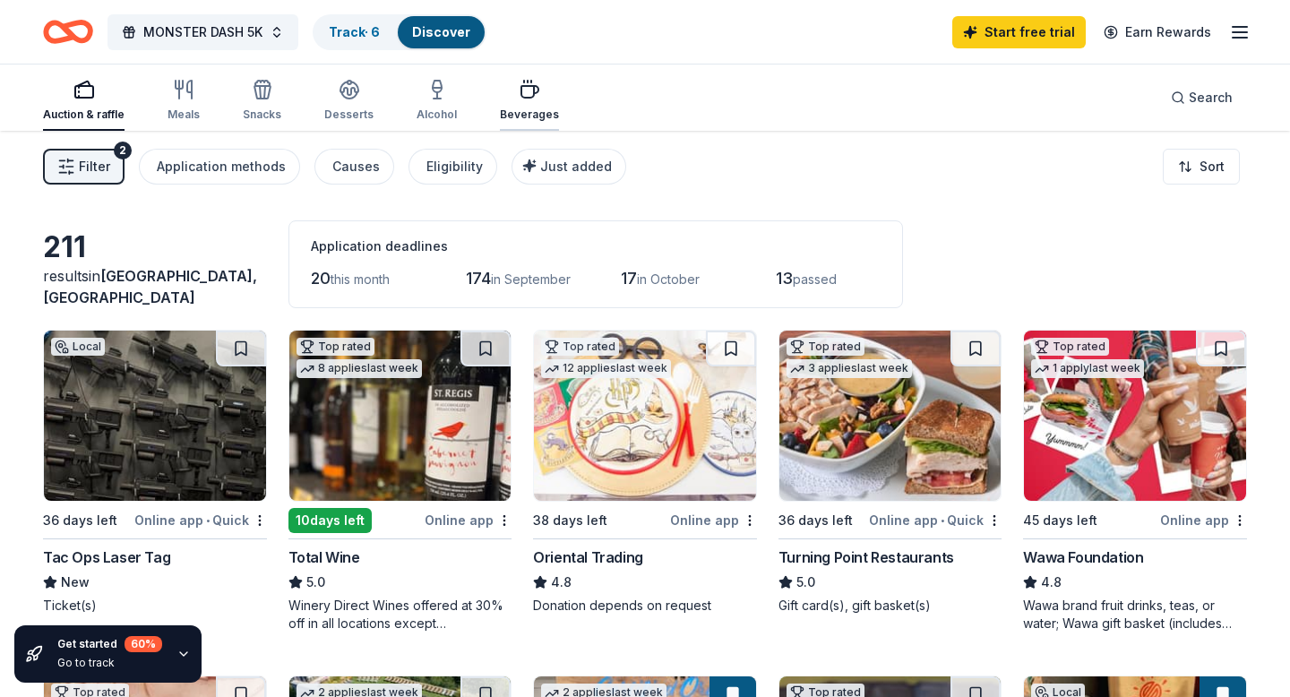
click at [519, 101] on div "Beverages" at bounding box center [529, 100] width 59 height 43
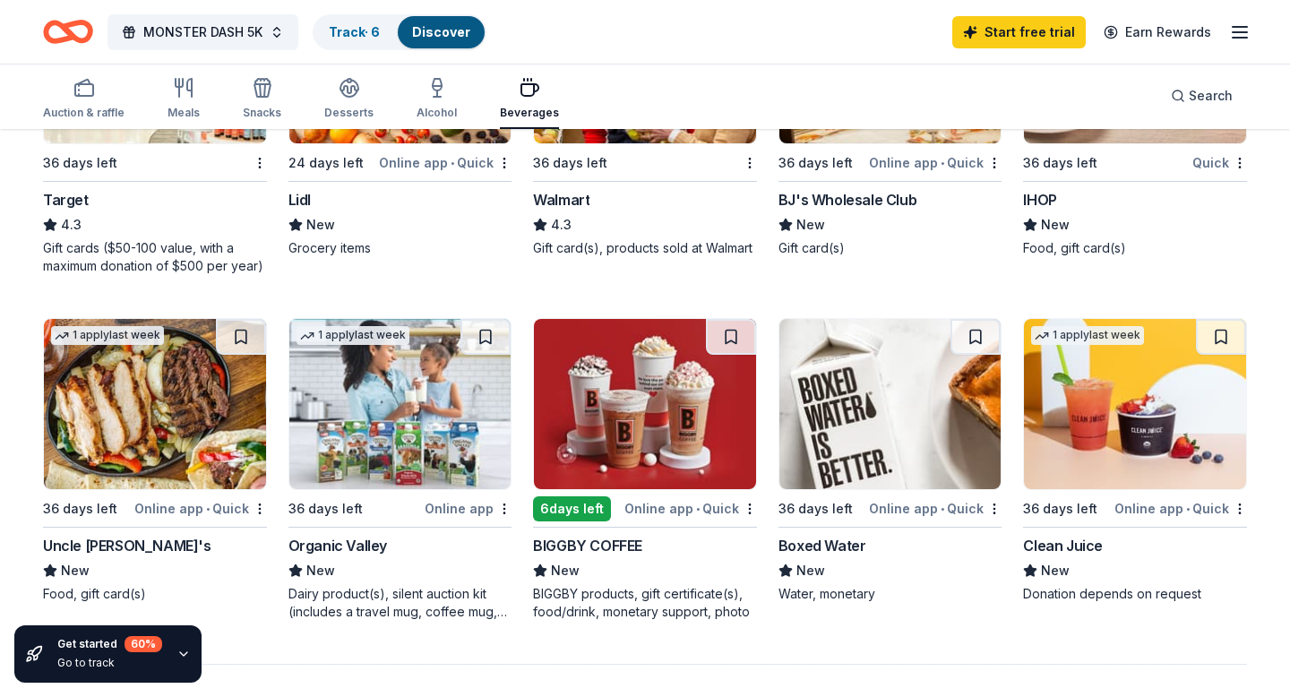
scroll to position [1098, 0]
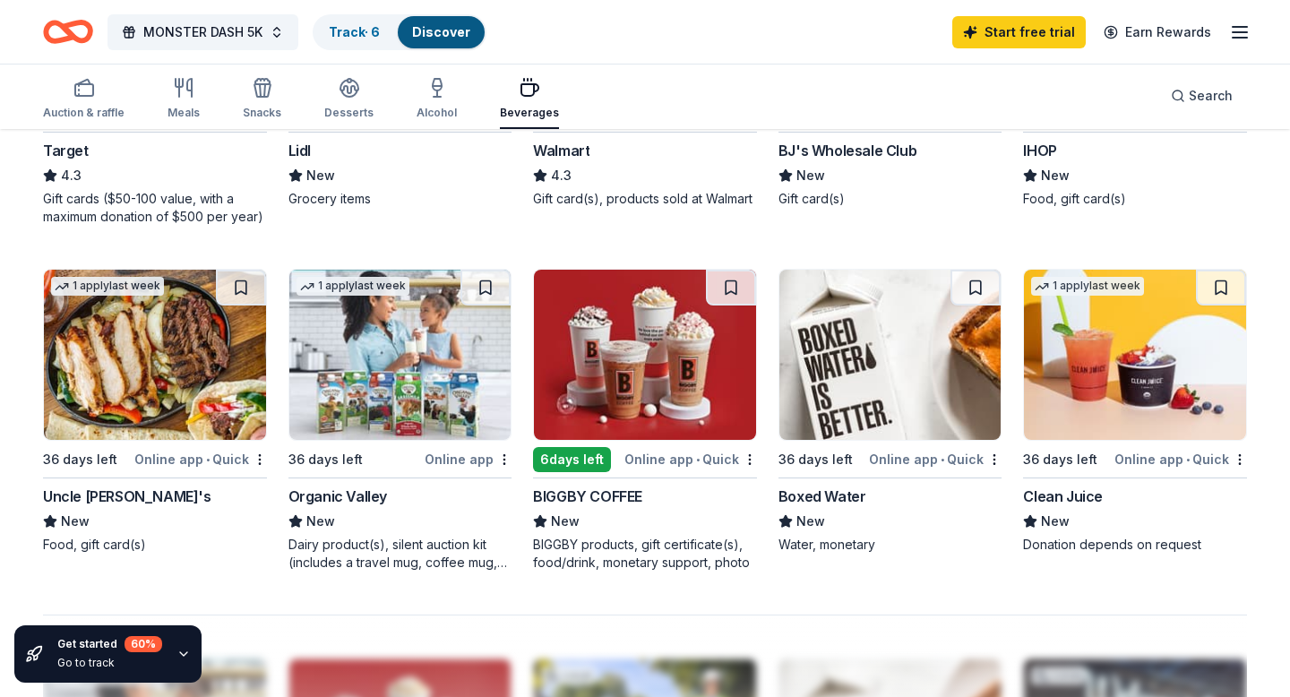
click at [858, 417] on img at bounding box center [890, 355] width 222 height 170
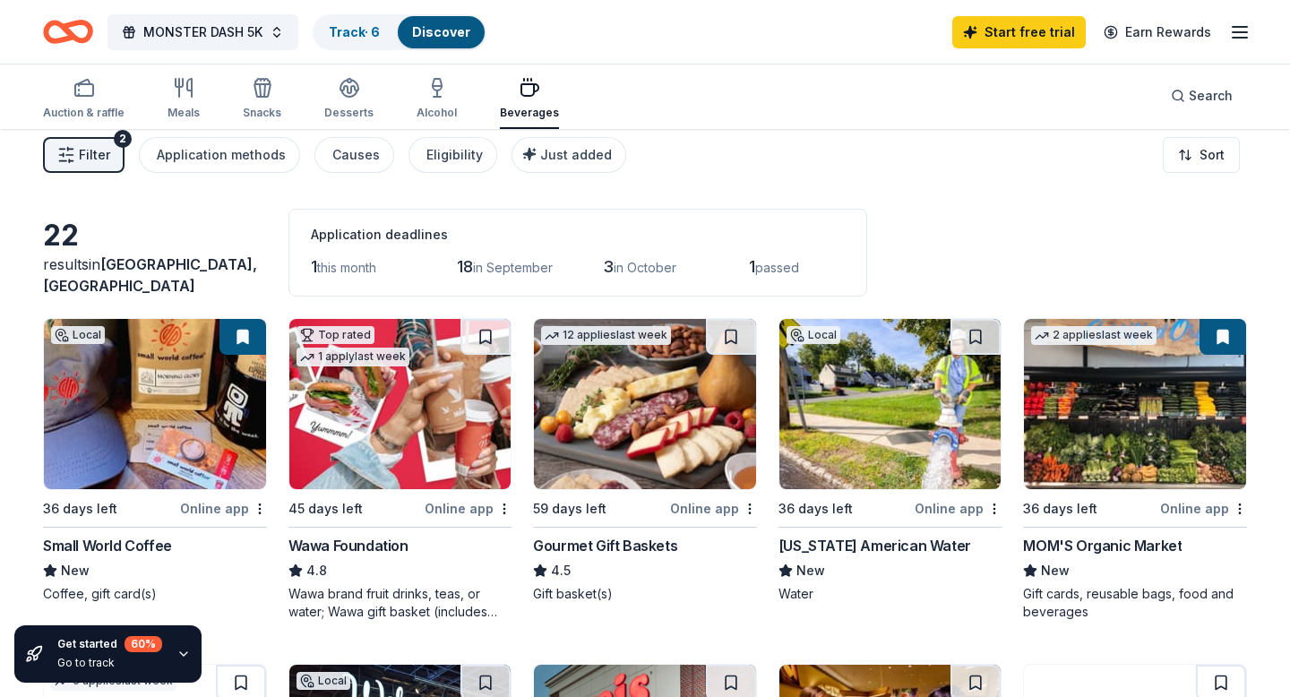
scroll to position [0, 0]
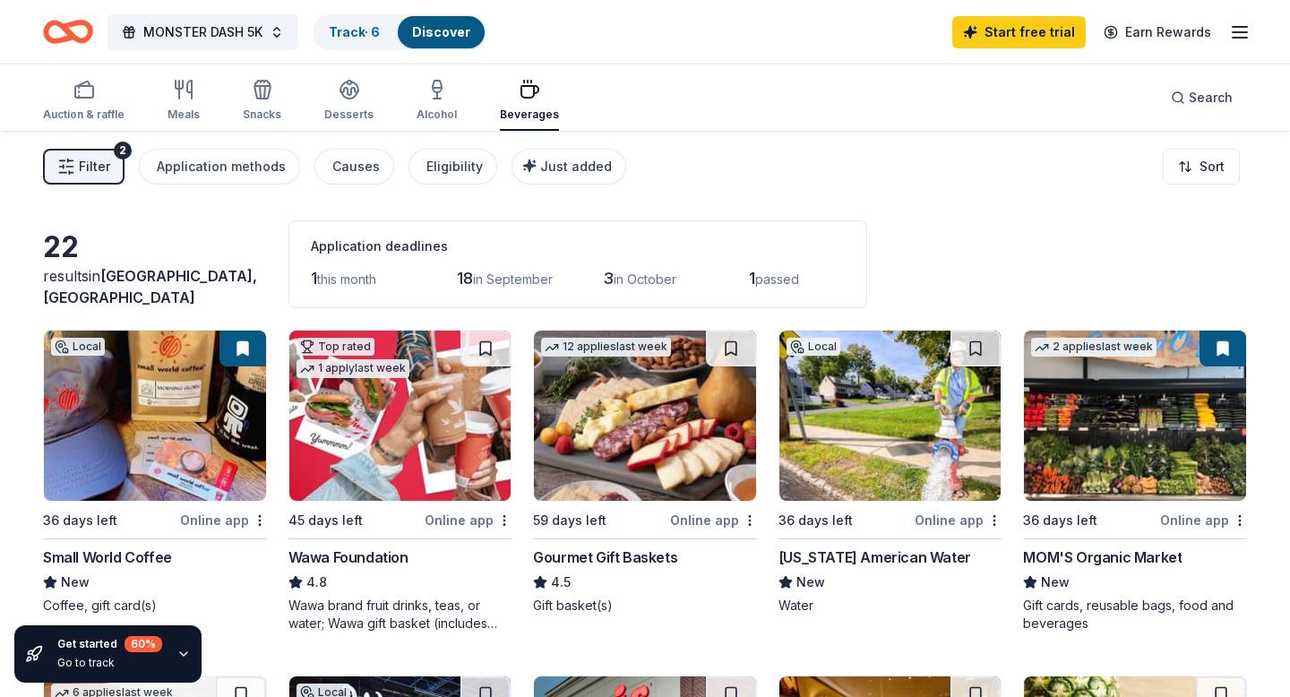
click at [622, 423] on img at bounding box center [645, 416] width 222 height 170
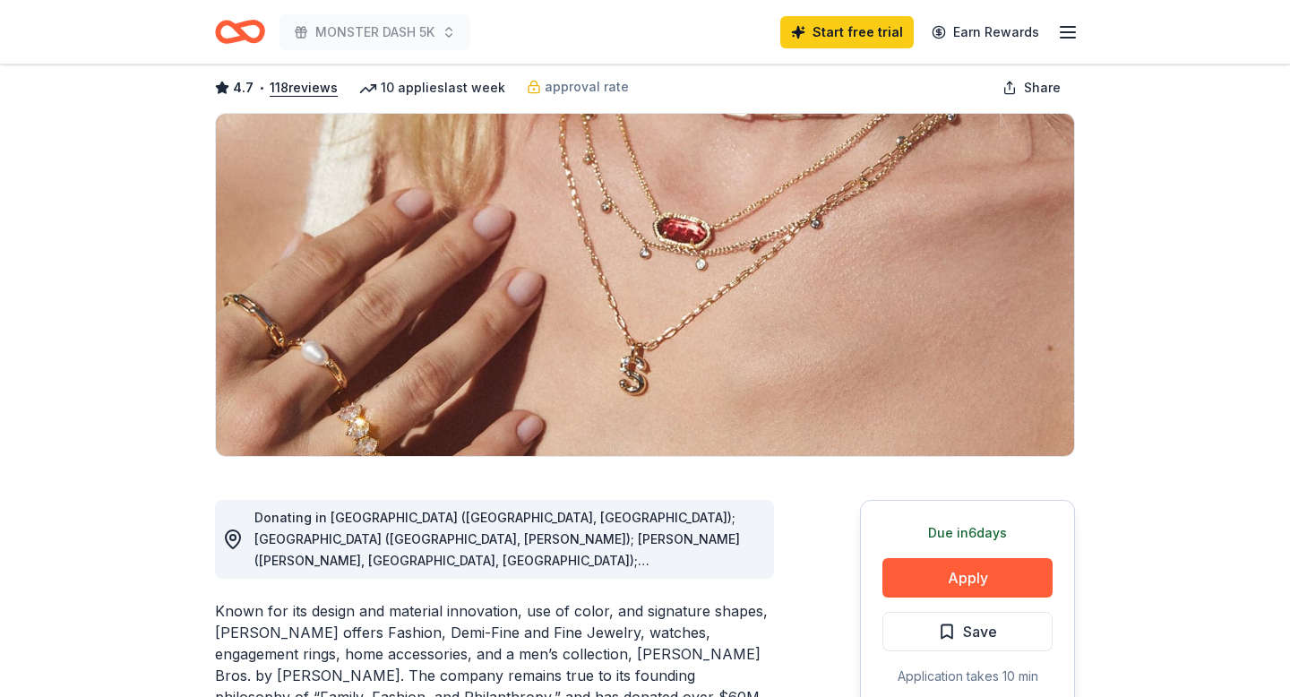
scroll to position [252, 0]
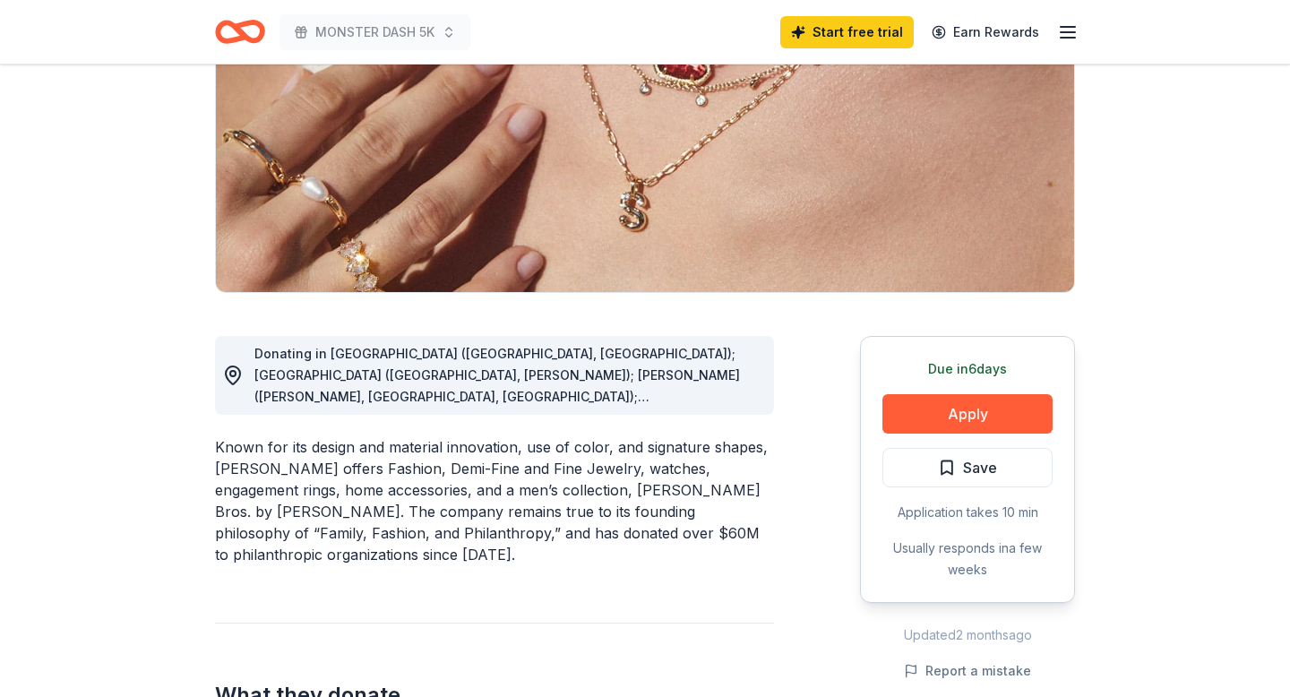
click at [456, 375] on span "Donating in [GEOGRAPHIC_DATA] ([GEOGRAPHIC_DATA], [GEOGRAPHIC_DATA]); [GEOGRAPH…" at bounding box center [497, 579] width 486 height 467
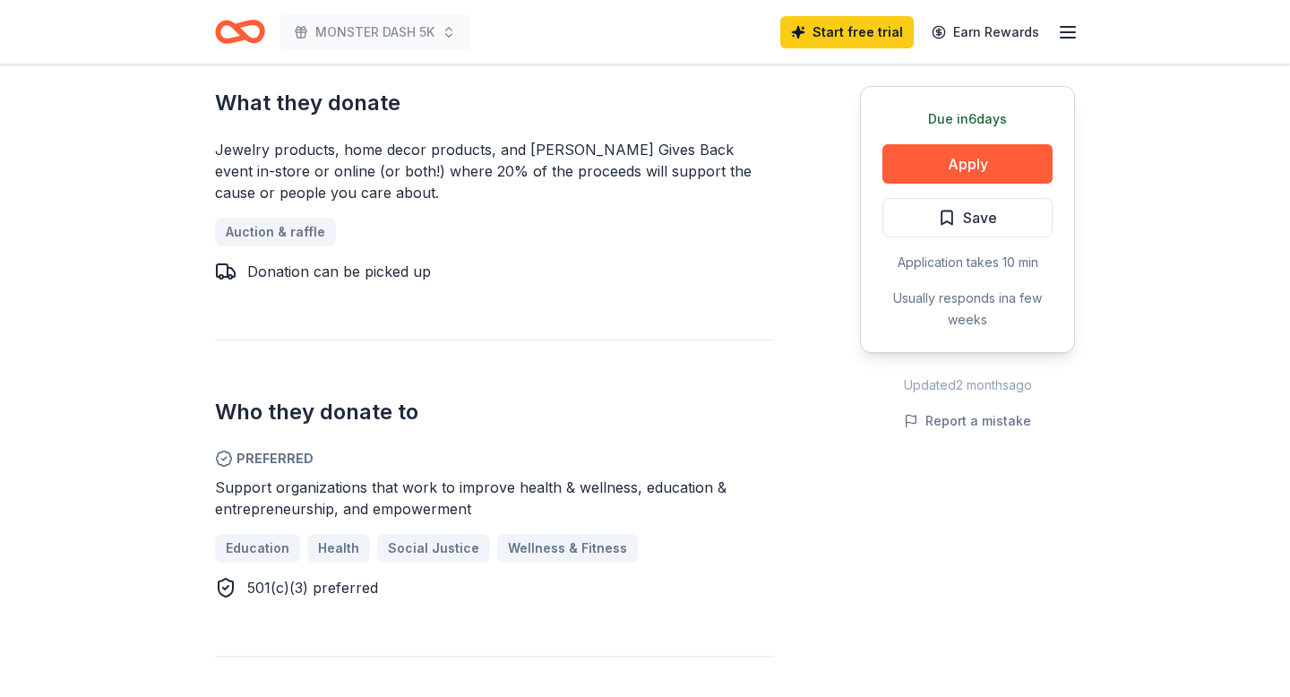
scroll to position [997, 0]
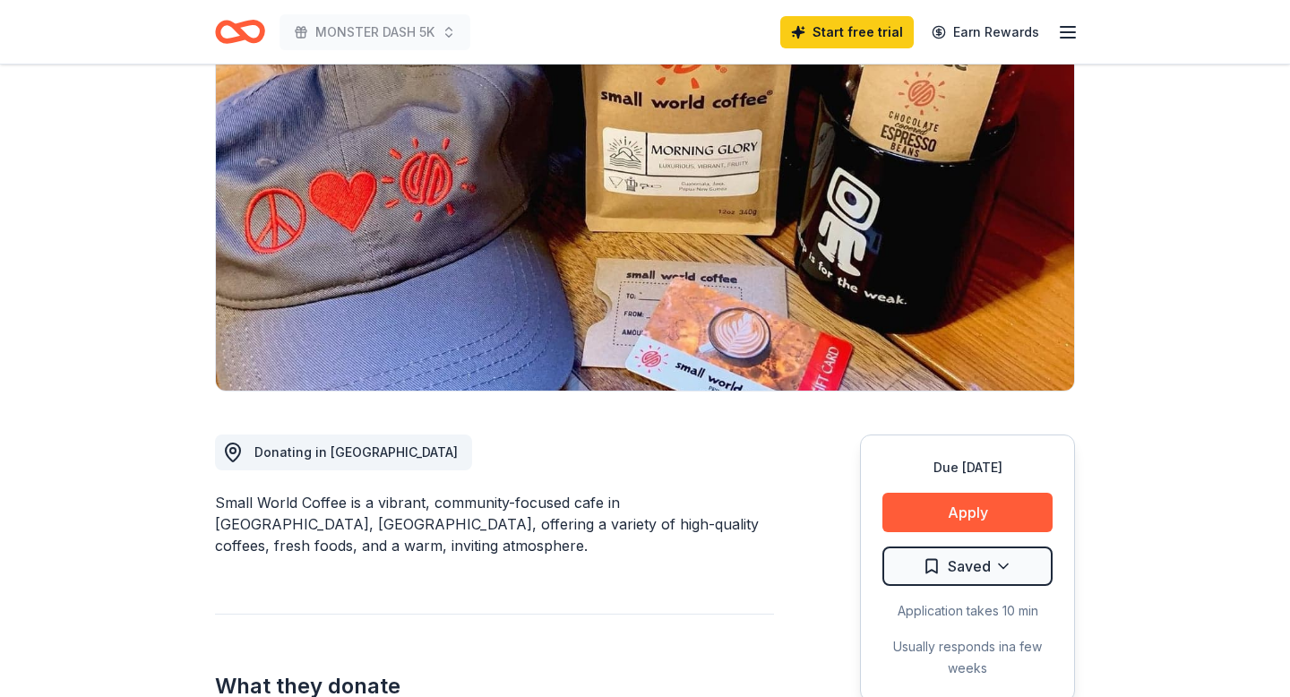
scroll to position [234, 0]
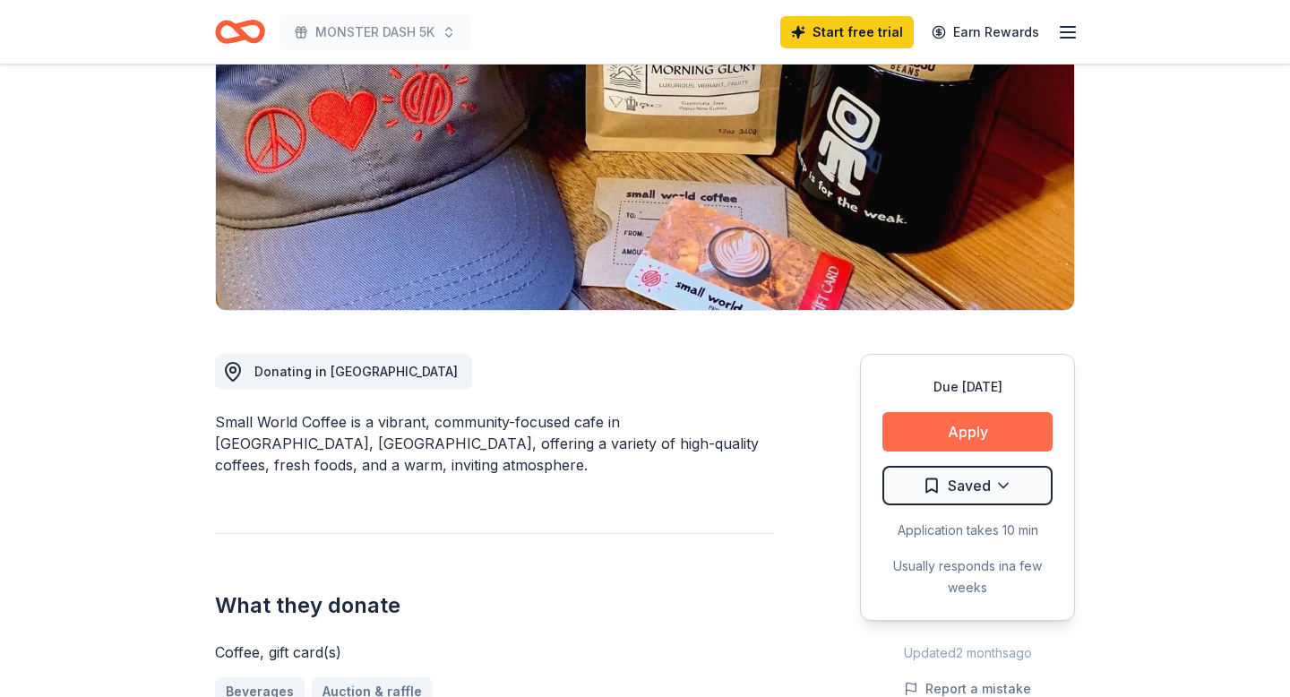
click at [977, 423] on button "Apply" at bounding box center [967, 431] width 170 height 39
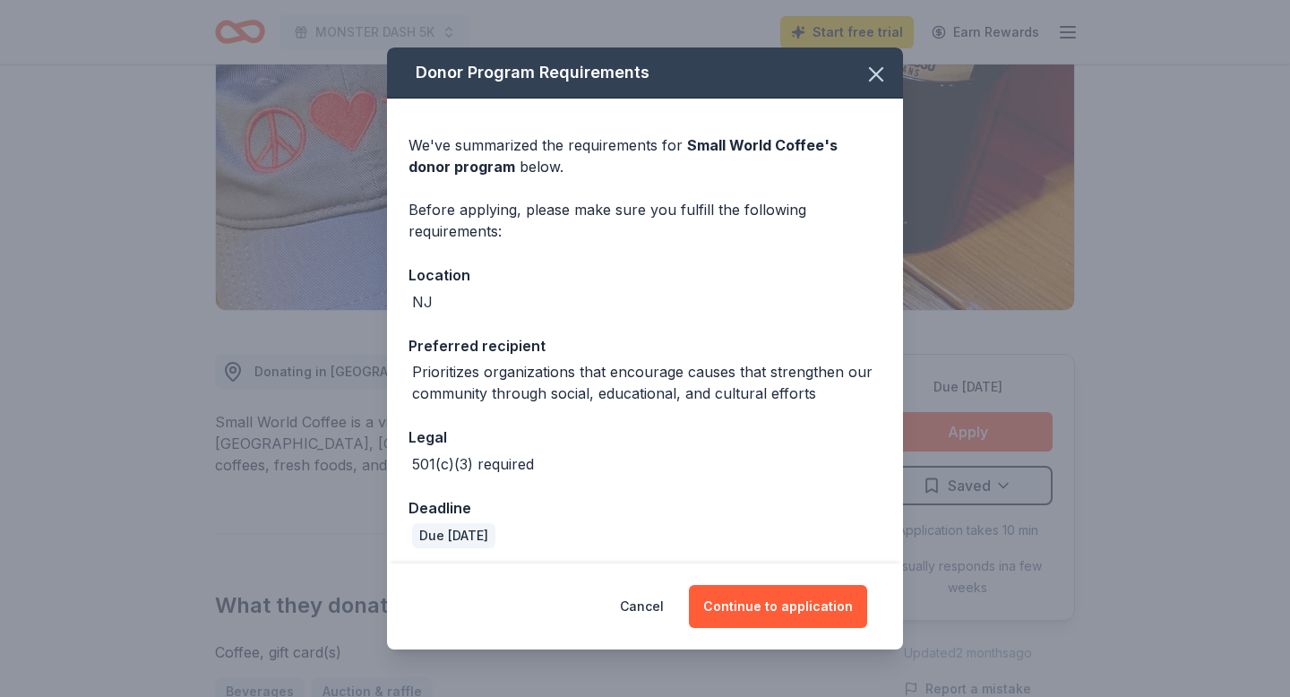
scroll to position [6, 0]
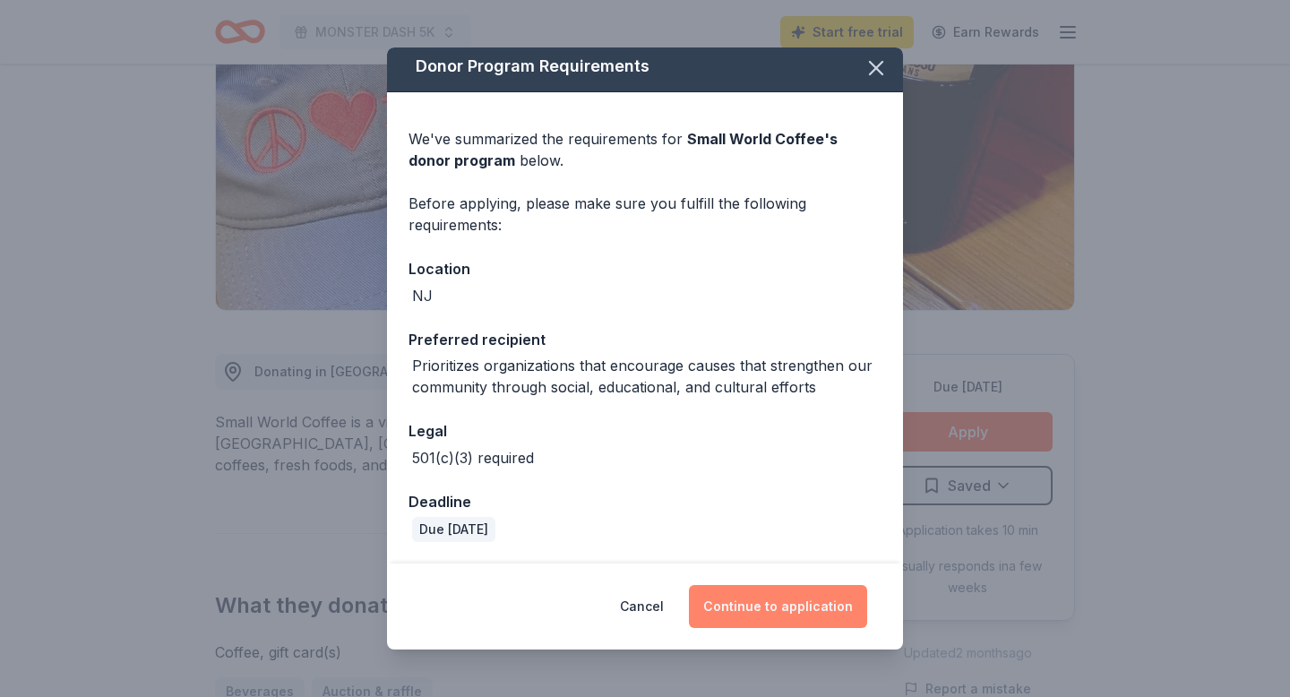
click at [797, 610] on button "Continue to application" at bounding box center [778, 606] width 178 height 43
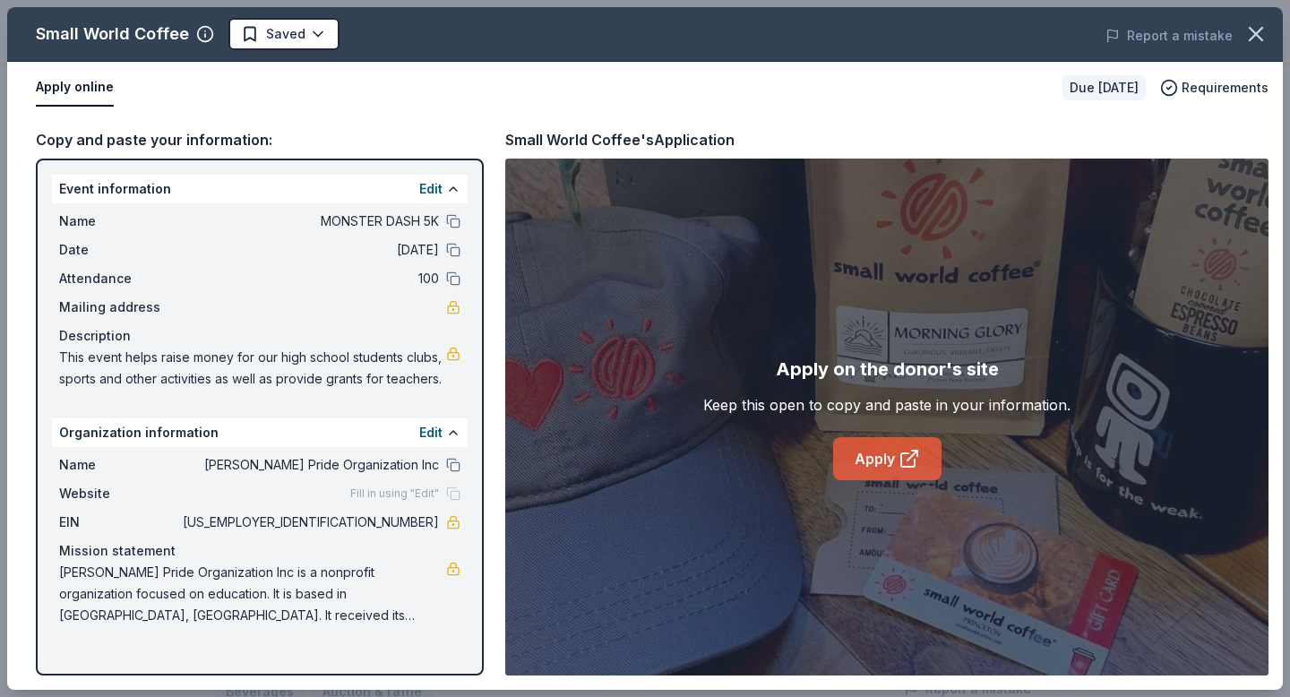
click at [909, 458] on icon at bounding box center [913, 456] width 10 height 10
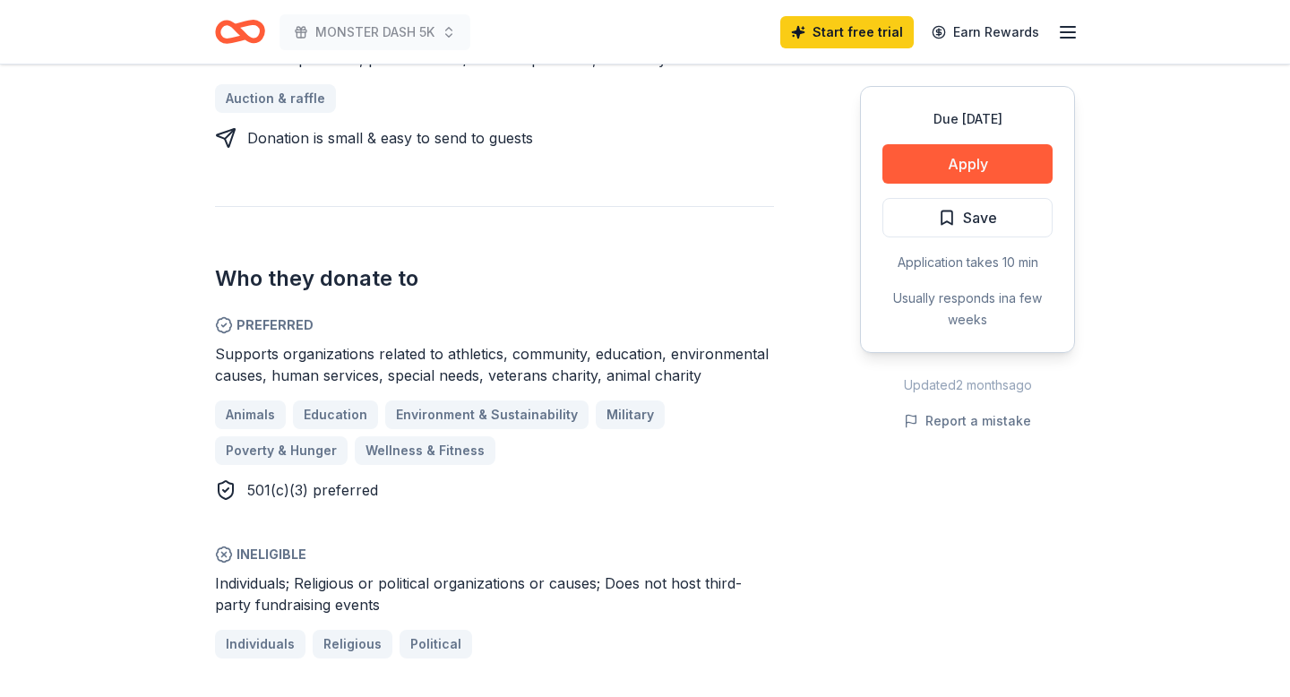
scroll to position [810, 0]
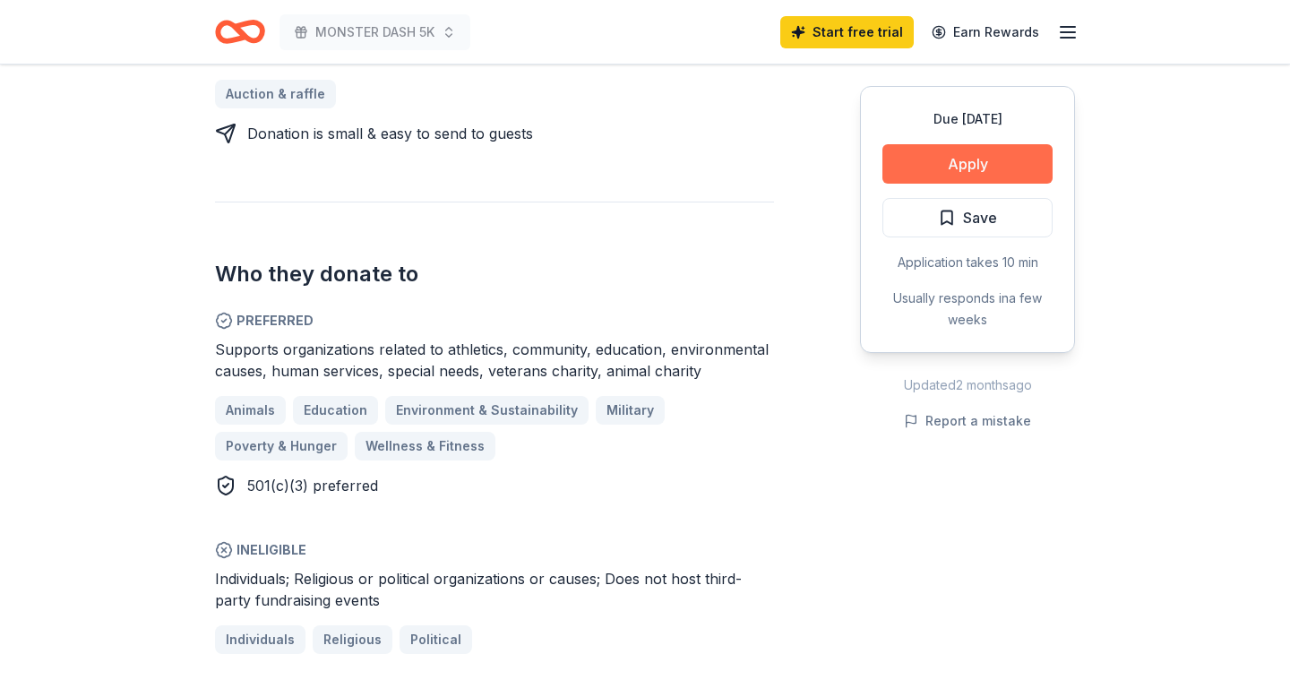
click at [945, 144] on button "Apply" at bounding box center [967, 163] width 170 height 39
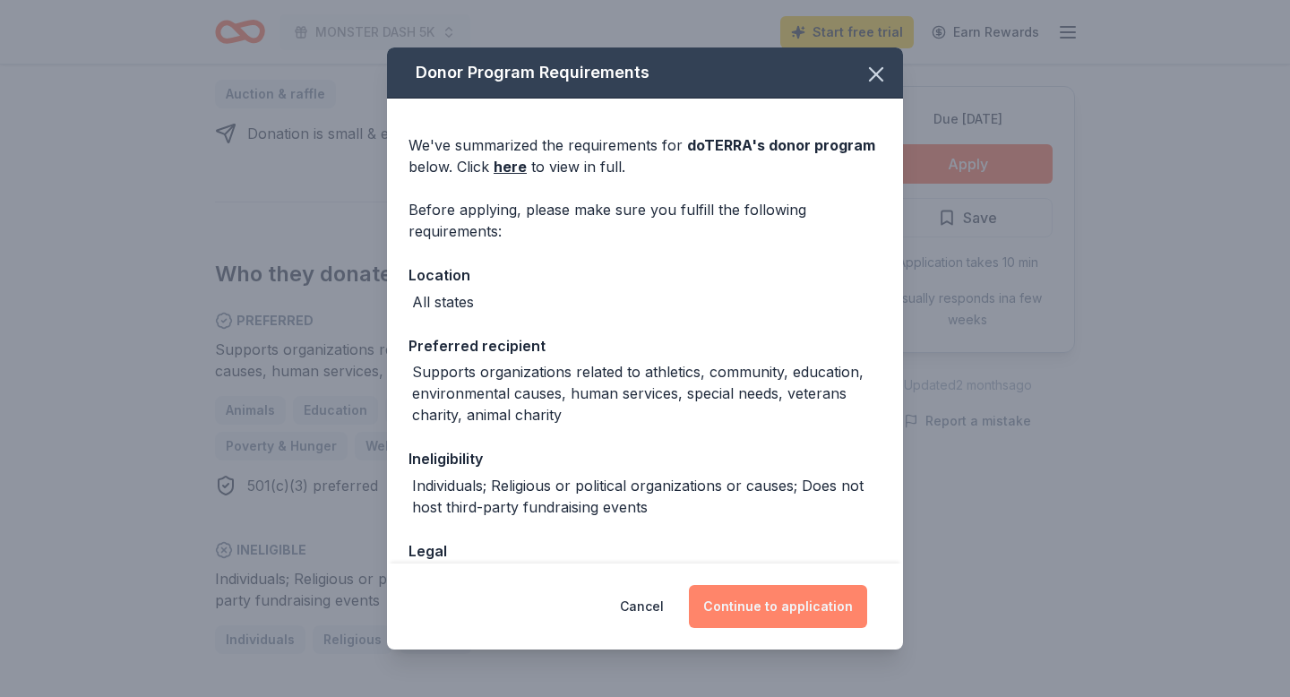
click at [744, 596] on button "Continue to application" at bounding box center [778, 606] width 178 height 43
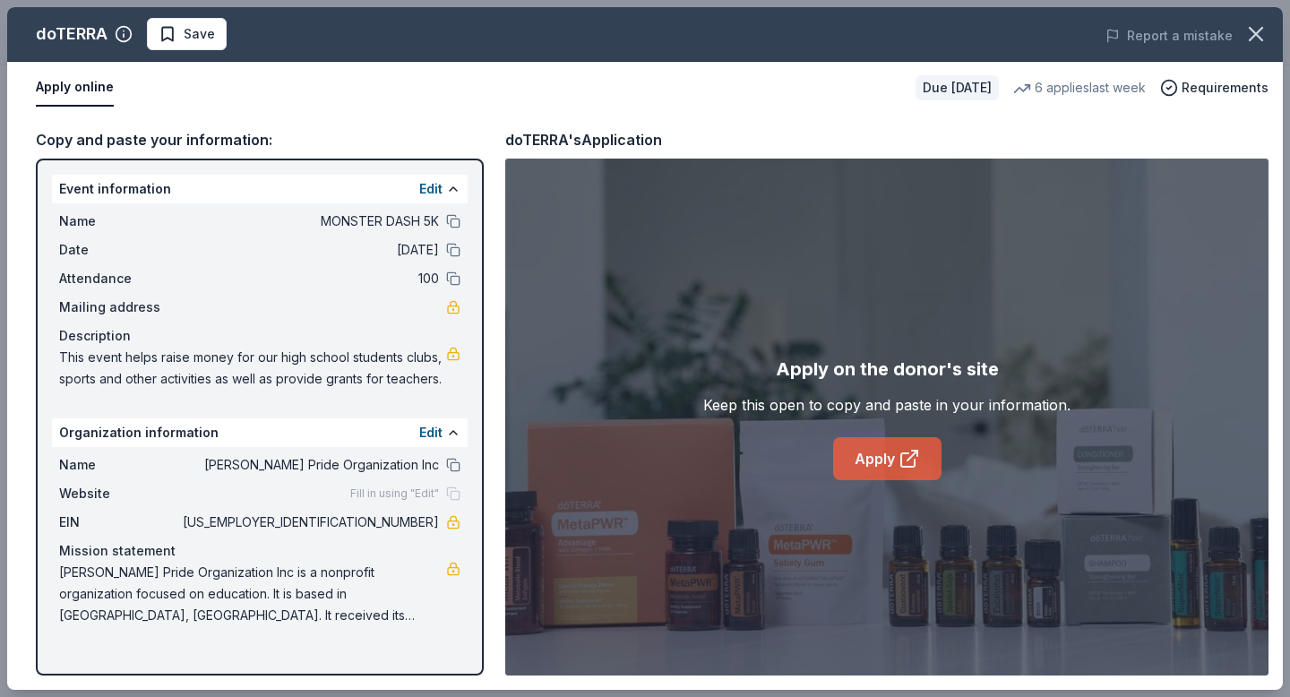
click at [897, 466] on link "Apply" at bounding box center [887, 458] width 108 height 43
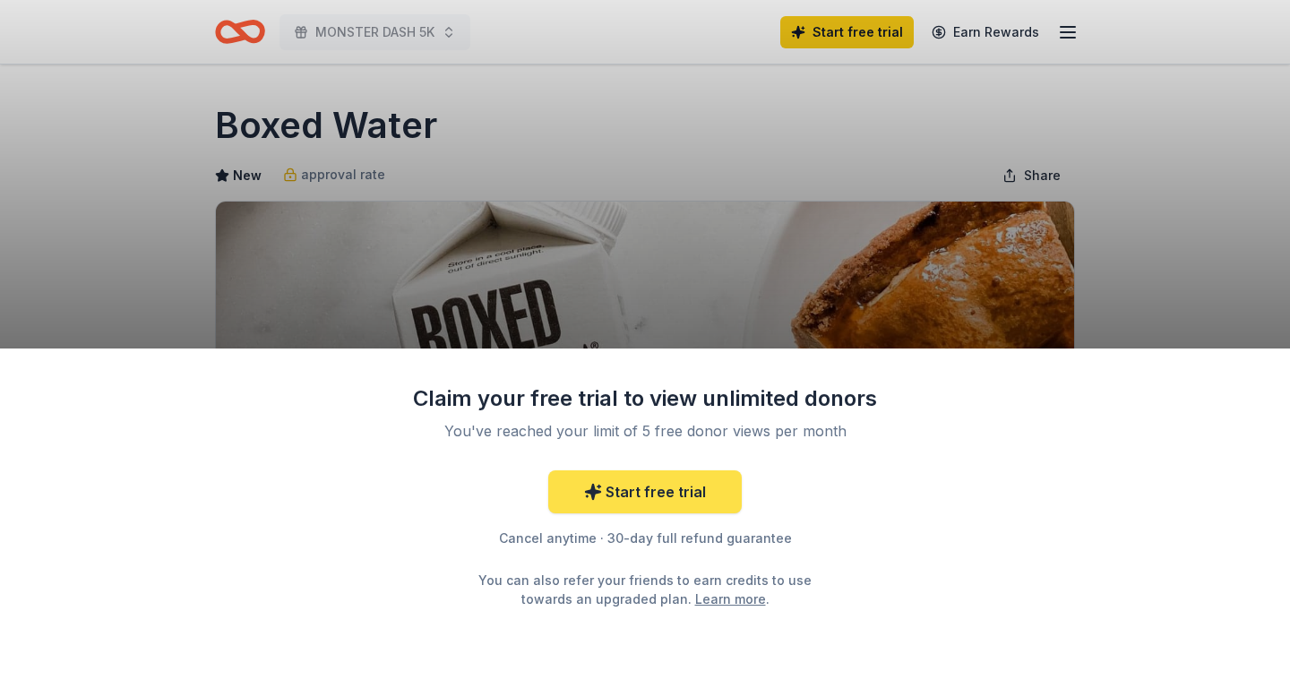
click at [691, 502] on link "Start free trial" at bounding box center [645, 491] width 194 height 43
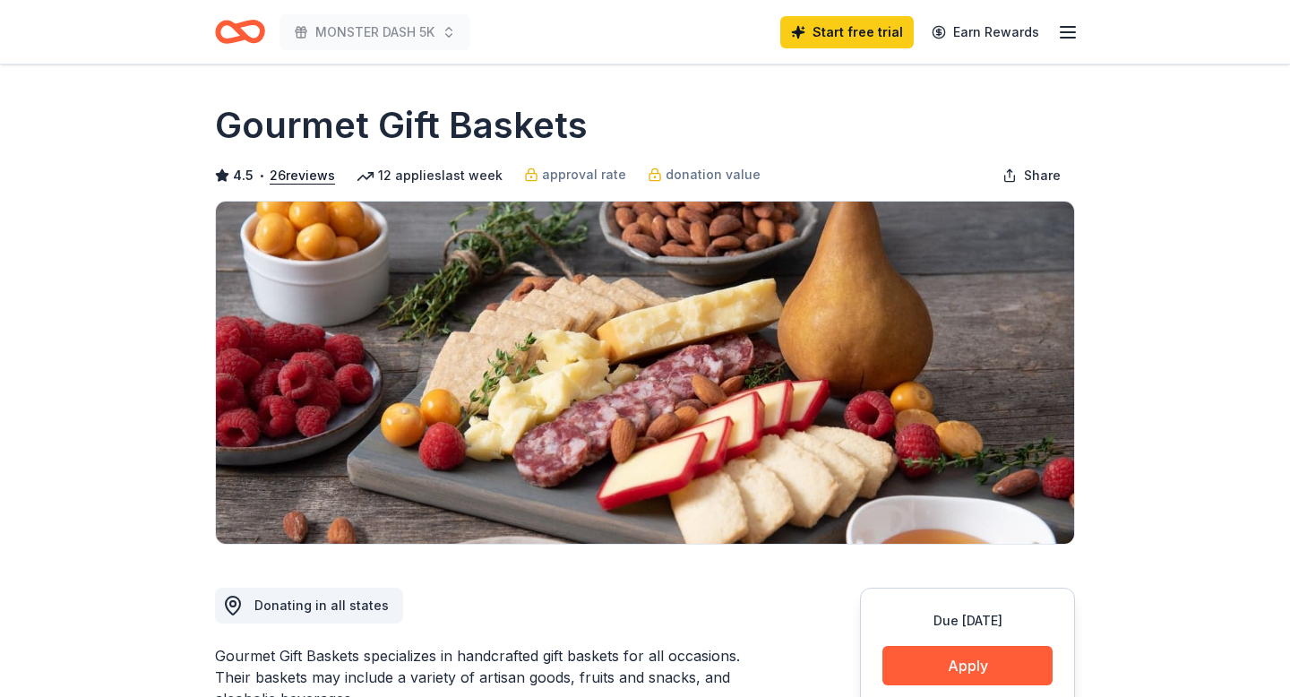
scroll to position [60, 0]
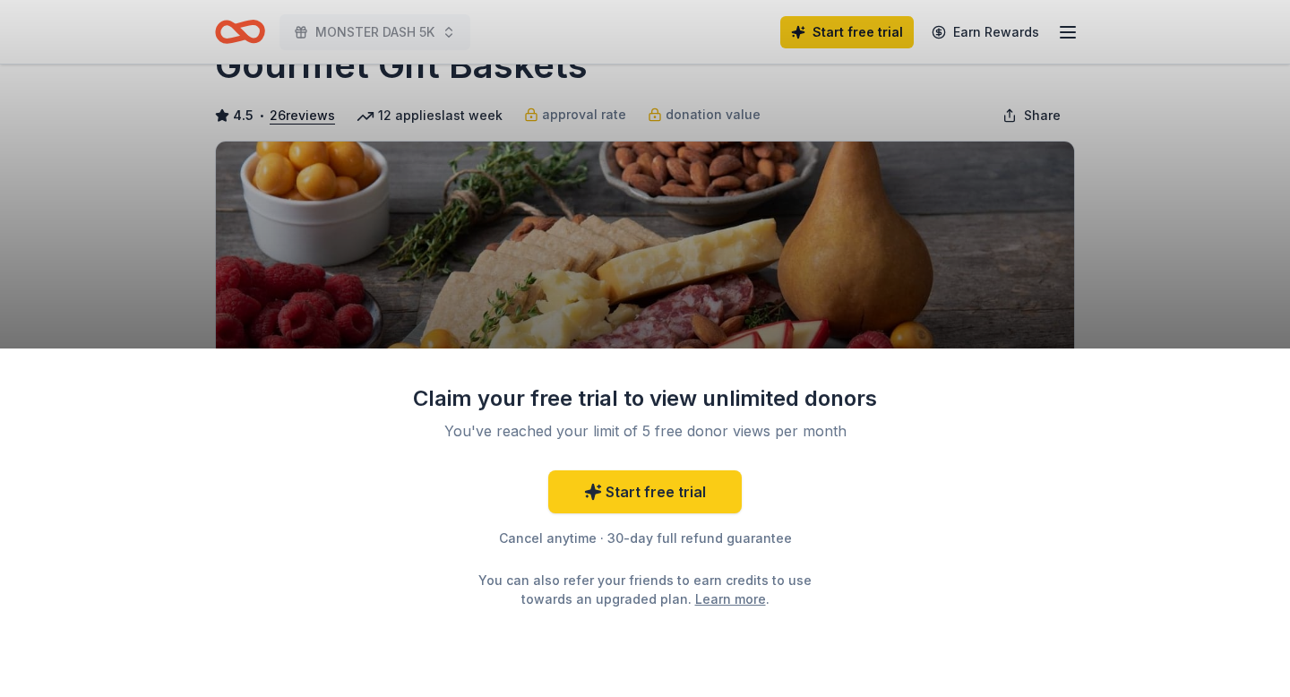
click at [824, 272] on div "Claim your free trial to view unlimited donors You've reached your limit of 5 f…" at bounding box center [645, 348] width 1290 height 697
